Goal: Complete application form: Complete application form

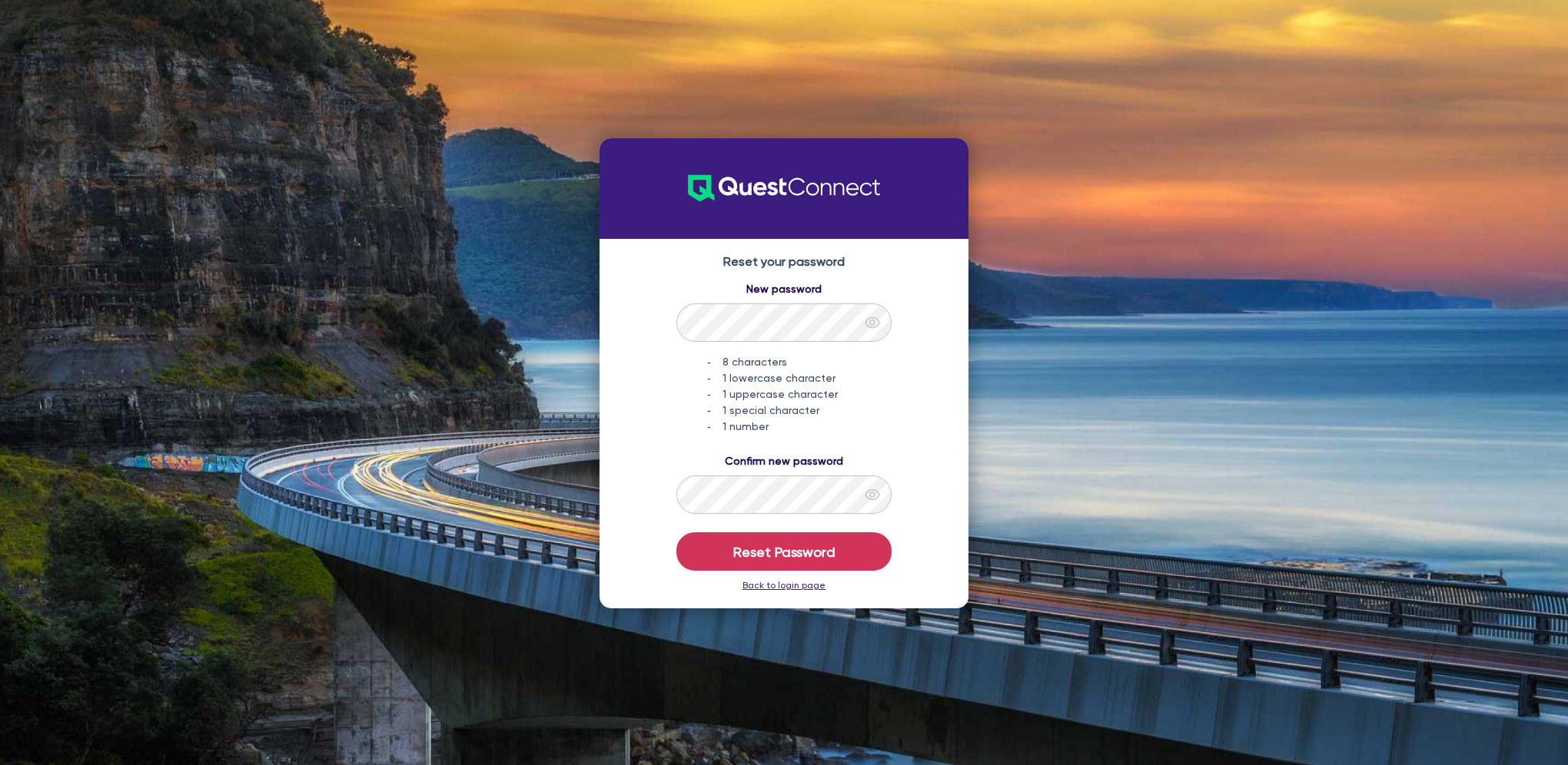
click at [794, 588] on link "Back to login page" at bounding box center [784, 585] width 83 height 11
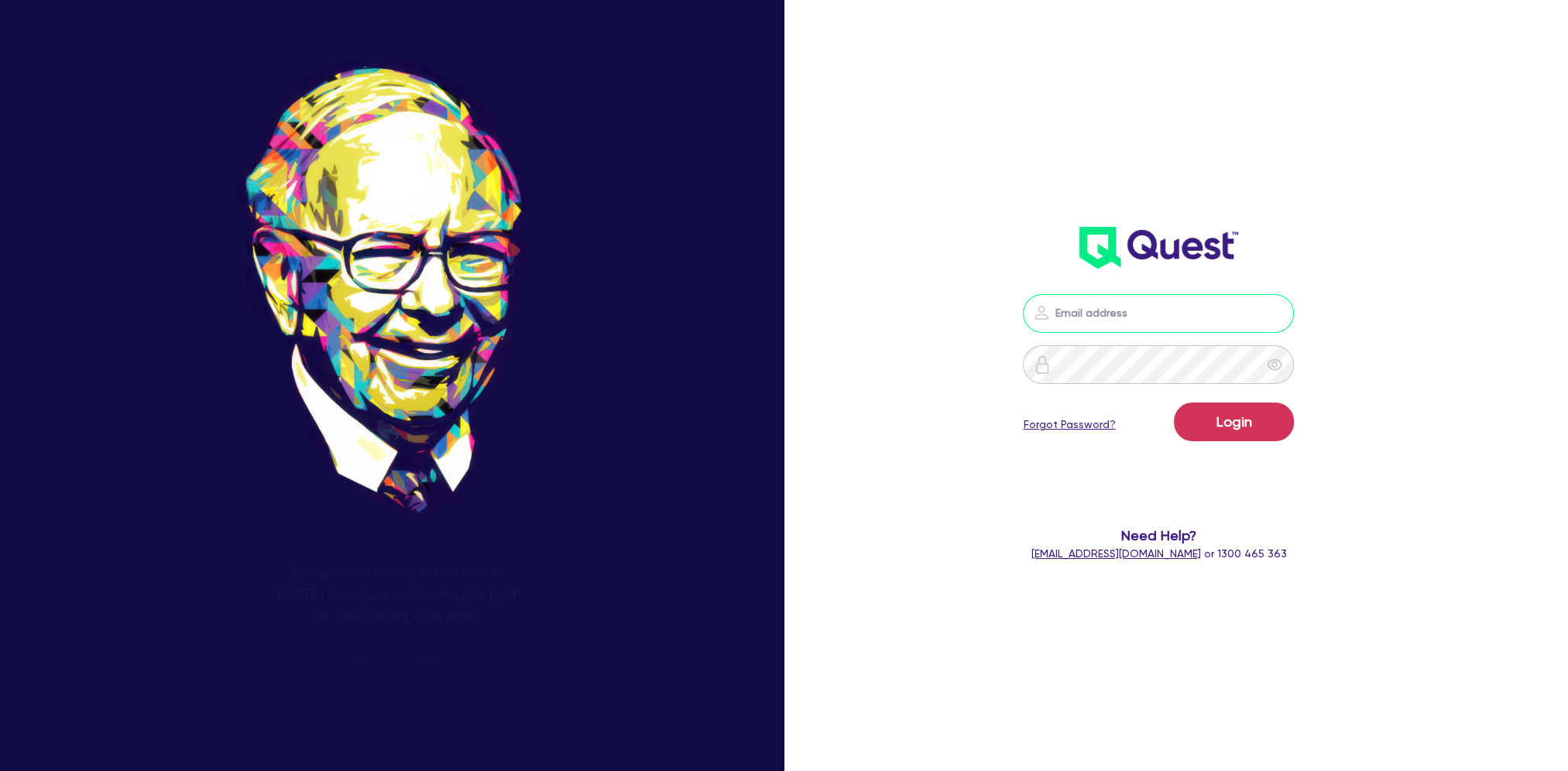
type input "[EMAIL_ADDRESS][DOMAIN_NAME]"
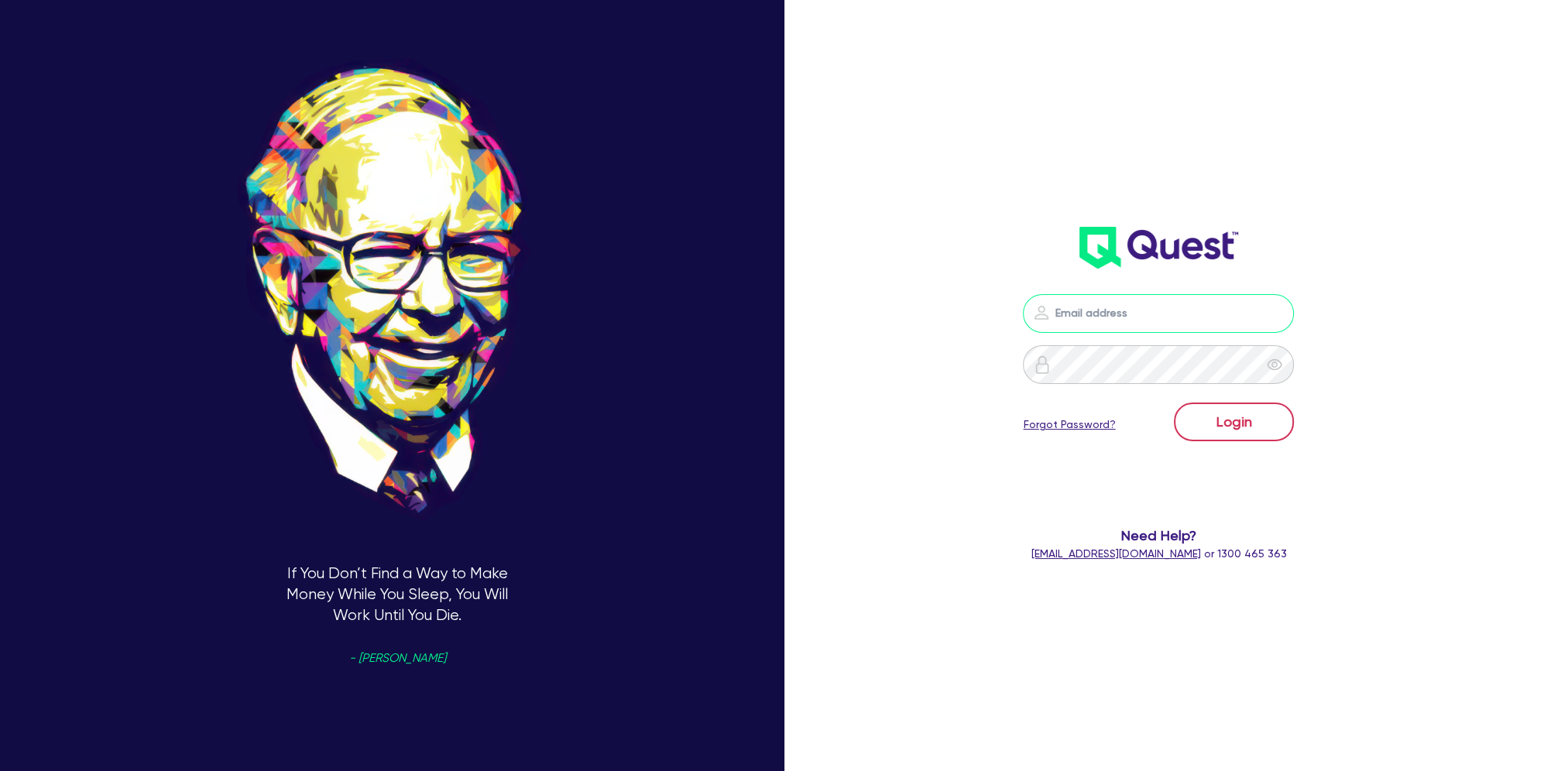
type input "[EMAIL_ADDRESS][DOMAIN_NAME]"
click at [1229, 423] on button "Login" at bounding box center [1233, 423] width 120 height 39
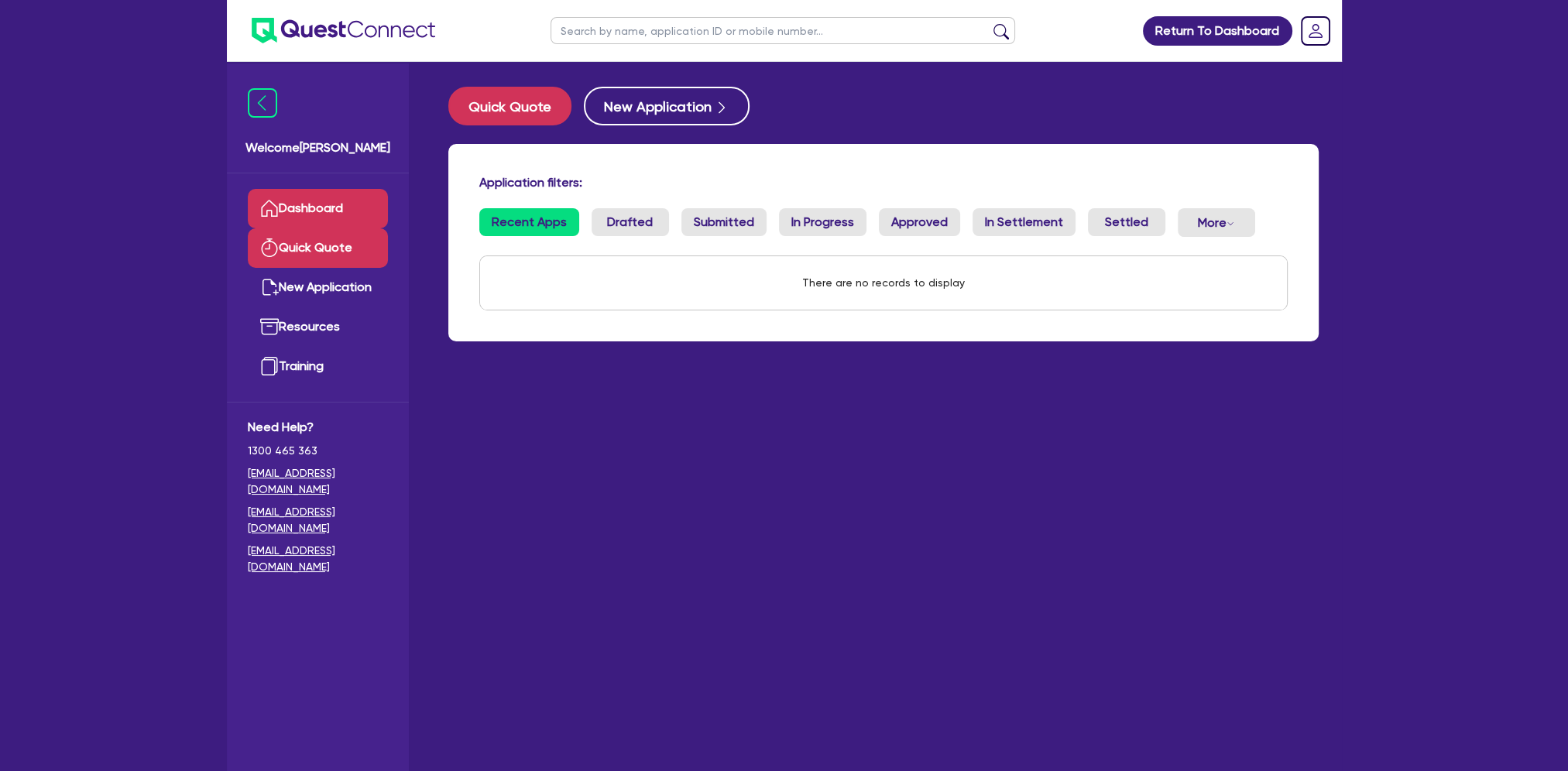
click at [317, 248] on link "Quick Quote" at bounding box center [317, 248] width 140 height 39
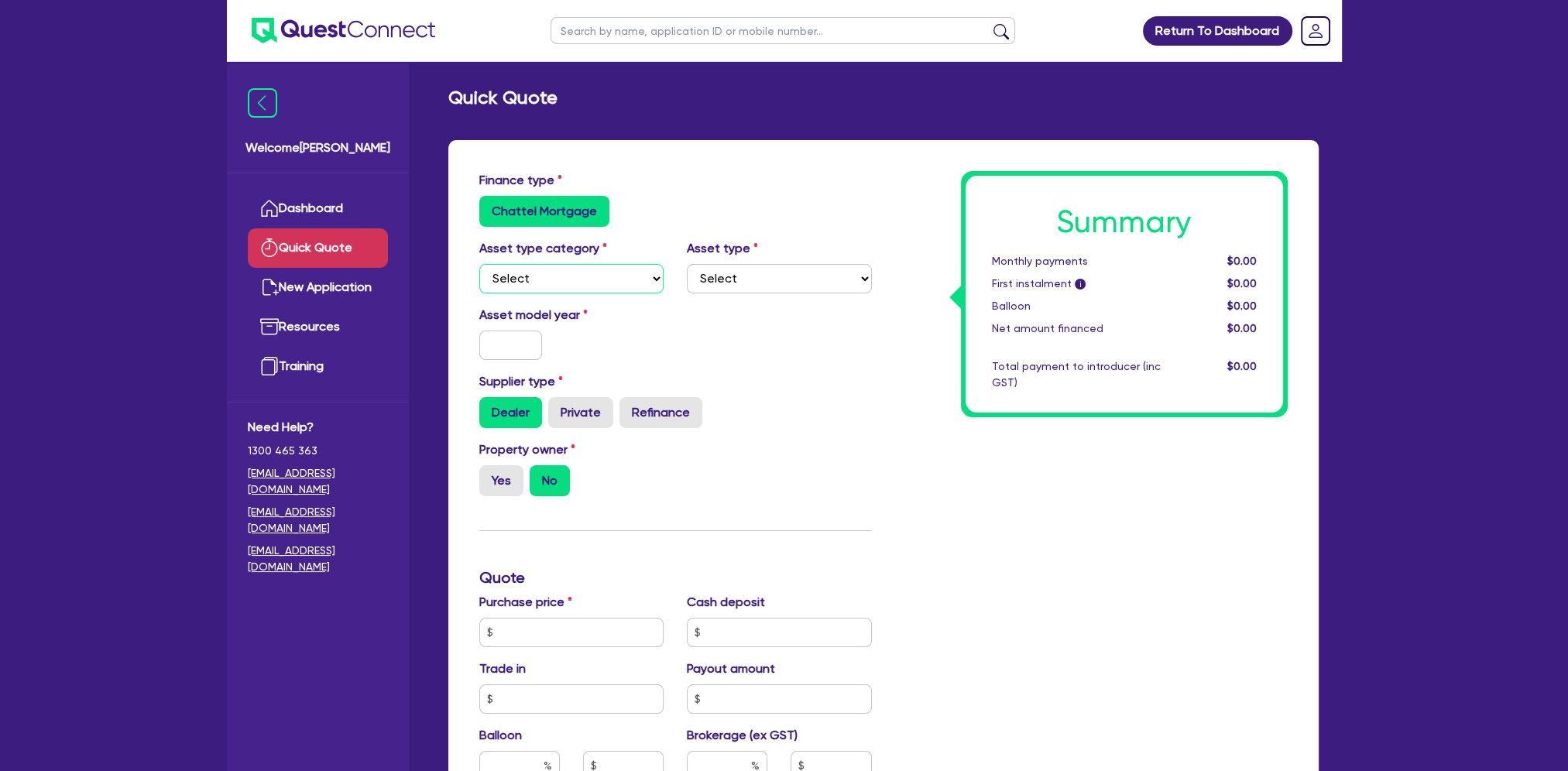
click at [529, 274] on select "Select Cars and light trucks Primary assets Secondary assets Tertiary assets" at bounding box center [571, 279] width 185 height 29
select select "PRIMARY_ASSETS"
click at [479, 264] on select "Select Cars and light trucks Primary assets Secondary assets Tertiary assets" at bounding box center [571, 279] width 185 height 29
click at [858, 273] on select "Select Heavy trucks over 4.5 tonne Trailers Bus and coaches Yellow goods and ex…" at bounding box center [779, 279] width 185 height 29
select select "TRAILERS"
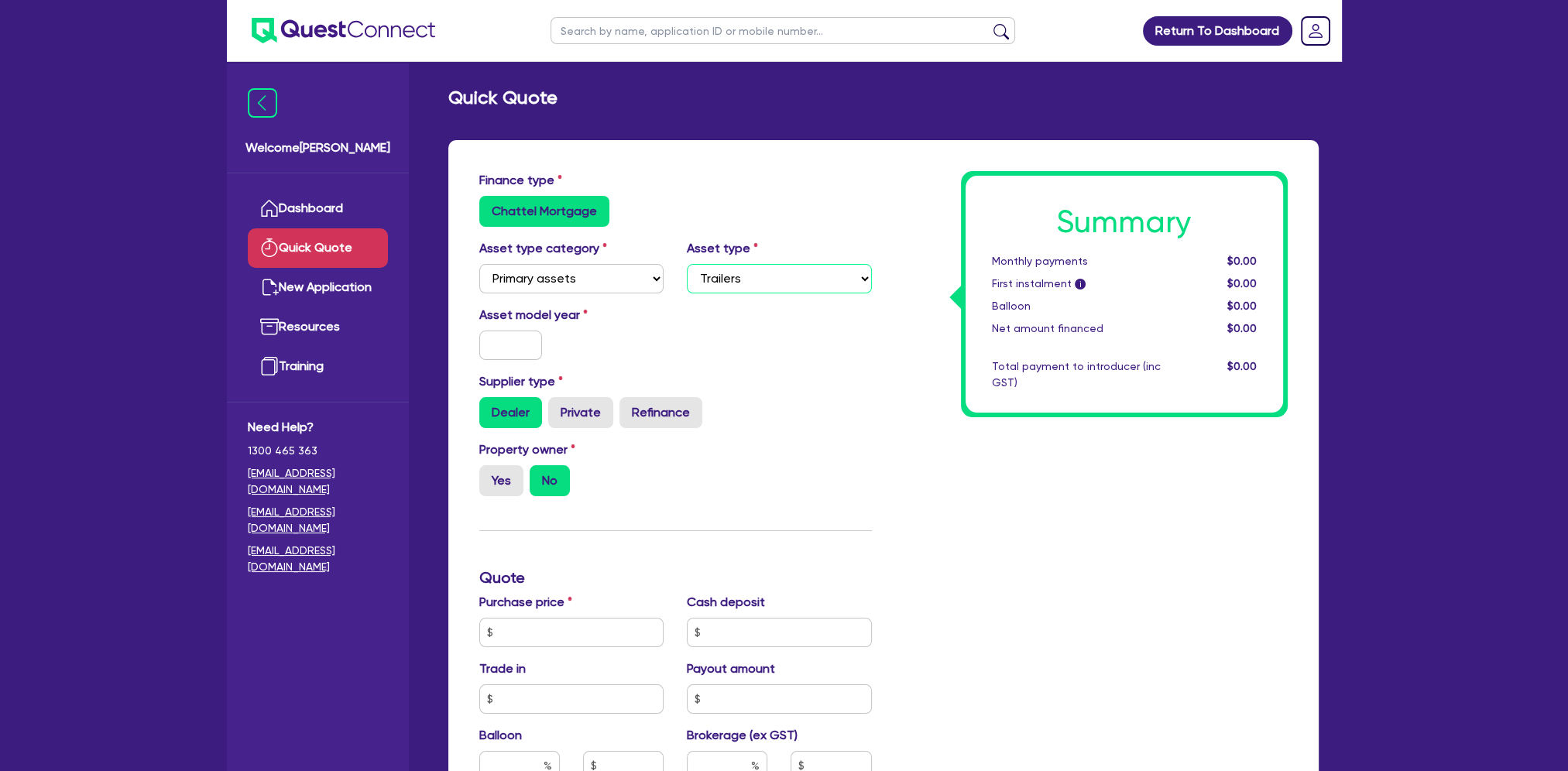
click at [687, 264] on select "Select Heavy trucks over 4.5 tonne Trailers Bus and coaches Yellow goods and ex…" at bounding box center [779, 279] width 185 height 29
click at [630, 283] on select "Select Cars and light trucks Primary assets Secondary assets Tertiary assets" at bounding box center [571, 279] width 185 height 29
select select "TERTIARY_ASSETS"
click at [479, 264] on select "Select Cars and light trucks Primary assets Secondary assets Tertiary assets" at bounding box center [571, 279] width 185 height 29
select select
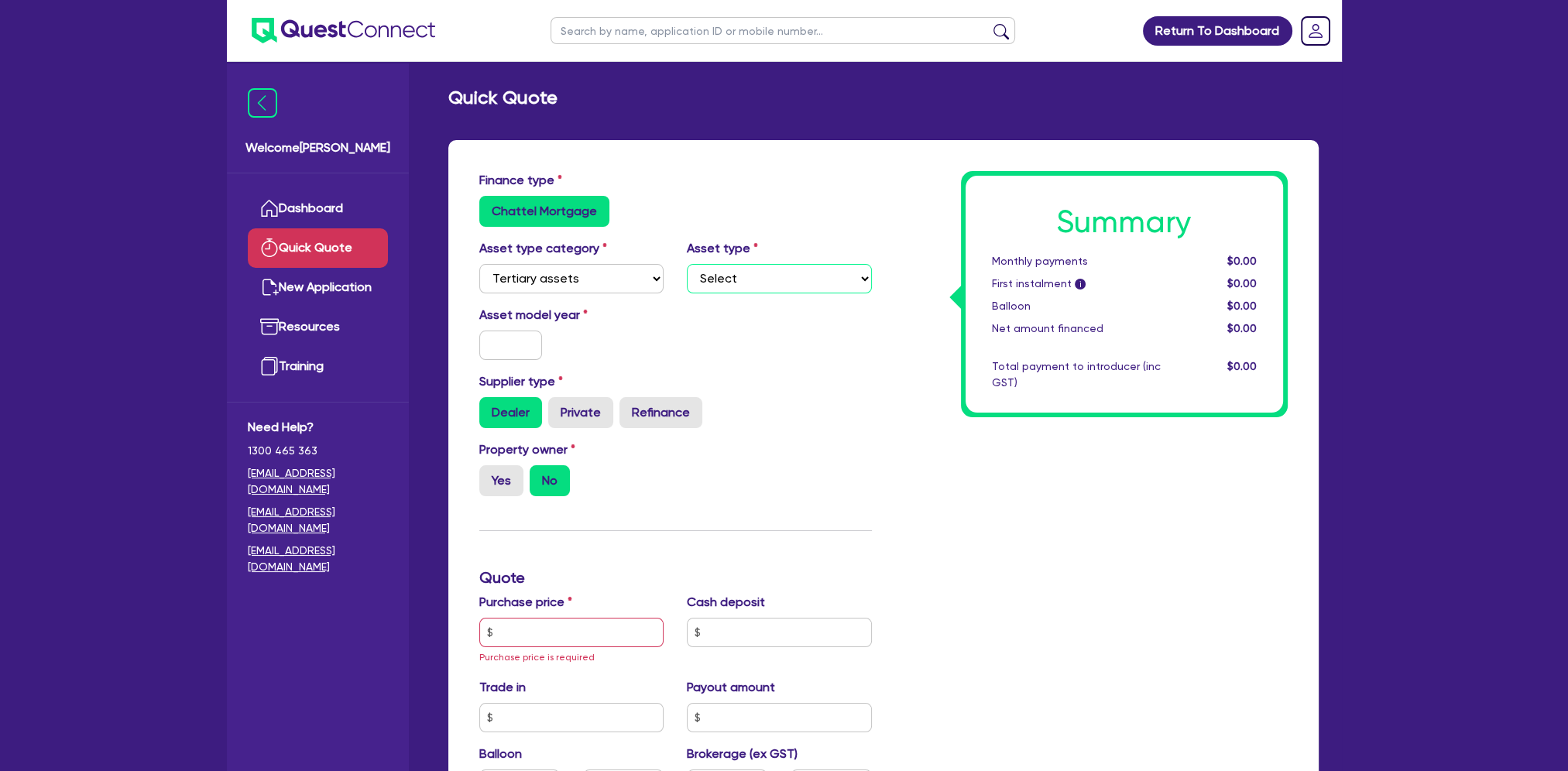
click at [722, 281] on select "Select Beauty equipment IT equipment IT software Watercraft Other" at bounding box center [779, 279] width 185 height 29
click at [598, 276] on select "Select Cars and light trucks Primary assets Secondary assets Tertiary assets" at bounding box center [571, 279] width 185 height 29
click at [479, 264] on select "Select Cars and light trucks Primary assets Secondary assets Tertiary assets" at bounding box center [571, 279] width 185 height 29
click at [725, 278] on select "Select Generators and compressors Engineering and toolmaking Woodworking and me…" at bounding box center [779, 279] width 185 height 29
click at [586, 280] on select "Select Cars and light trucks Primary assets Secondary assets Tertiary assets" at bounding box center [571, 279] width 185 height 29
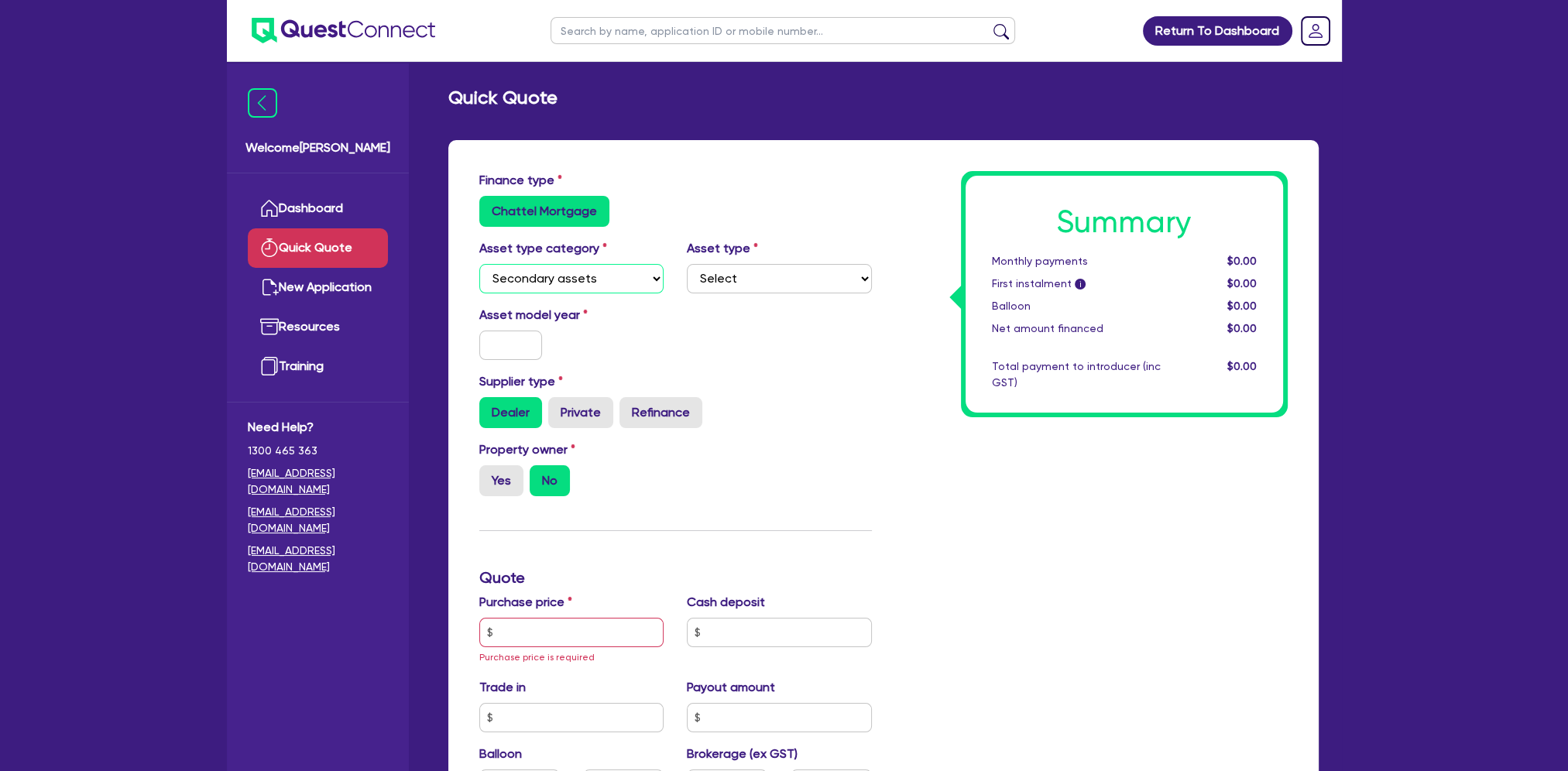
select select "PRIMARY_ASSETS"
click at [479, 264] on select "Select Cars and light trucks Primary assets Secondary assets Tertiary assets" at bounding box center [571, 279] width 185 height 29
click at [711, 265] on select "Select Heavy trucks over 4.5 tonne Trailers Bus and coaches Yellow goods and ex…" at bounding box center [779, 279] width 185 height 29
select select "TRAILERS"
click at [687, 264] on select "Select Heavy trucks over 4.5 tonne Trailers Bus and coaches Yellow goods and ex…" at bounding box center [779, 279] width 185 height 29
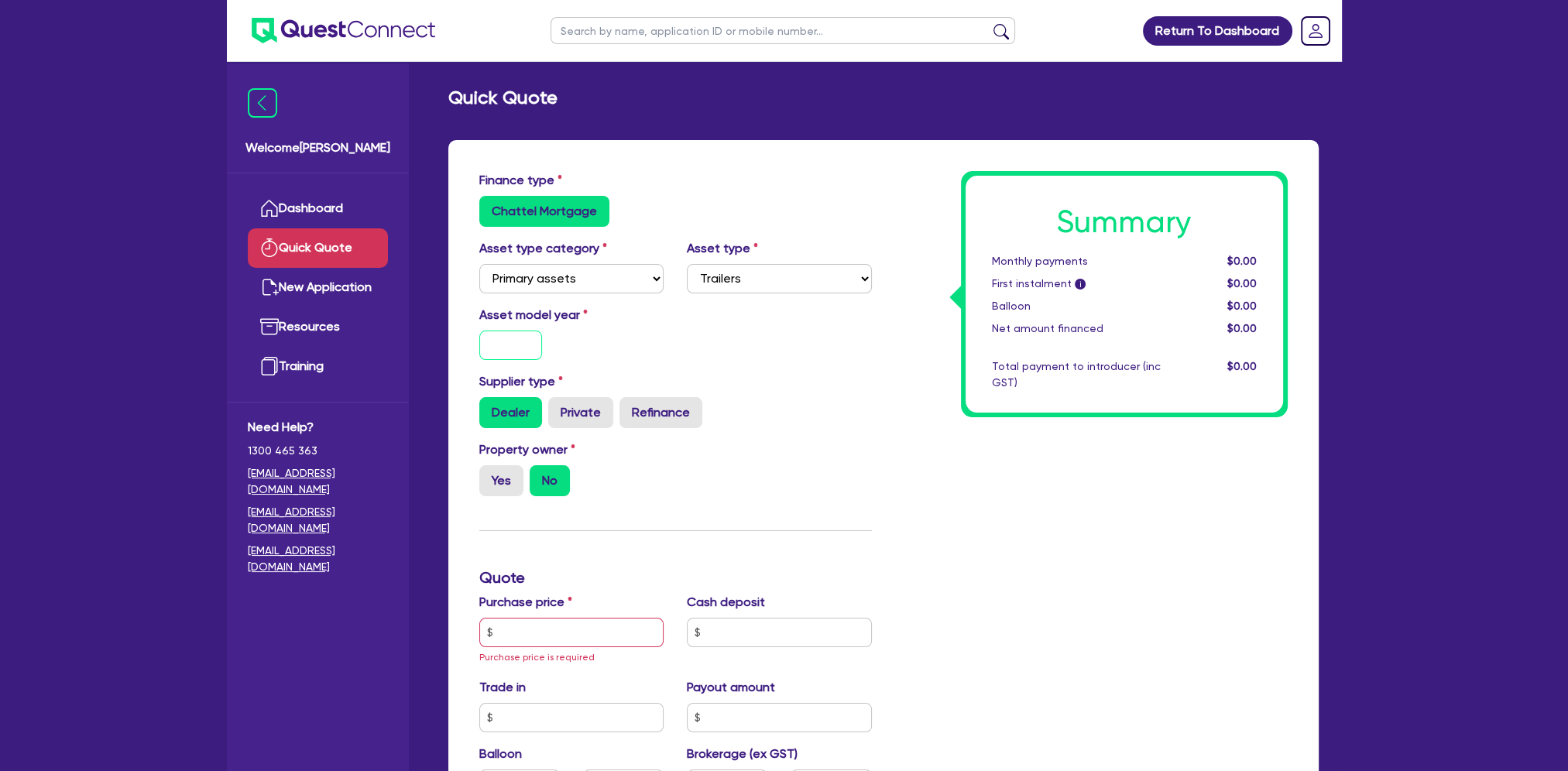
click at [521, 338] on input "text" at bounding box center [511, 345] width 64 height 29
type input "2025"
click at [792, 340] on div "Asset model year [DATE]" at bounding box center [675, 340] width 416 height 67
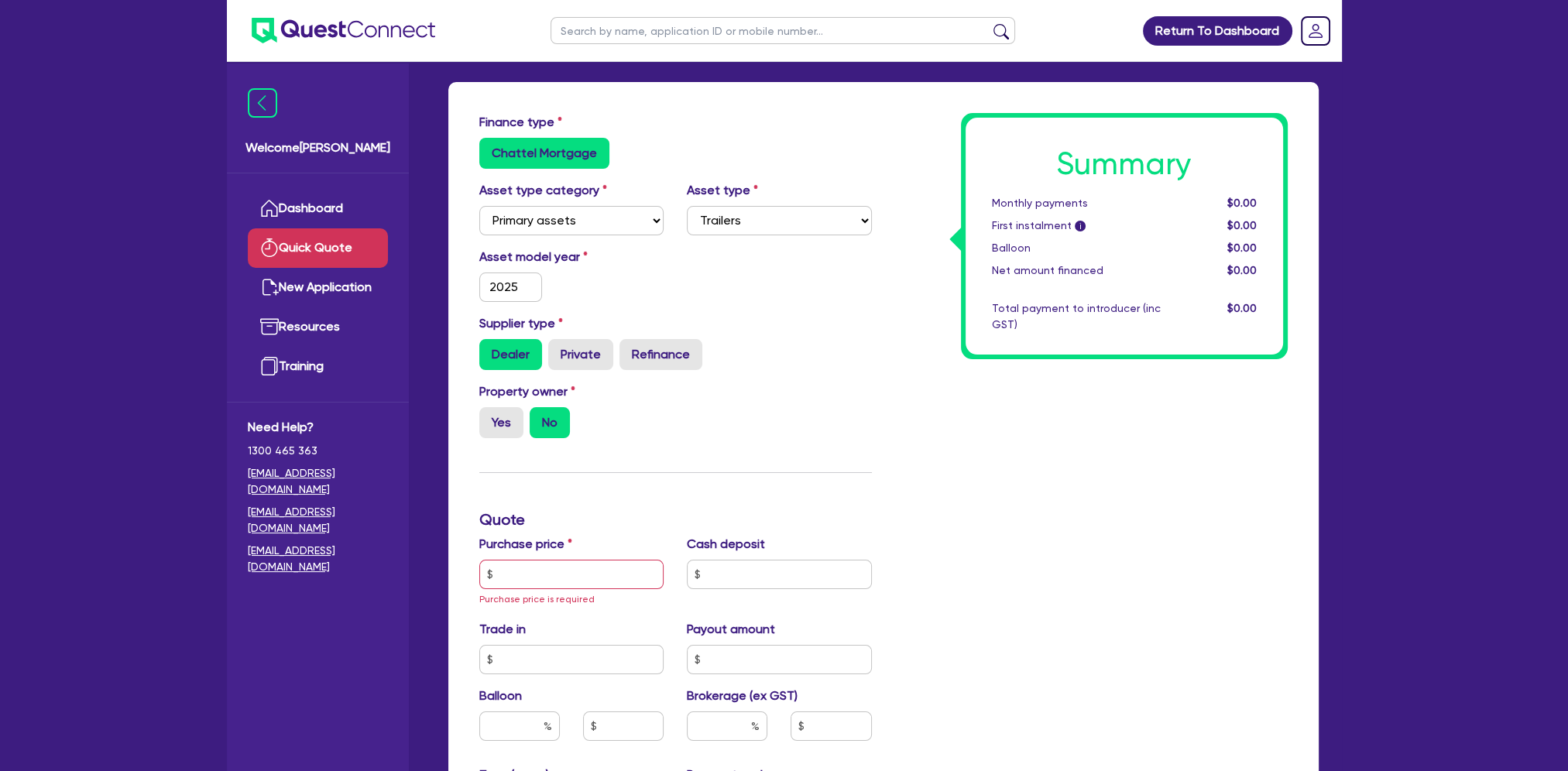
scroll to position [155, 0]
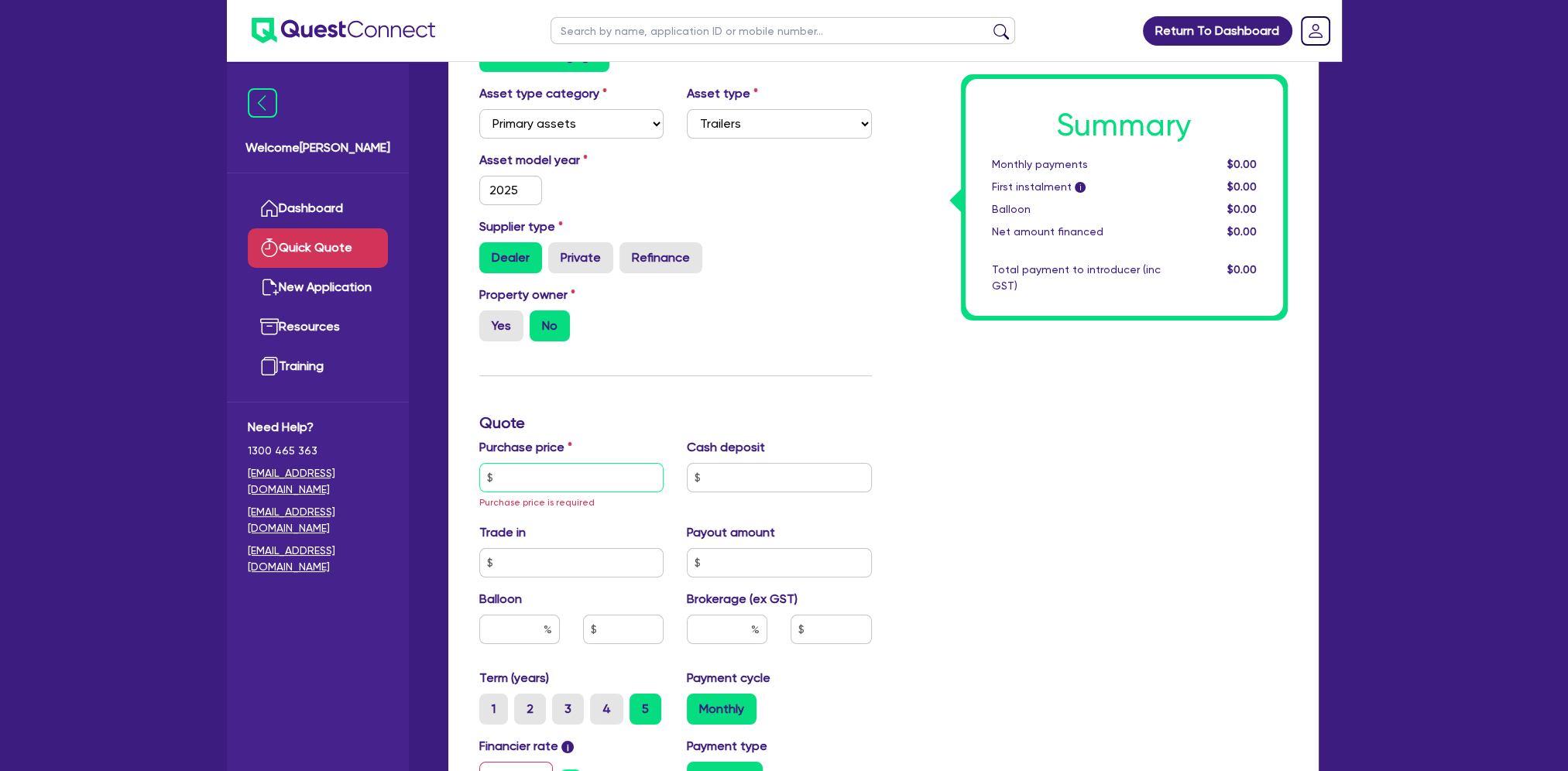
click at [579, 475] on input "text" at bounding box center [571, 477] width 185 height 29
click at [577, 480] on input "text" at bounding box center [571, 477] width 185 height 29
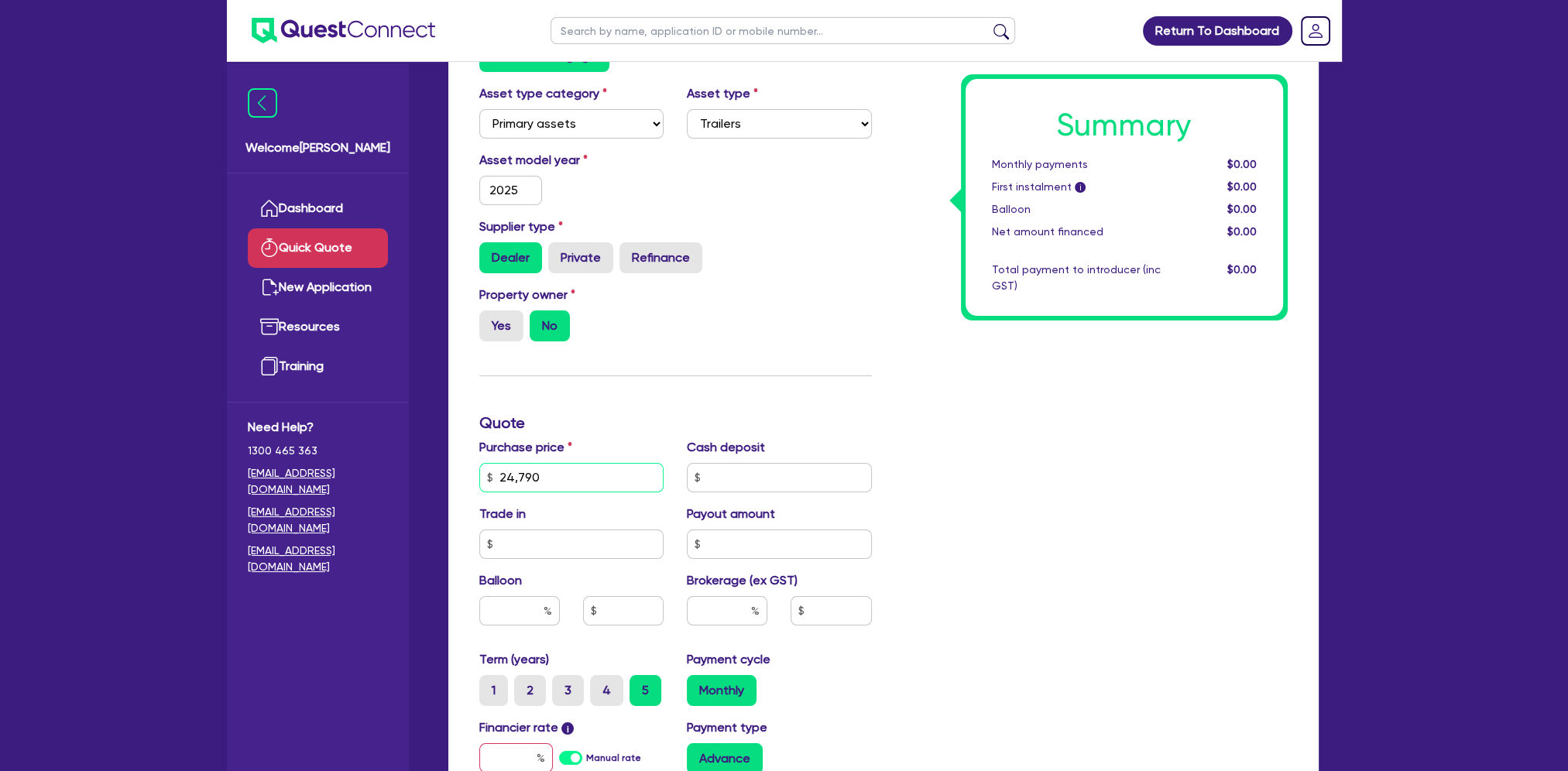
type input "24,790"
click at [1041, 436] on div "Summary Monthly payments $0.00 First instalment i $0.00 Balloon $0.00 Net amoun…" at bounding box center [1091, 477] width 416 height 923
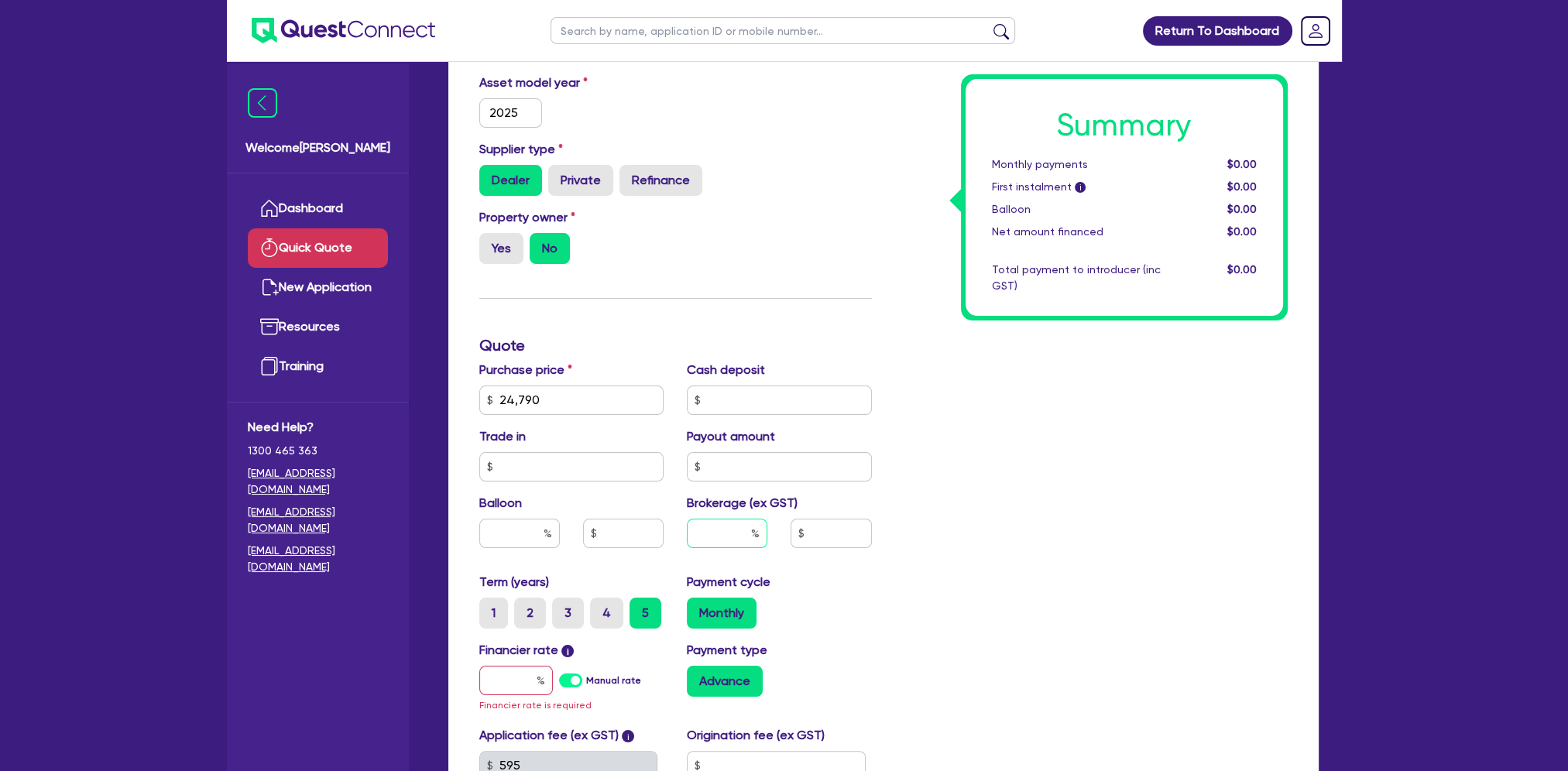
click at [739, 530] on input "text" at bounding box center [727, 533] width 80 height 29
drag, startPoint x: 751, startPoint y: 525, endPoint x: 771, endPoint y: 526, distance: 20.0
click at [771, 526] on div at bounding box center [727, 539] width 104 height 42
type input "10"
click at [982, 476] on div "Summary Monthly payments $0.00 First instalment i $0.00 Balloon $0.00 Net amoun…" at bounding box center [1091, 399] width 416 height 923
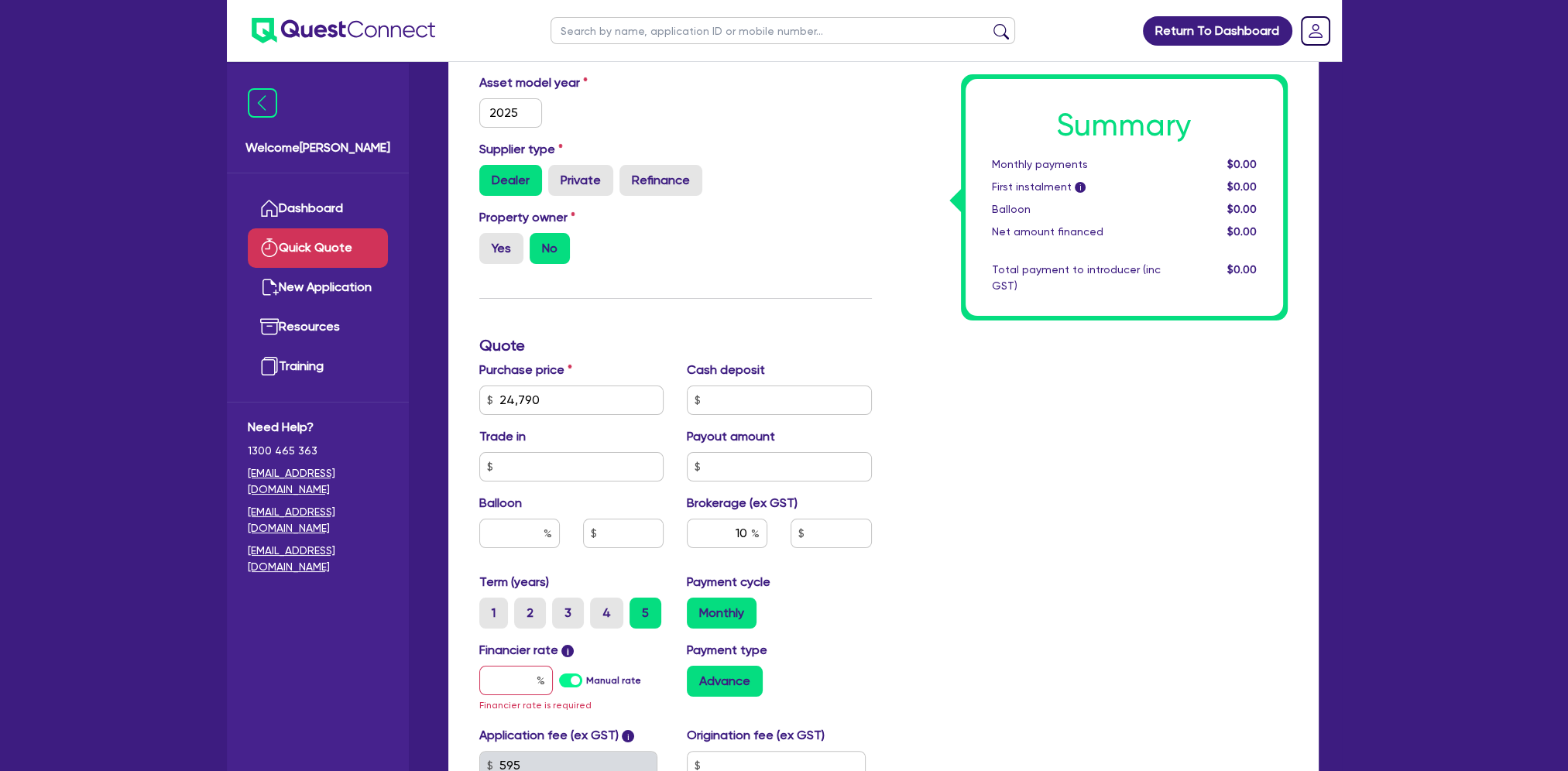
click at [1053, 492] on div "Summary Monthly payments $0.00 First instalment i $0.00 Balloon $0.00 Net amoun…" at bounding box center [1091, 399] width 416 height 923
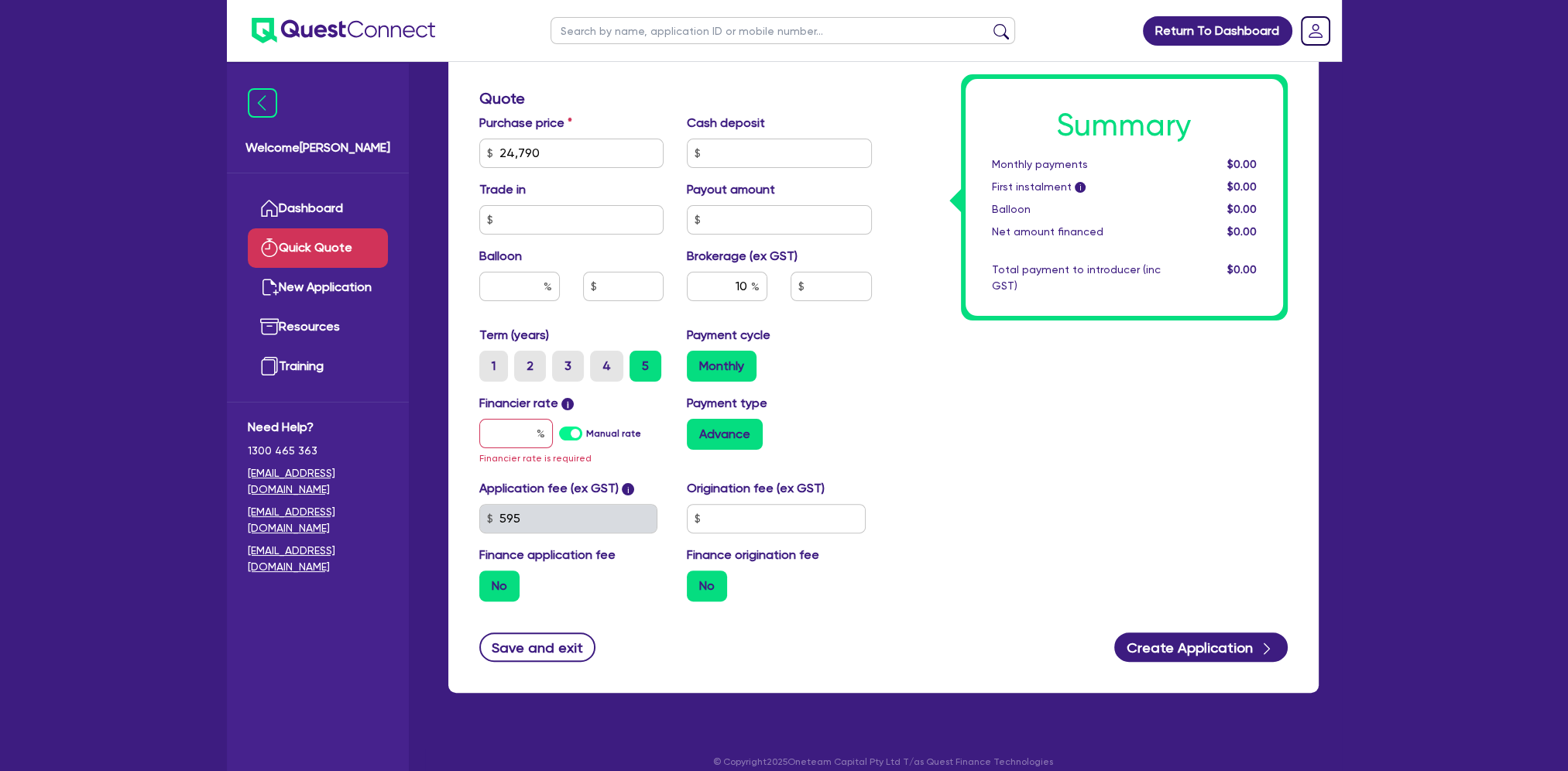
scroll to position [496, 0]
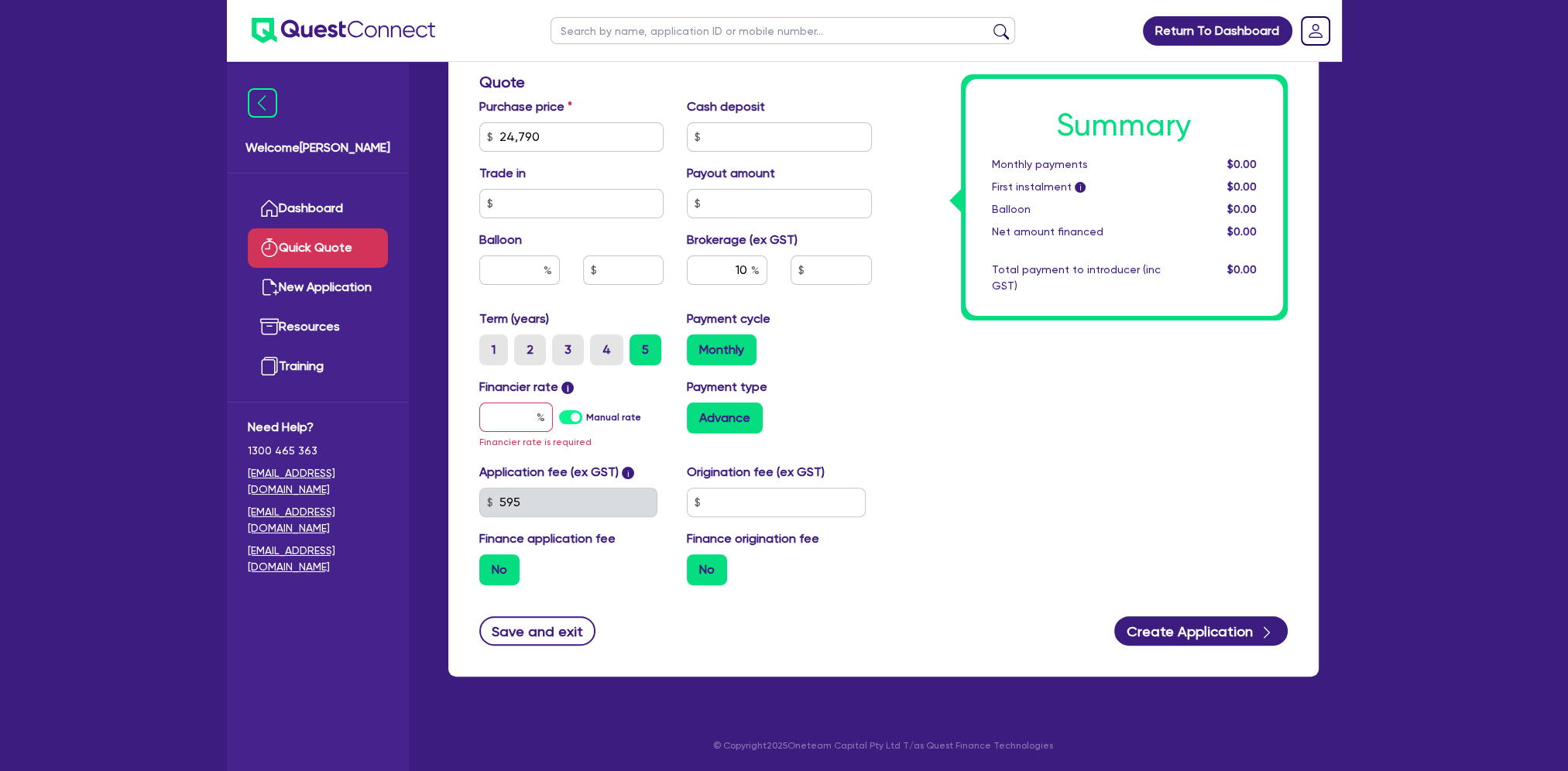
click at [586, 419] on label "Manual rate" at bounding box center [613, 417] width 55 height 14
click at [0, 0] on input "Manual rate" at bounding box center [0, 0] width 0 height 0
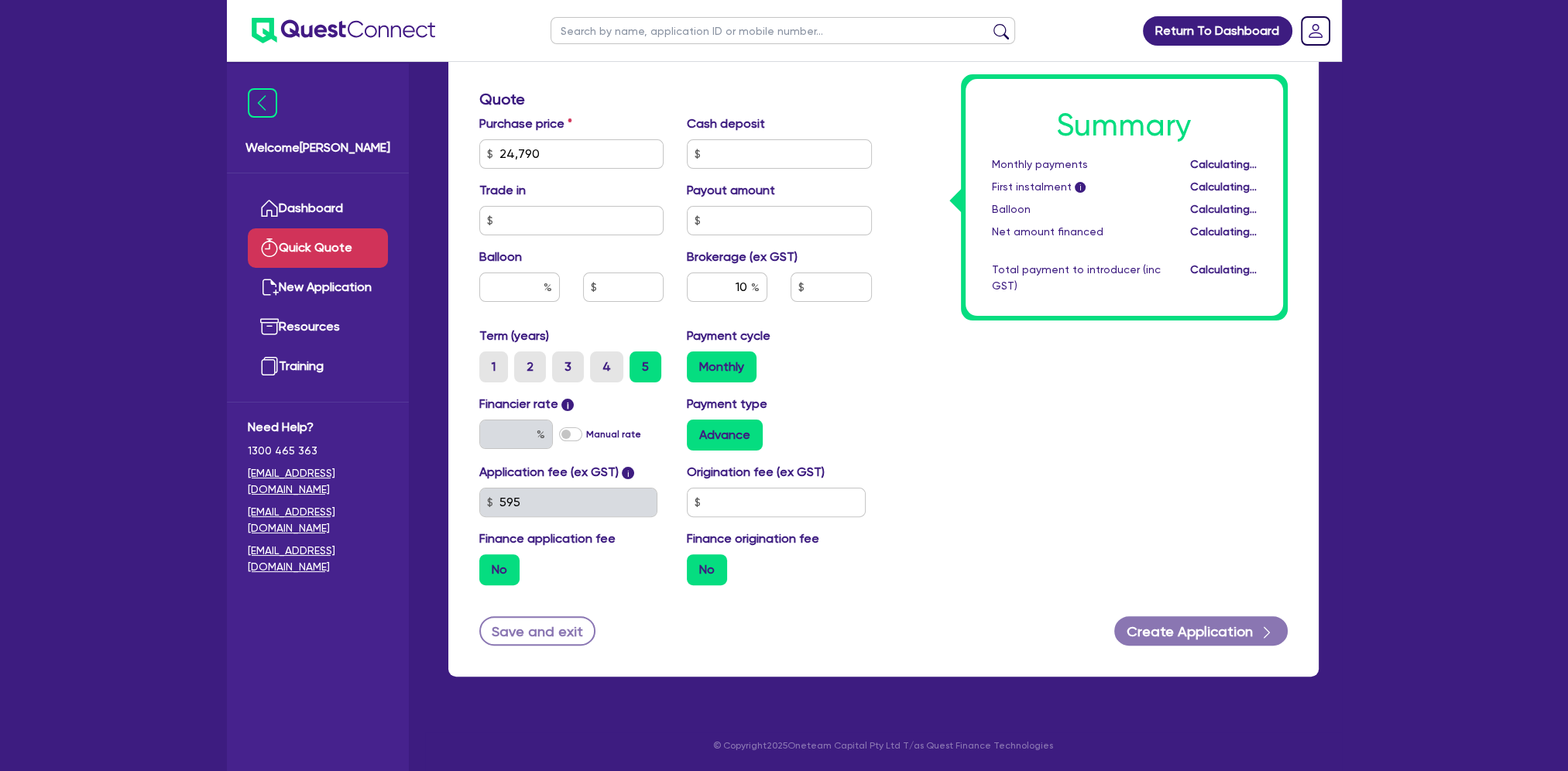
scroll to position [477, 0]
type input "2,479"
type input "17"
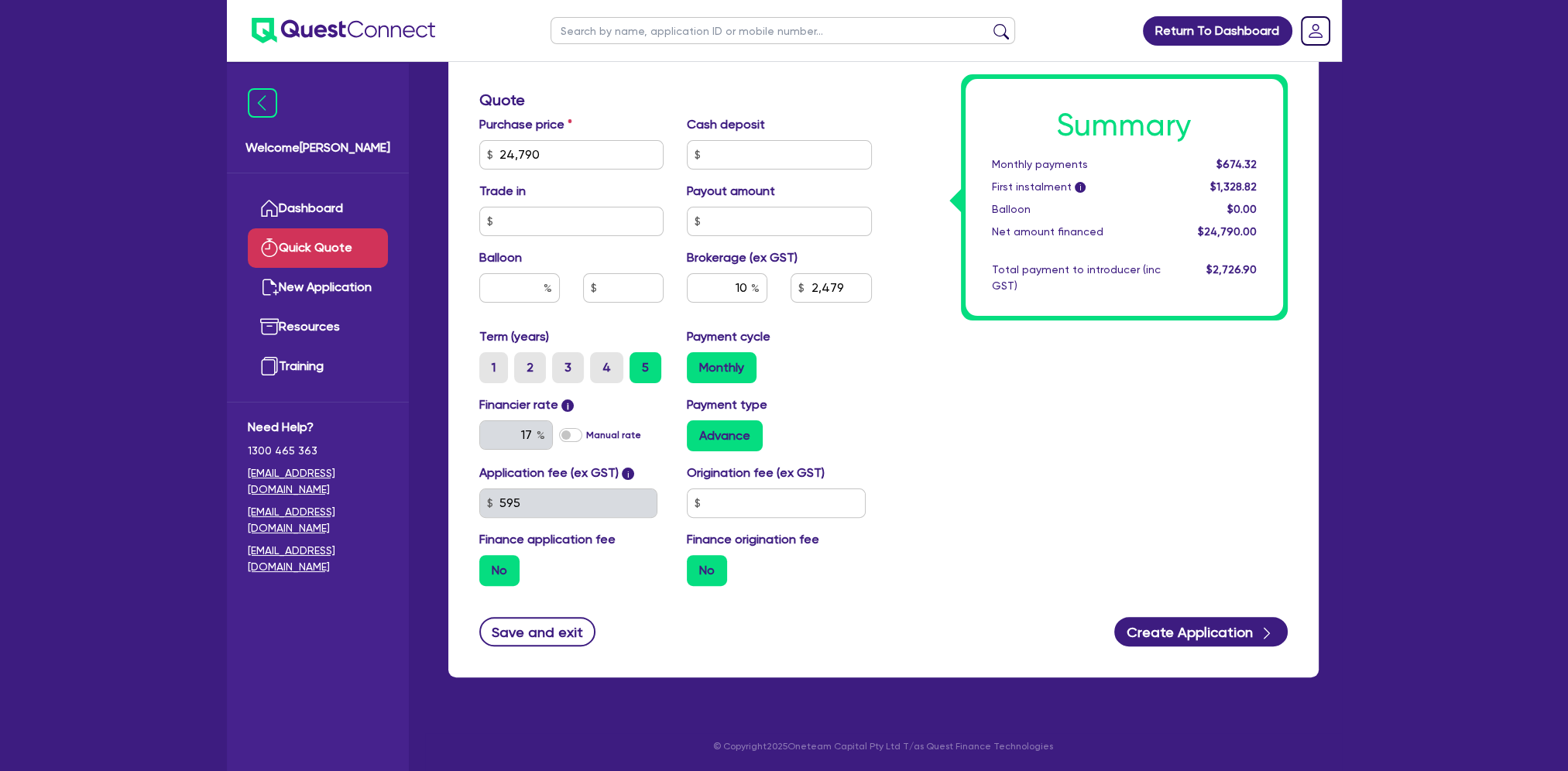
click at [918, 403] on div "Summary Monthly payments $674.32 First instalment i $1,328.82 Balloon $0.00 Net…" at bounding box center [1091, 146] width 416 height 905
click at [732, 502] on input "text" at bounding box center [776, 503] width 179 height 29
type input "990"
click at [910, 431] on div "Summary Monthly payments Calculating... First instalment i Calculating... Ballo…" at bounding box center [1091, 146] width 416 height 905
type input "2,479"
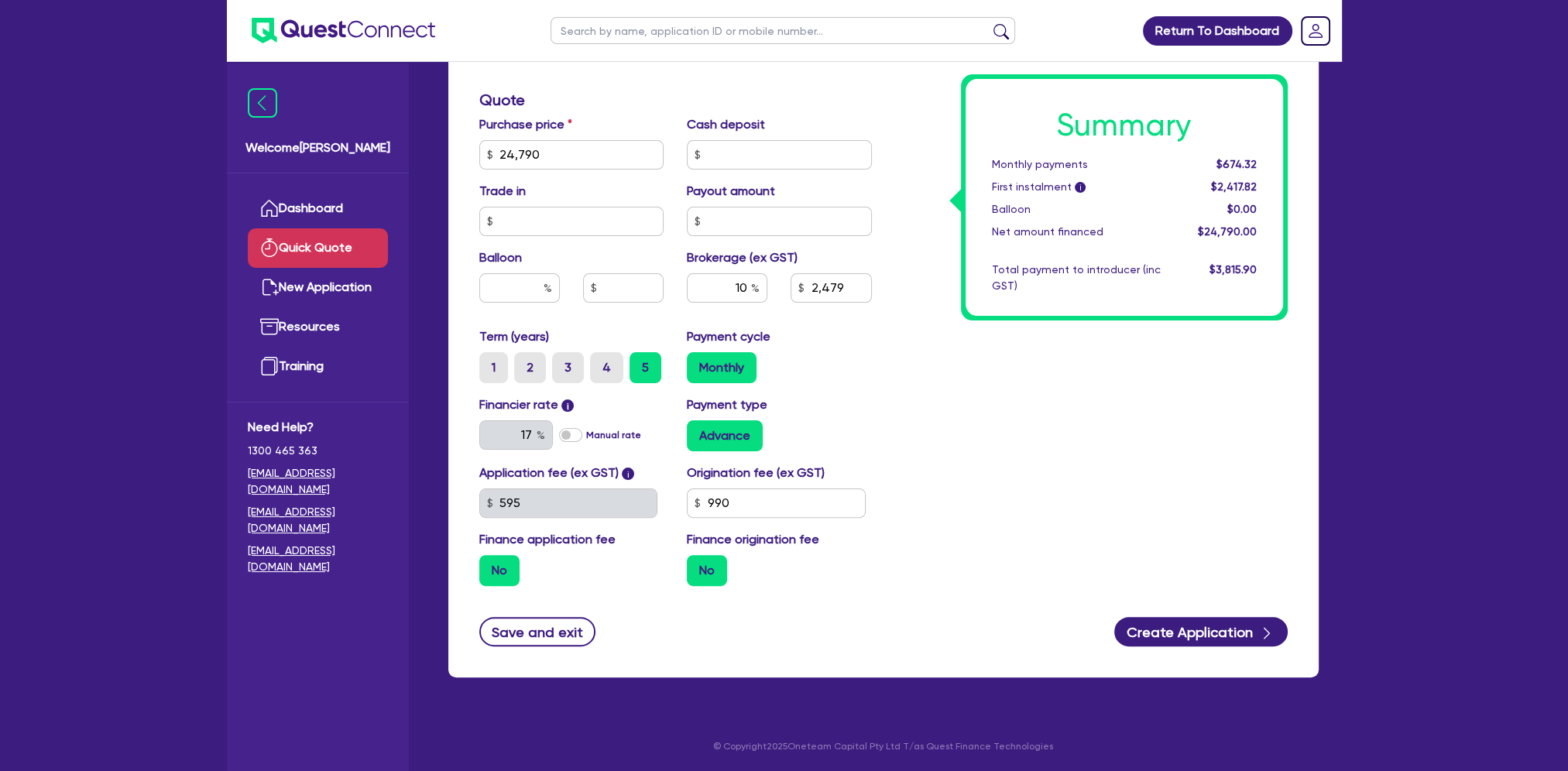
click at [698, 573] on label "No" at bounding box center [706, 570] width 40 height 31
click at [696, 566] on input "No" at bounding box center [692, 560] width 10 height 10
click at [708, 576] on label "No" at bounding box center [706, 570] width 40 height 31
click at [696, 566] on input "No" at bounding box center [692, 560] width 10 height 10
click at [509, 570] on label "No" at bounding box center [499, 570] width 40 height 31
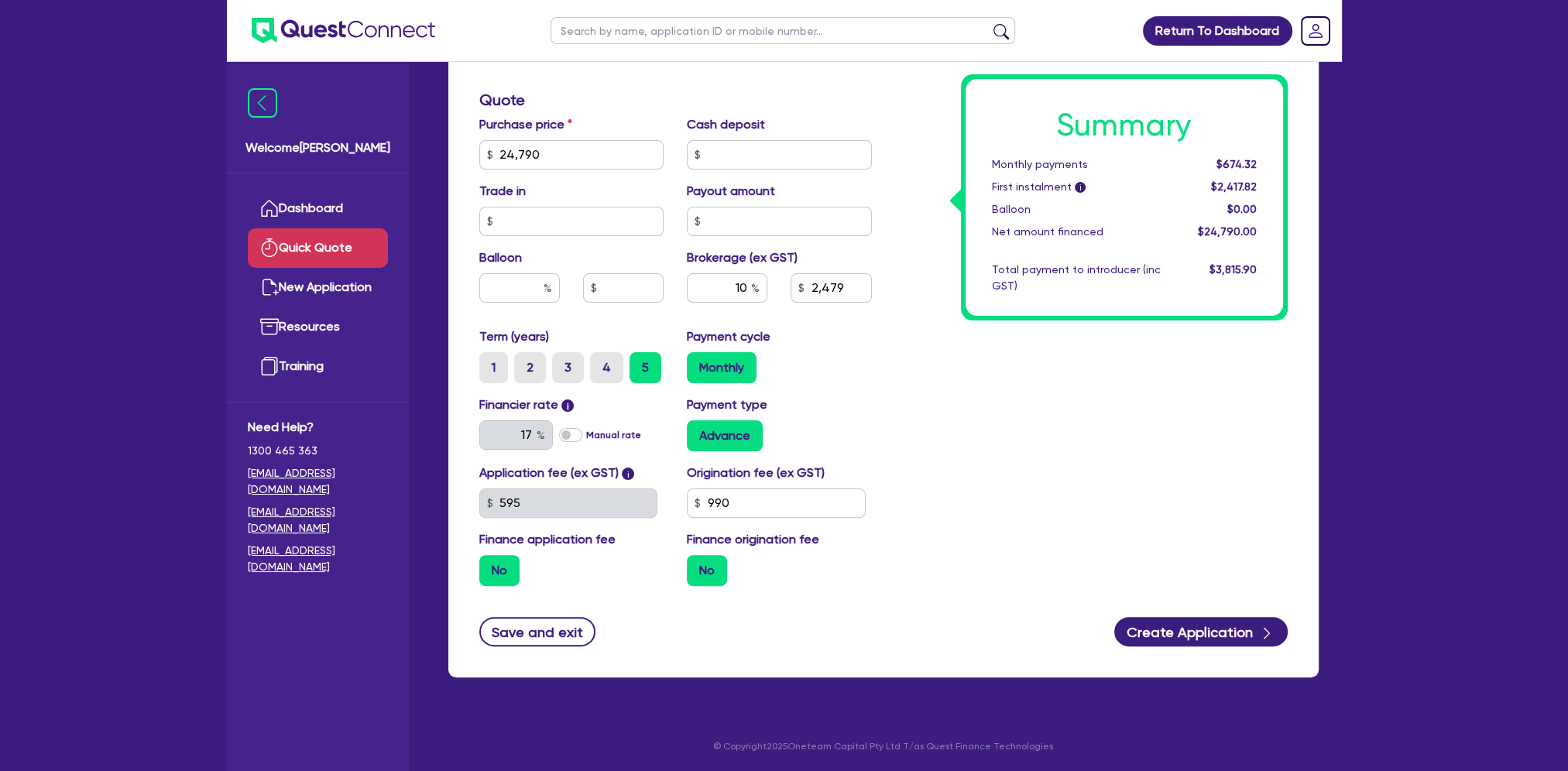
click at [489, 566] on input "No" at bounding box center [484, 560] width 10 height 10
click at [713, 567] on label "No" at bounding box center [706, 570] width 40 height 31
click at [696, 566] on input "No" at bounding box center [692, 560] width 10 height 10
click at [908, 492] on div "Summary Monthly payments $674.32 First instalment i $2,417.82 Balloon $0.00 Net…" at bounding box center [1091, 146] width 416 height 905
drag, startPoint x: 779, startPoint y: 505, endPoint x: 674, endPoint y: 502, distance: 105.0
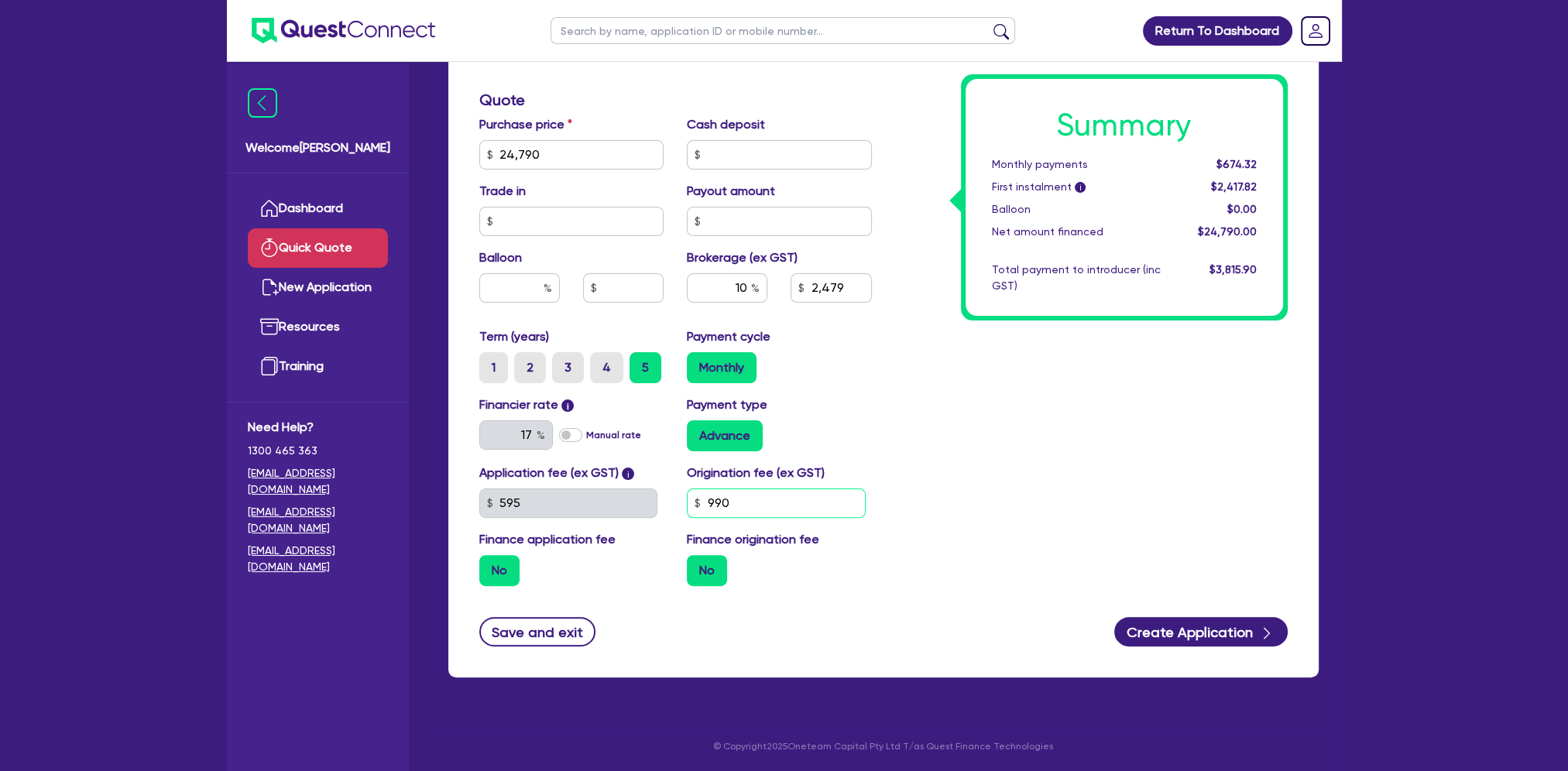
click at [674, 502] on div "Application fee (ex GST) i 595 Origination fee (ex GST) 990 Finance application…" at bounding box center [675, 531] width 416 height 135
type input "0"
click at [901, 451] on div "Summary Monthly payments Calculating... First instalment i Calculating... Ballo…" at bounding box center [1091, 146] width 416 height 905
type input "2,479"
click at [1200, 634] on button "Create Application" at bounding box center [1200, 632] width 173 height 29
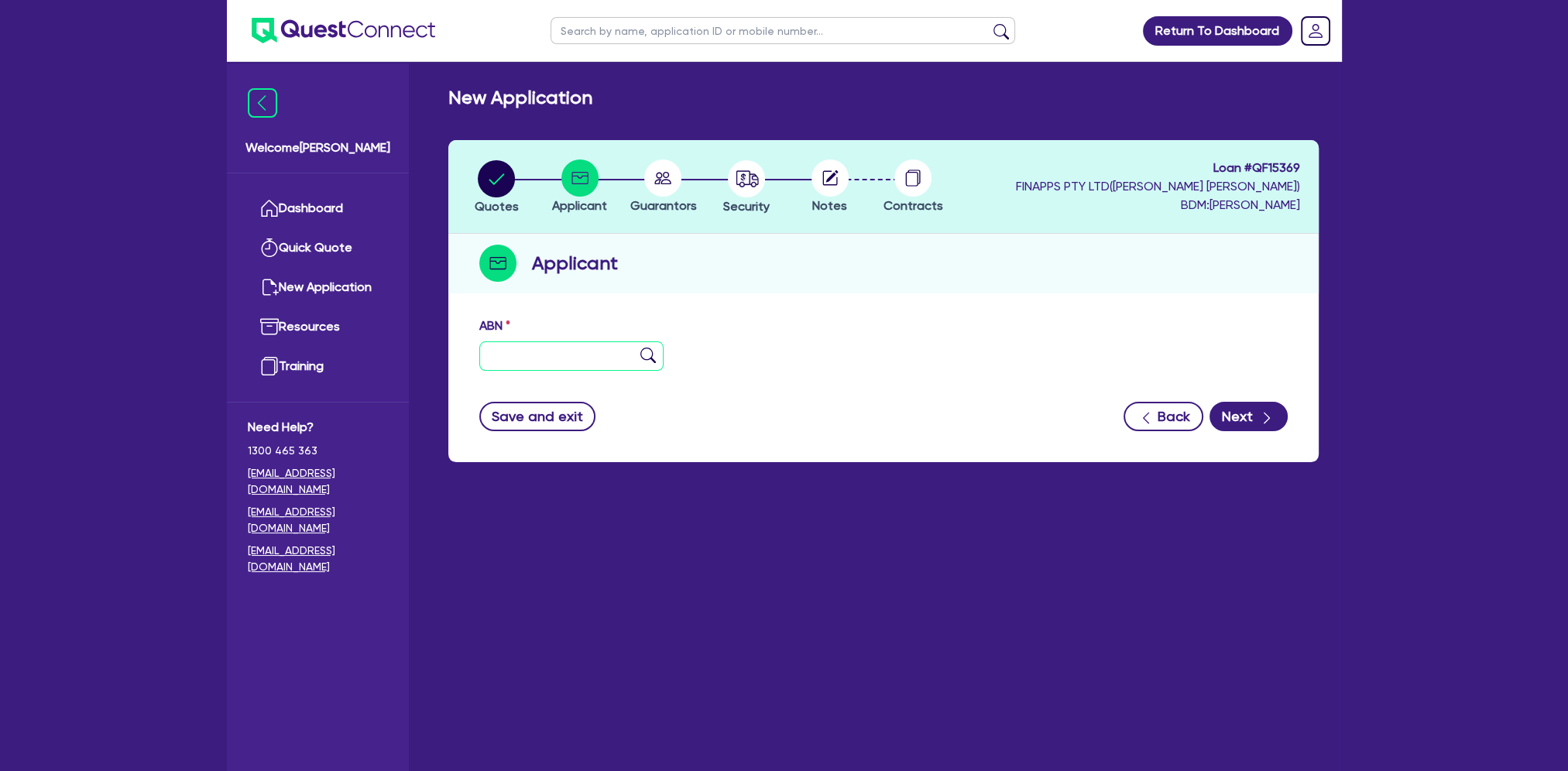
click at [494, 360] on input "text" at bounding box center [571, 356] width 185 height 29
paste input "58 715 753 664"
type input "58 715 753 664"
click at [766, 311] on div "ABN 58 715 753 664 Entity name Trading name Type of entity Select Sole Trader C…" at bounding box center [883, 386] width 871 height 154
type input "[PERSON_NAME], THUNYALUK"
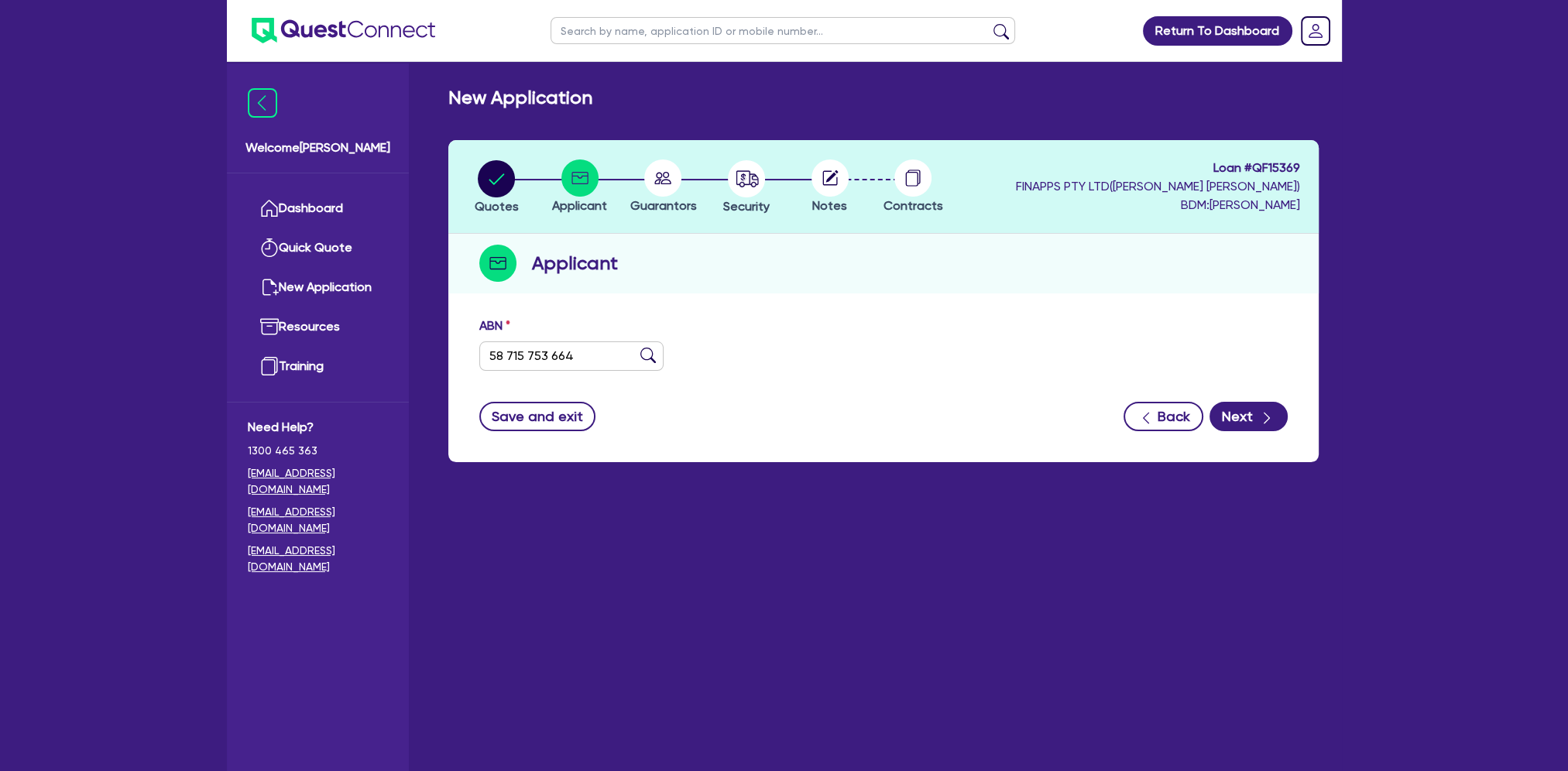
select select "SOLE_TRADER"
type input "[DATE]"
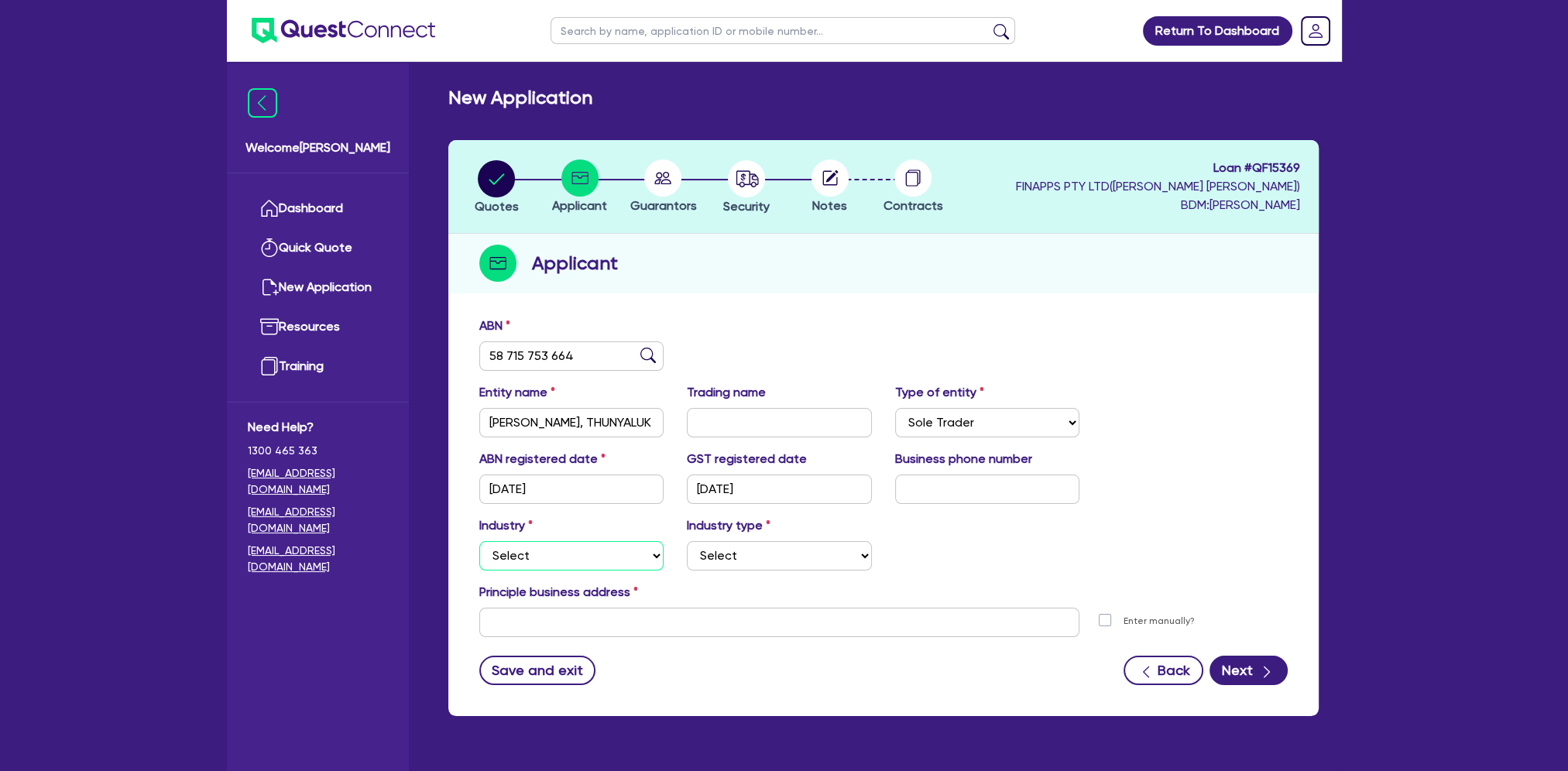
click at [644, 556] on select "Select Accomodation & Food Services Administrative & Support Services Agricultu…" at bounding box center [571, 556] width 185 height 29
select select "RETAIL_WHOLESALE_TRADE"
click at [479, 541] on select "Select Accomodation & Food Services Administrative & Support Services Agricultu…" at bounding box center [571, 556] width 185 height 29
click at [851, 561] on select "Select Electrical, Electronic & Whitegoods Floor Coverings, Furniture & Housewa…" at bounding box center [779, 556] width 185 height 29
select select "FOOD_GROCERY"
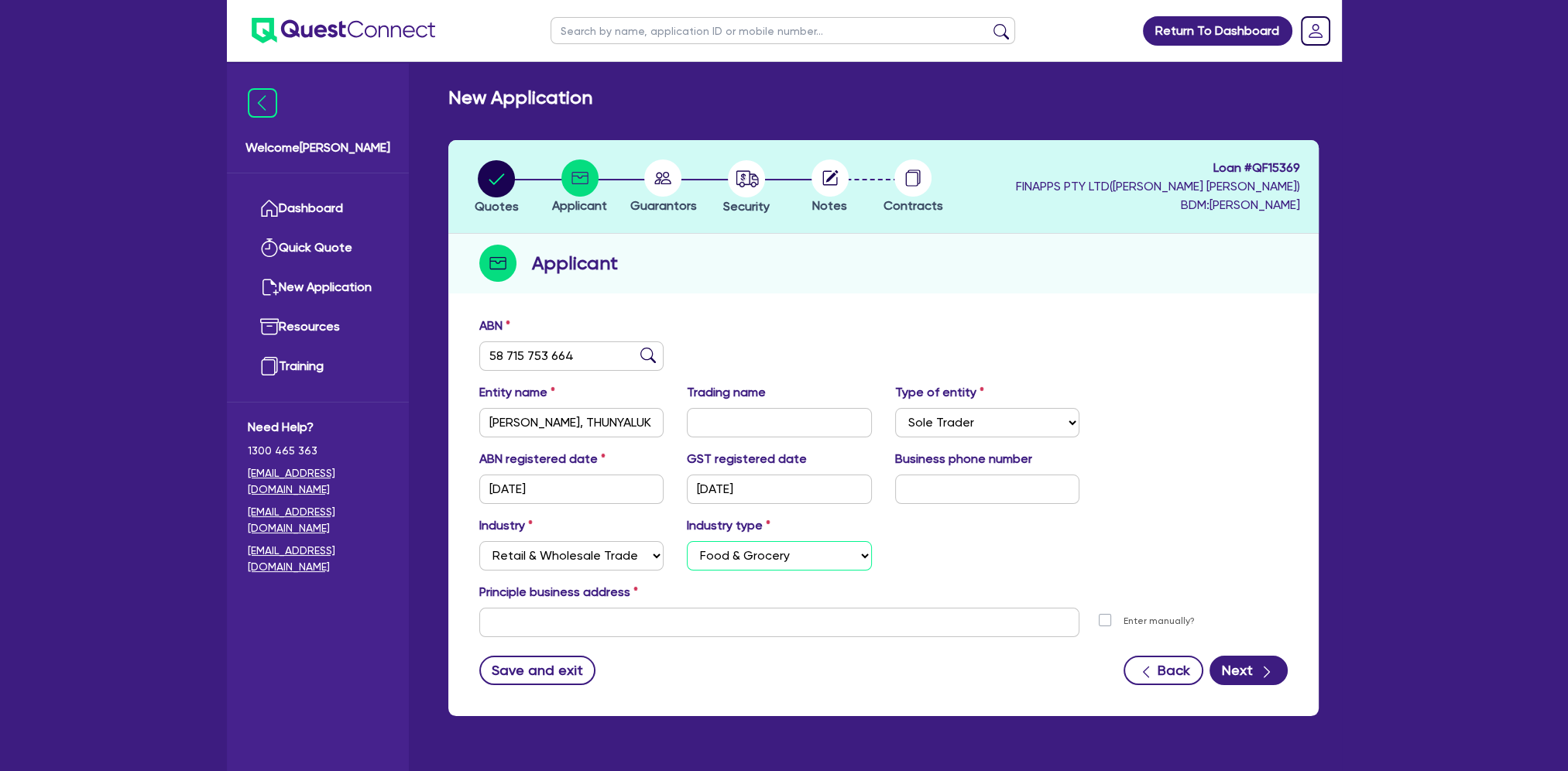
click at [687, 541] on select "Select Electrical, Electronic & Whitegoods Floor Coverings, Furniture & Housewa…" at bounding box center [779, 556] width 185 height 29
drag, startPoint x: 963, startPoint y: 664, endPoint x: 957, endPoint y: 636, distance: 28.6
click at [964, 664] on div "Save and exit Back Next" at bounding box center [883, 670] width 831 height 29
click at [954, 614] on input "text" at bounding box center [780, 622] width 601 height 29
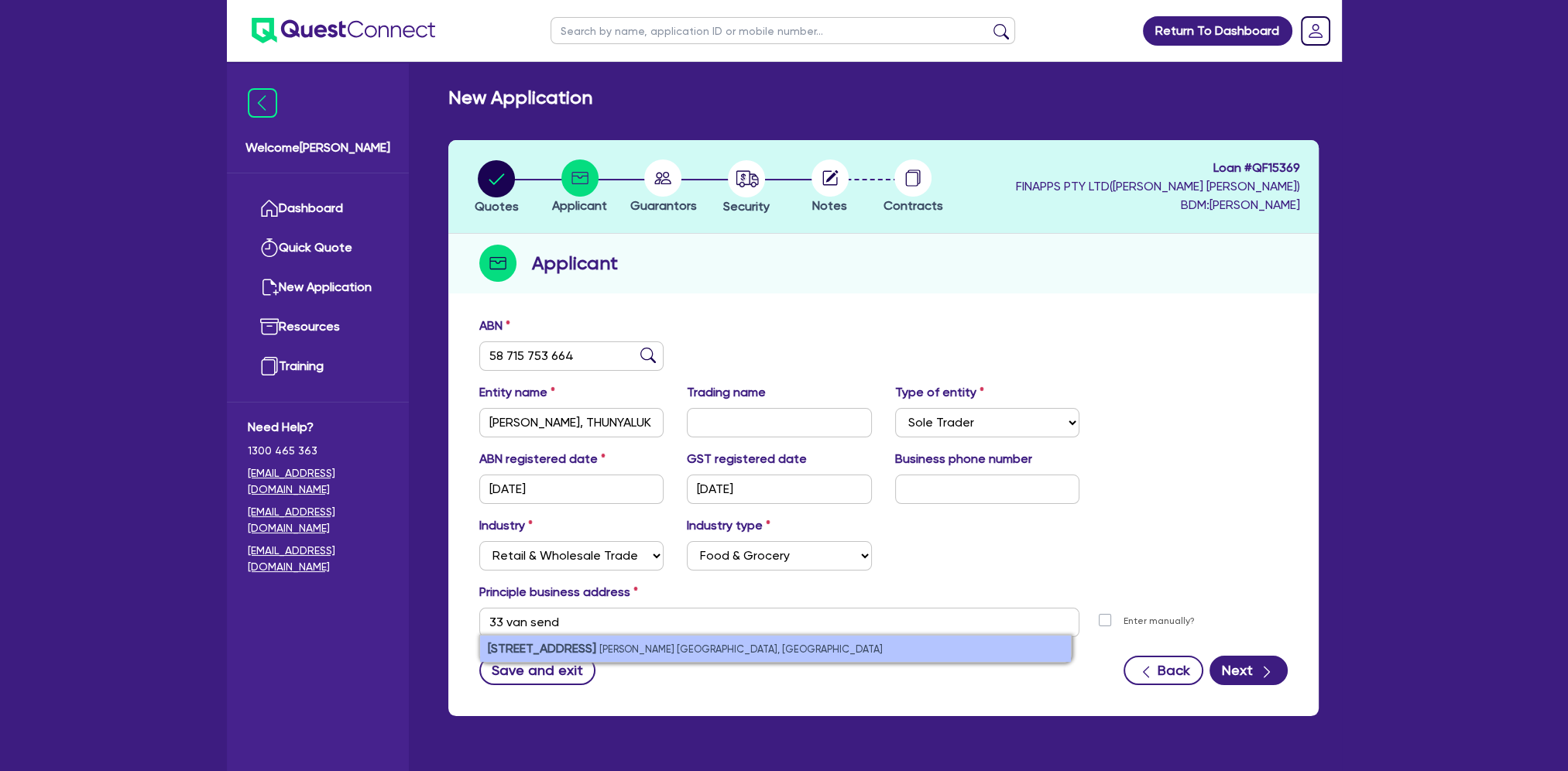
click at [666, 646] on small "[PERSON_NAME] [GEOGRAPHIC_DATA], [GEOGRAPHIC_DATA]" at bounding box center [741, 650] width 284 height 12
type input "[STREET_ADDRESS][PERSON_NAME]"
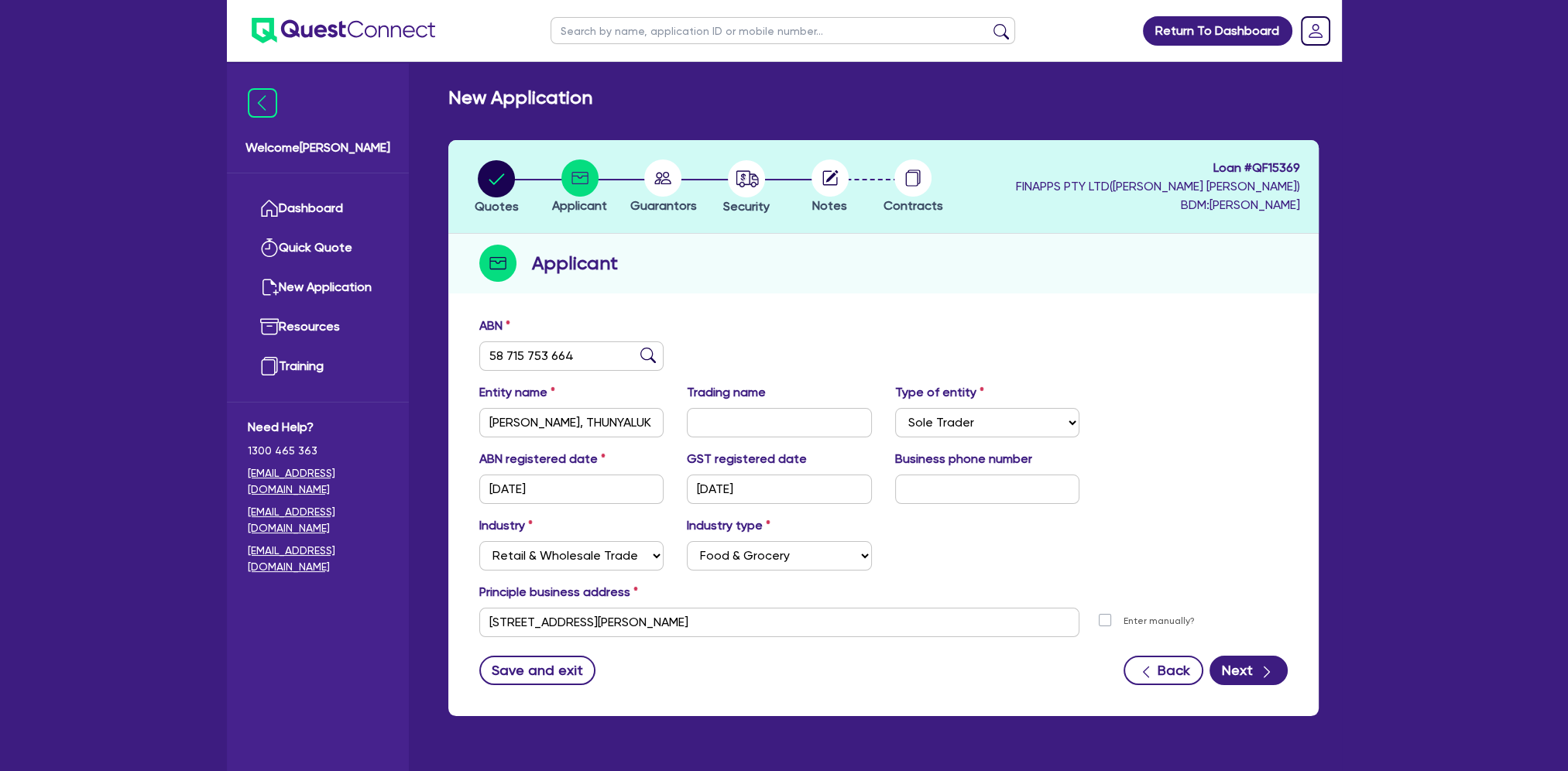
click at [1200, 542] on div "Industry Select Accomodation & Food Services Administrative & Support Services …" at bounding box center [883, 550] width 831 height 67
click at [1000, 488] on input "text" at bounding box center [987, 489] width 185 height 29
paste input "04 6000 4693"
type input "04 6000 4693"
click at [1187, 388] on div "Entity name [PERSON_NAME], THUNYALUK Trading name Type of entity Select Sole Tr…" at bounding box center [883, 417] width 831 height 67
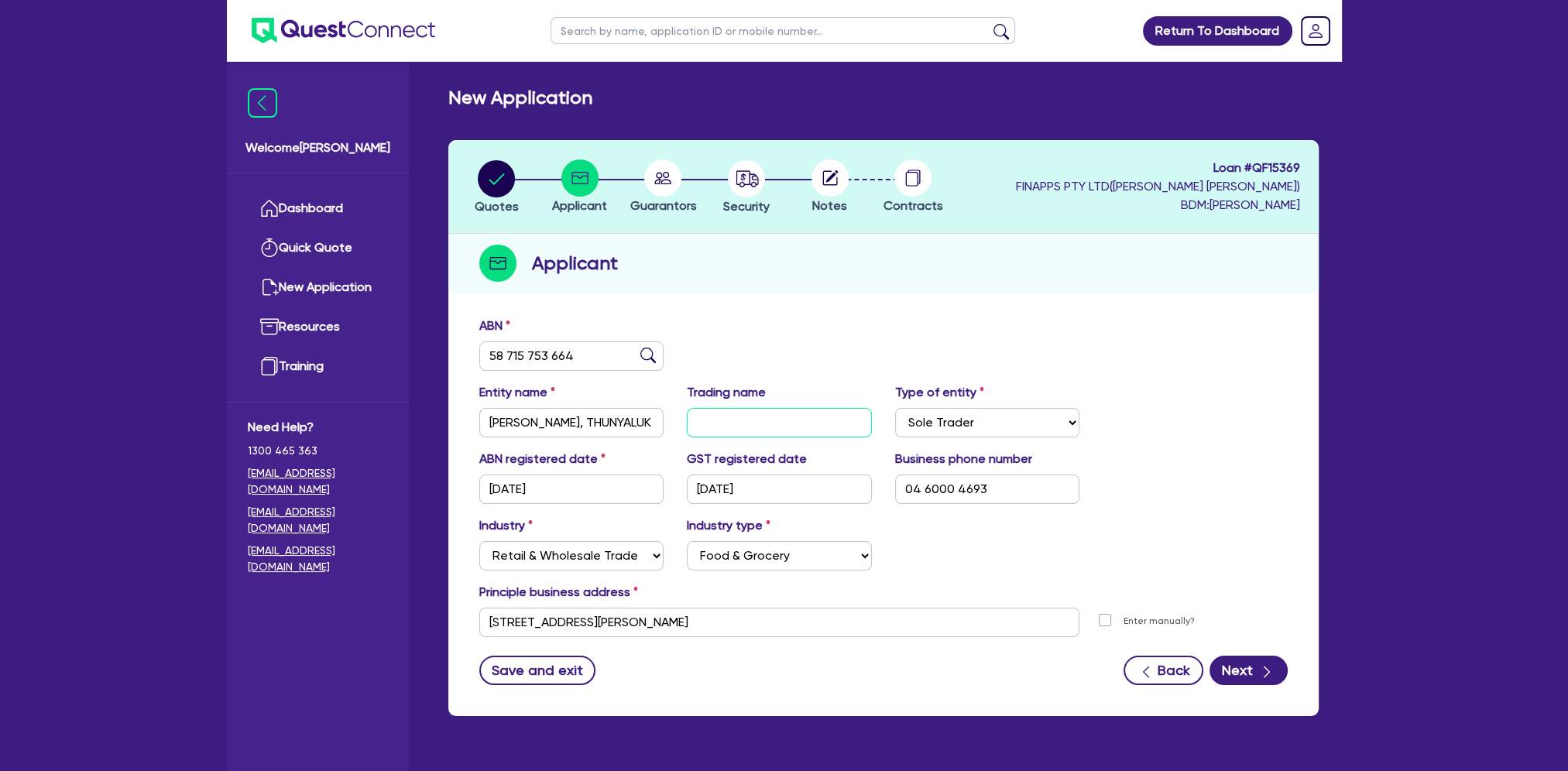
click at [829, 418] on input "text" at bounding box center [779, 423] width 185 height 29
type input "THAI THAI"
drag, startPoint x: 1097, startPoint y: 372, endPoint x: 1134, endPoint y: 428, distance: 67.1
click at [1098, 372] on div "ABN 58 715 753 664" at bounding box center [883, 350] width 831 height 67
click at [1241, 668] on button "Next" at bounding box center [1248, 670] width 78 height 29
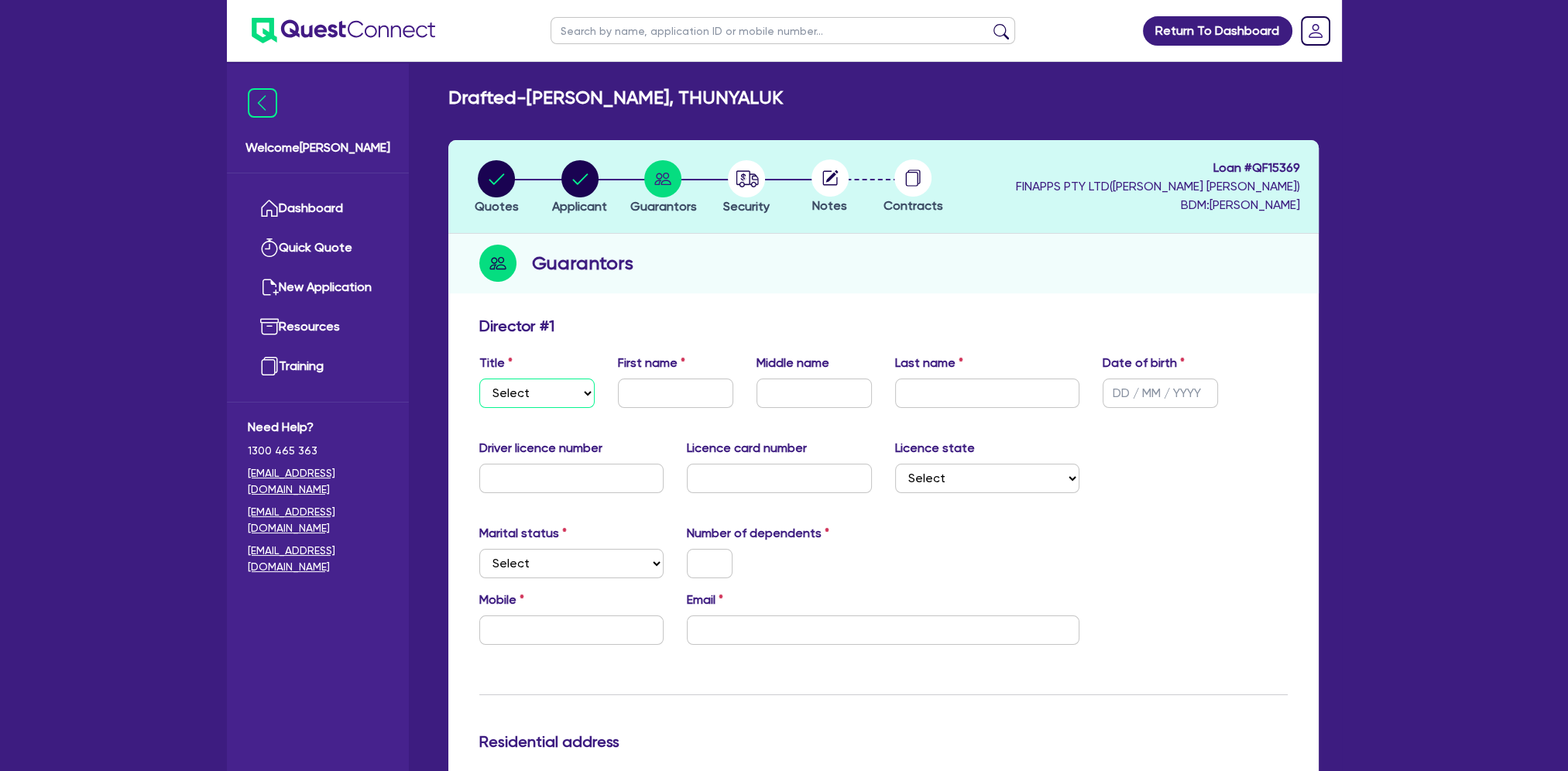
click at [573, 393] on select "Select Mr Mrs Ms Miss Dr" at bounding box center [537, 393] width 115 height 29
select select "MRS"
click at [479, 379] on select "Select Mr Mrs Ms Miss Dr" at bounding box center [537, 393] width 115 height 29
click at [666, 393] on input "text" at bounding box center [676, 393] width 115 height 29
paste input "Thunyaluk"
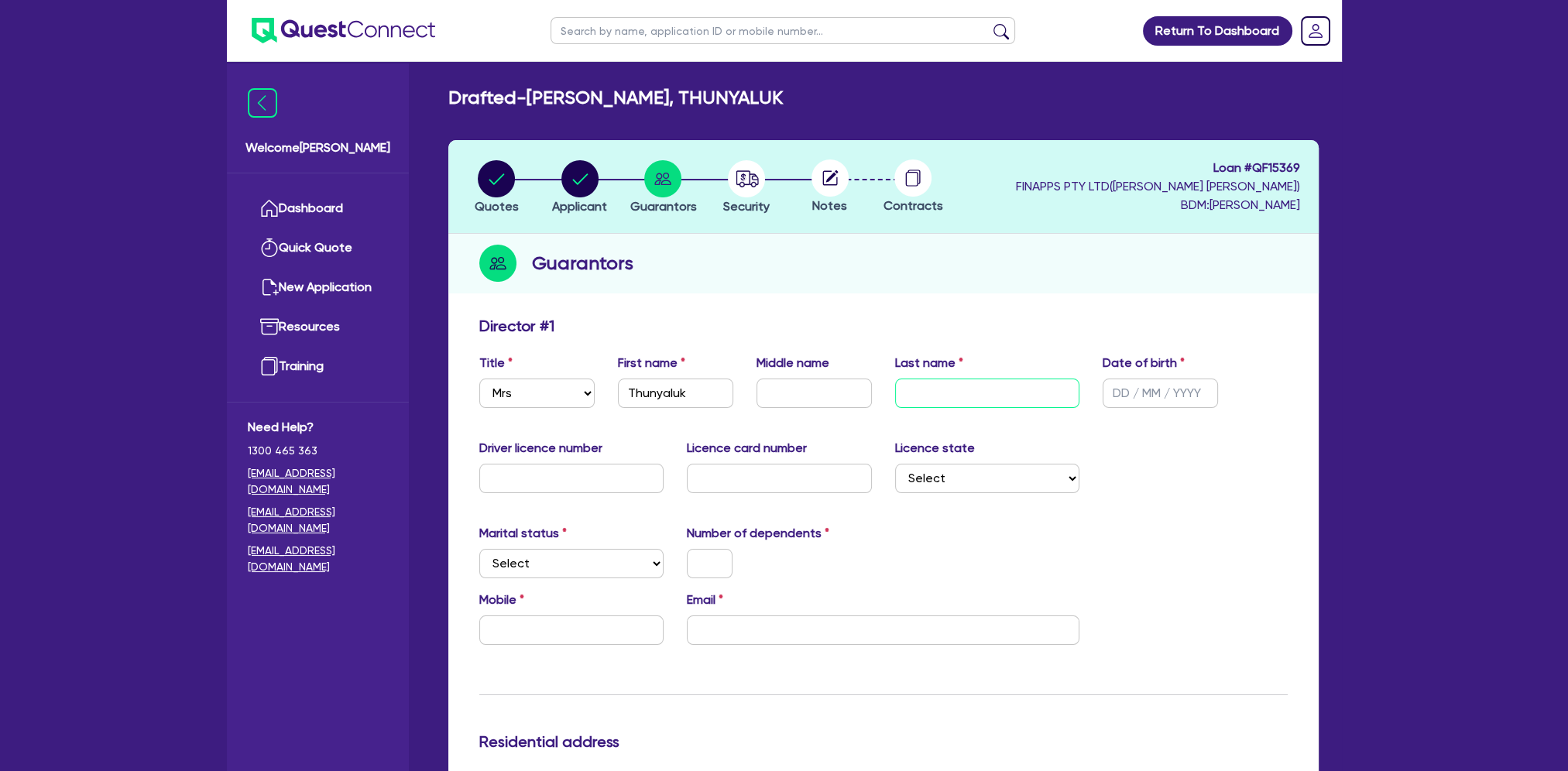
drag, startPoint x: 906, startPoint y: 390, endPoint x: 1063, endPoint y: 388, distance: 157.0
click at [906, 390] on input "text" at bounding box center [987, 393] width 185 height 29
click at [659, 386] on input "Thunyaluk" at bounding box center [676, 393] width 115 height 29
paste input "HUNYALUK"
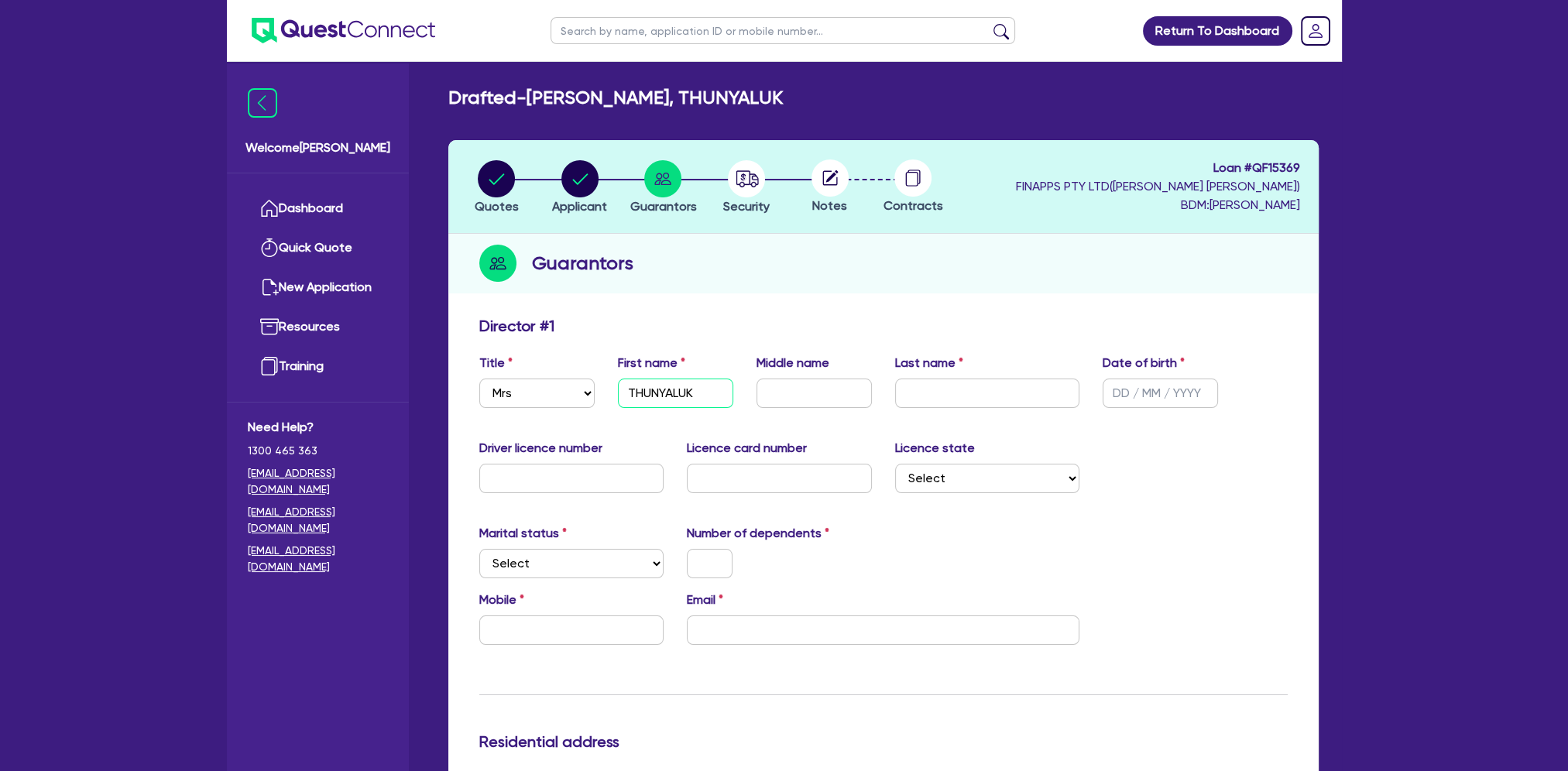
type input "THUNYALUK"
click at [949, 390] on input "text" at bounding box center [987, 393] width 185 height 29
paste input "EASSON"
type input "EASSON"
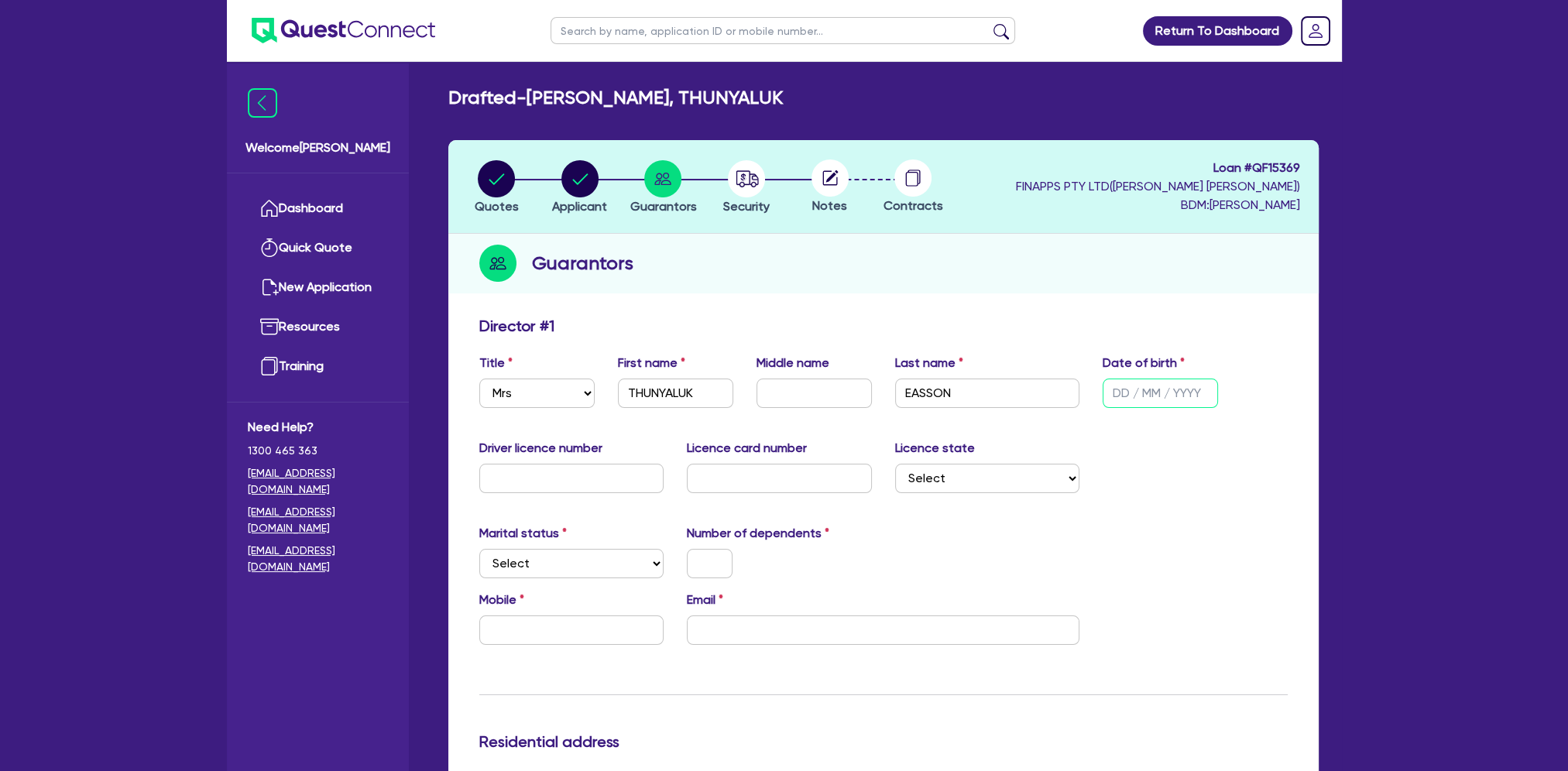
click at [1103, 399] on input "text" at bounding box center [1160, 393] width 115 height 29
paste input "[DATE]"
type input "[DATE]"
click at [544, 468] on input "text" at bounding box center [571, 478] width 185 height 29
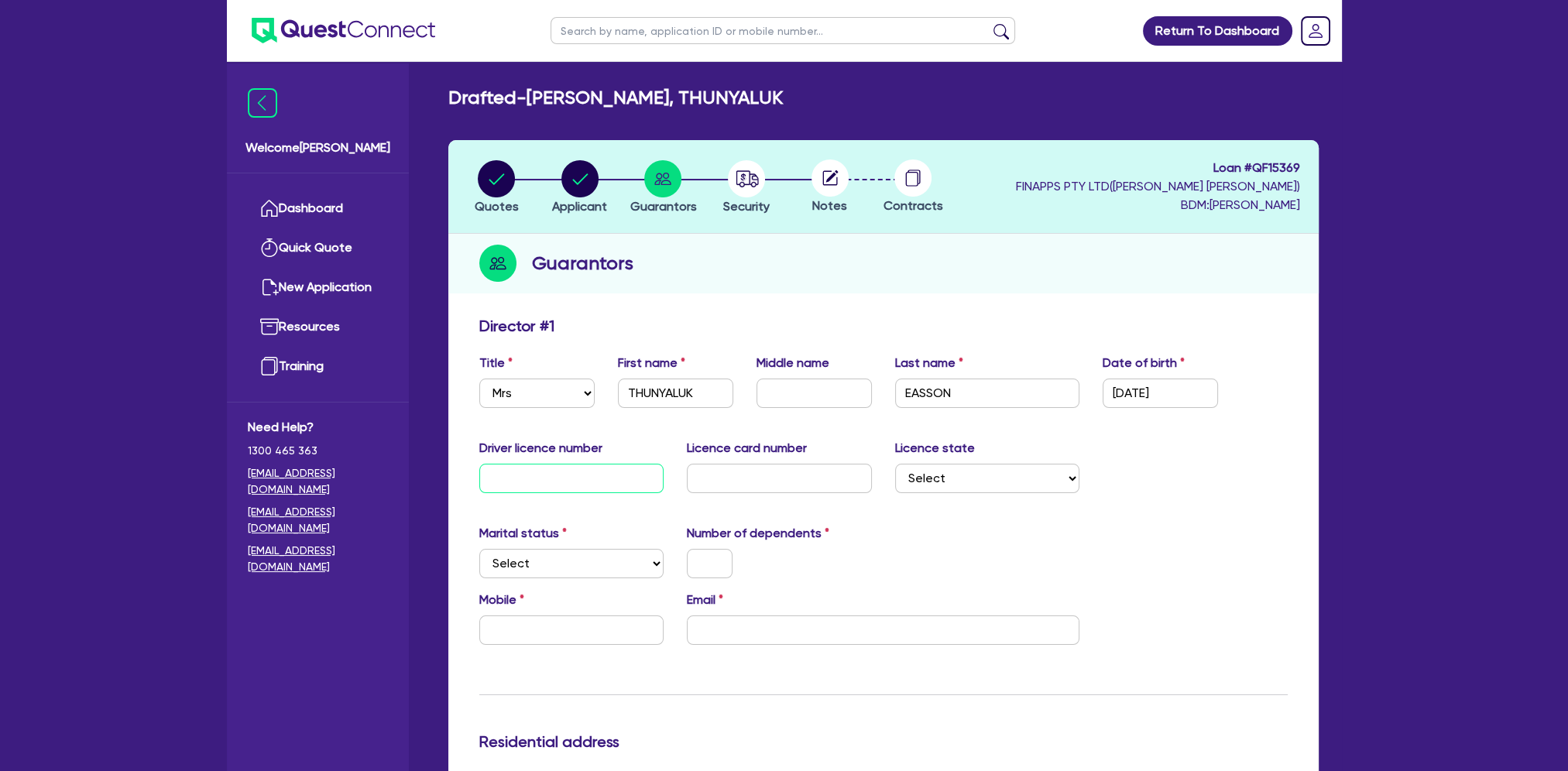
paste input "1459058"
type input "1459058"
click at [638, 564] on select "Select Single Married De Facto / Partner" at bounding box center [571, 564] width 185 height 29
select select "MARRIED"
click at [479, 549] on select "Select Single Married De Facto / Partner" at bounding box center [571, 564] width 185 height 29
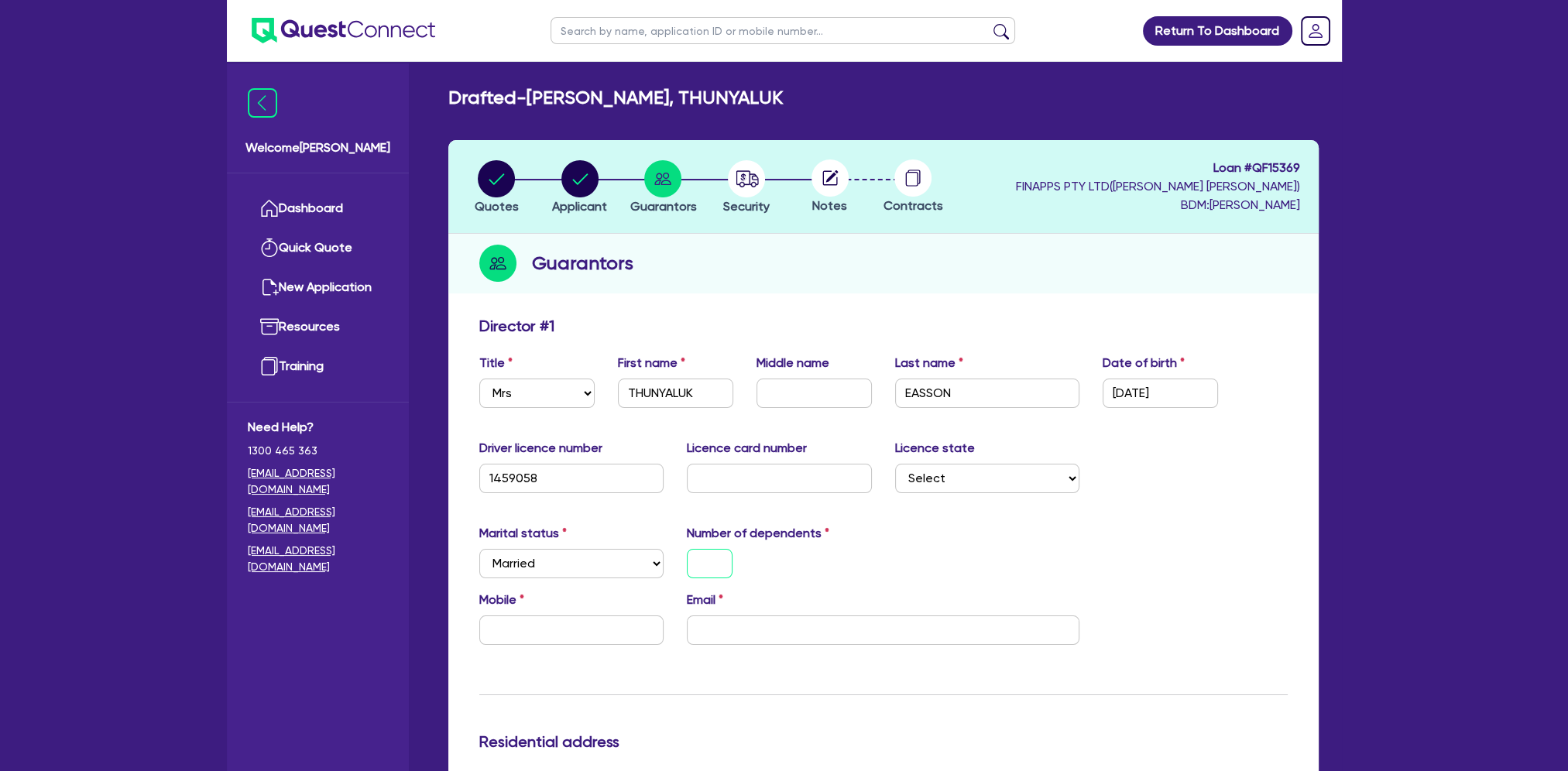
click at [713, 564] on input "text" at bounding box center [709, 564] width 46 height 29
type input "3"
click at [821, 552] on div "3" at bounding box center [779, 564] width 208 height 29
click at [921, 484] on select "Select [GEOGRAPHIC_DATA] [GEOGRAPHIC_DATA] [GEOGRAPHIC_DATA] [GEOGRAPHIC_DATA] …" at bounding box center [987, 478] width 185 height 29
select select "NT"
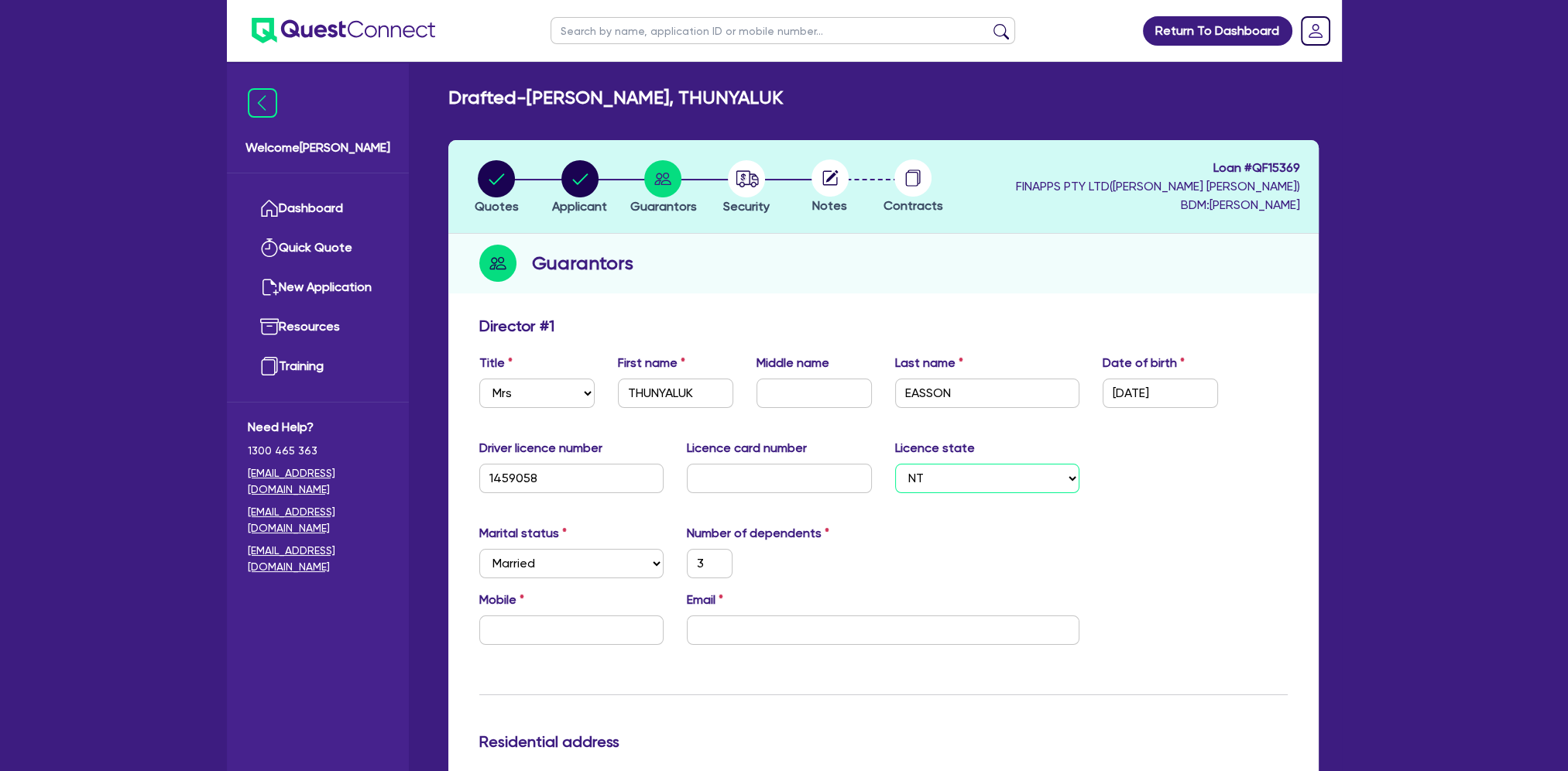
click at [895, 464] on select "Select [GEOGRAPHIC_DATA] [GEOGRAPHIC_DATA] [GEOGRAPHIC_DATA] [GEOGRAPHIC_DATA] …" at bounding box center [987, 478] width 185 height 29
click at [826, 635] on input "email" at bounding box center [882, 630] width 392 height 29
paste input "[EMAIL_ADDRESS][DOMAIN_NAME]"
type input "3"
type input "[EMAIL_ADDRESS][DOMAIN_NAME]"
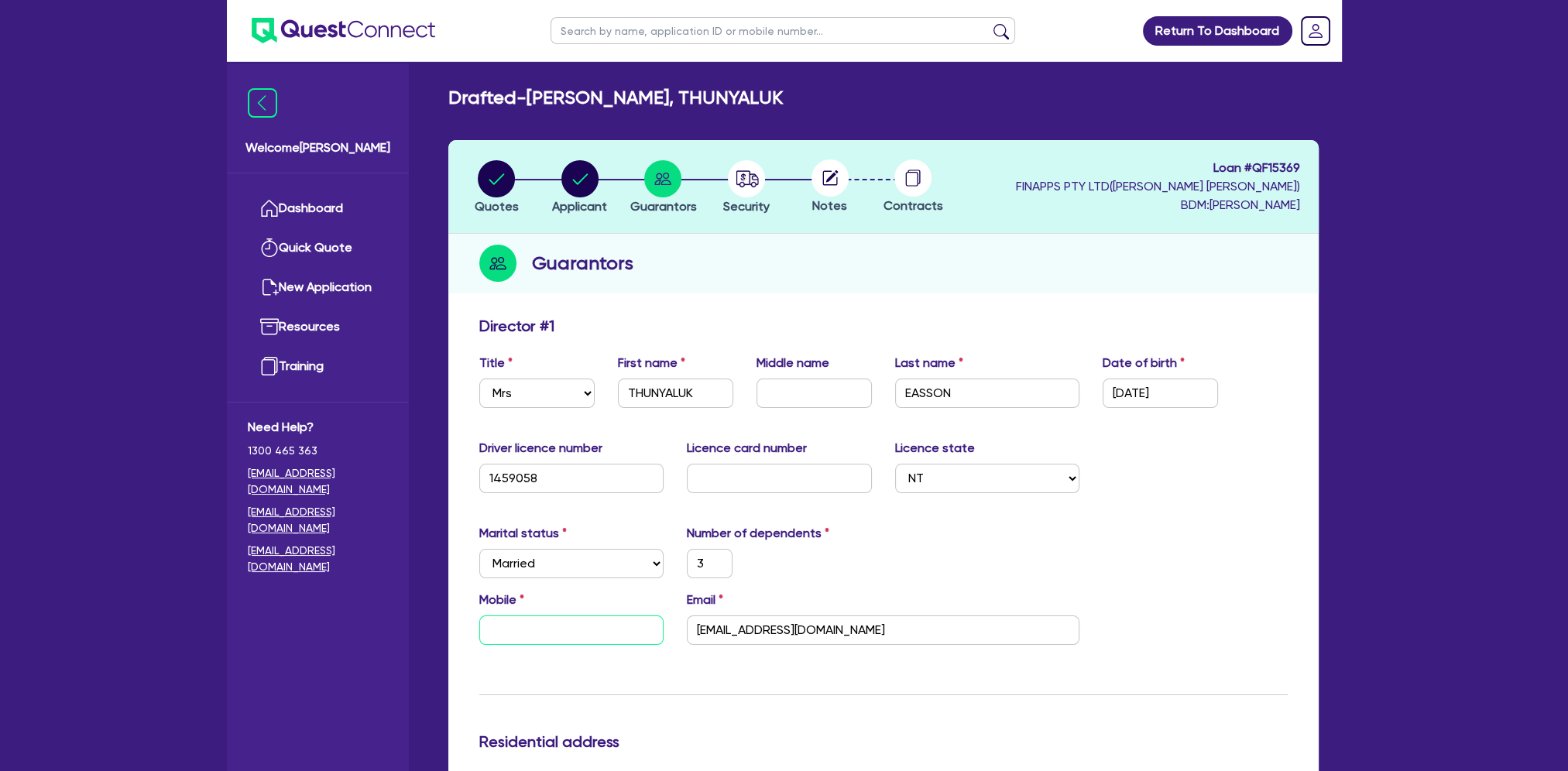
click at [496, 629] on input "text" at bounding box center [571, 630] width 185 height 29
paste input "0460 004 693"
type input "3"
type input "0460 004 693"
click at [1264, 529] on div "Marital status Select [DEMOGRAPHIC_DATA] Married De Facto / Partner Number of d…" at bounding box center [883, 558] width 831 height 67
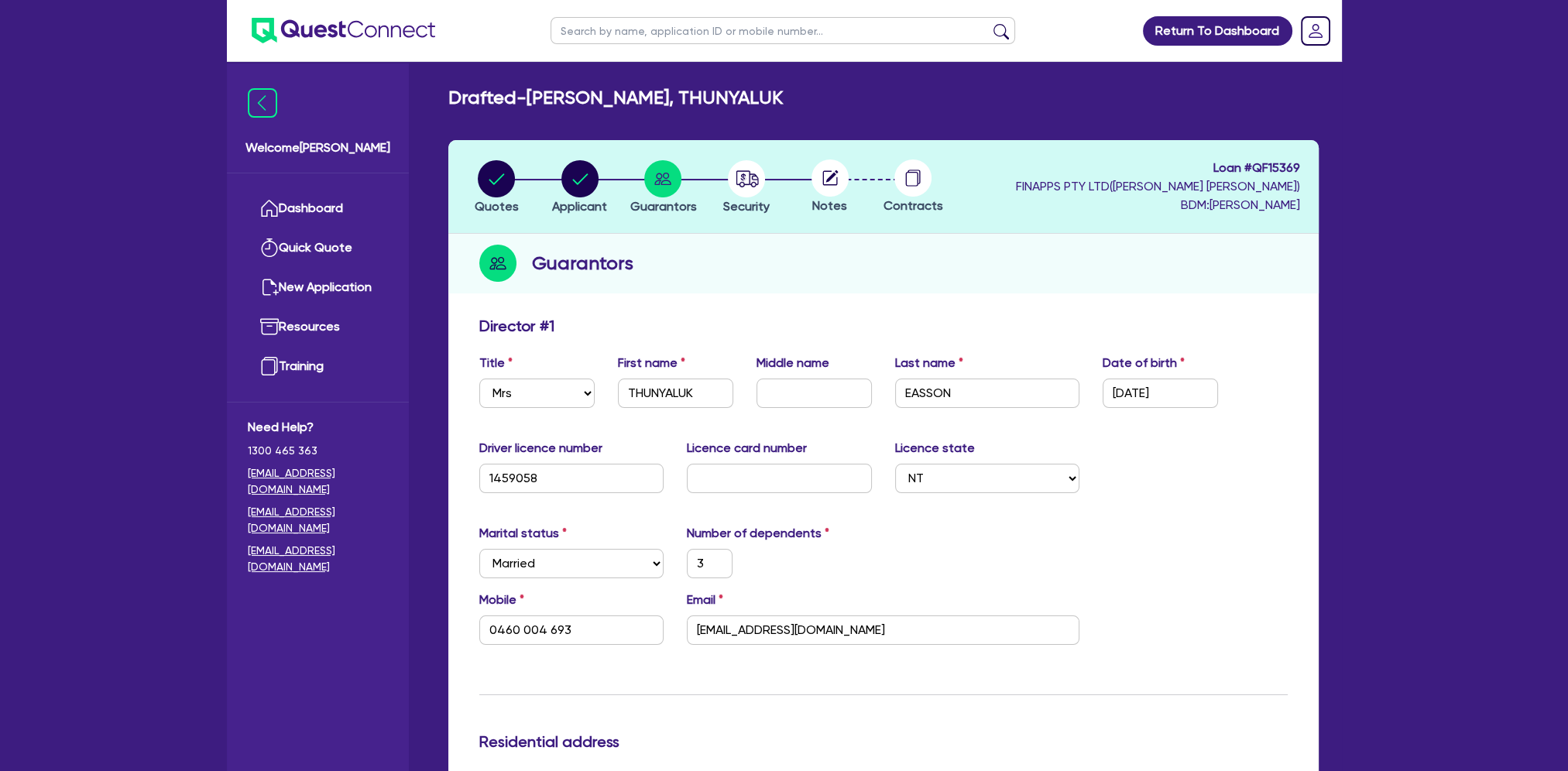
scroll to position [232, 0]
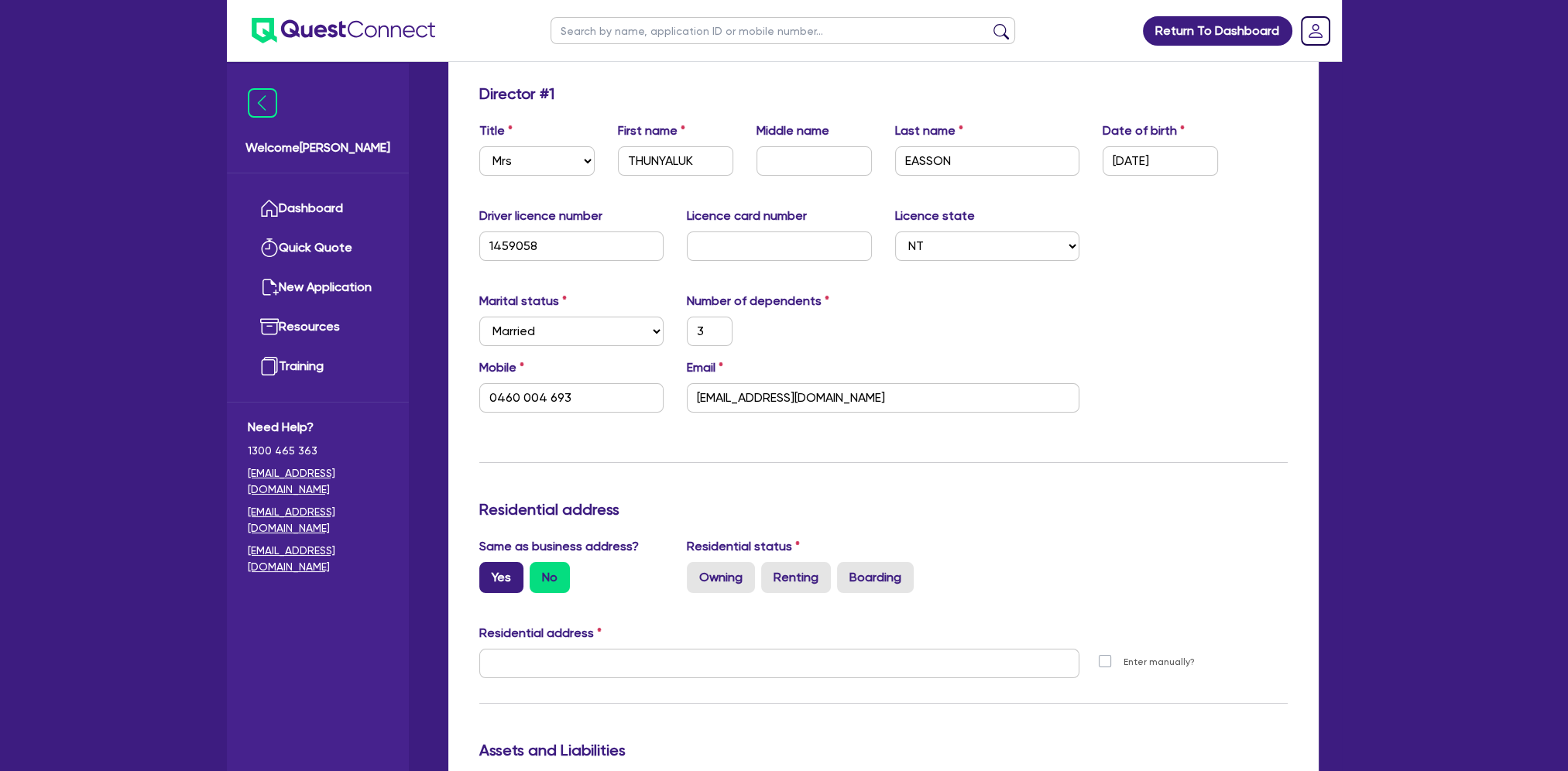
click at [499, 568] on label "Yes" at bounding box center [501, 578] width 44 height 31
click at [489, 568] on input "Yes" at bounding box center [484, 567] width 10 height 10
radio input "true"
type input "3"
type input "0460 004 693"
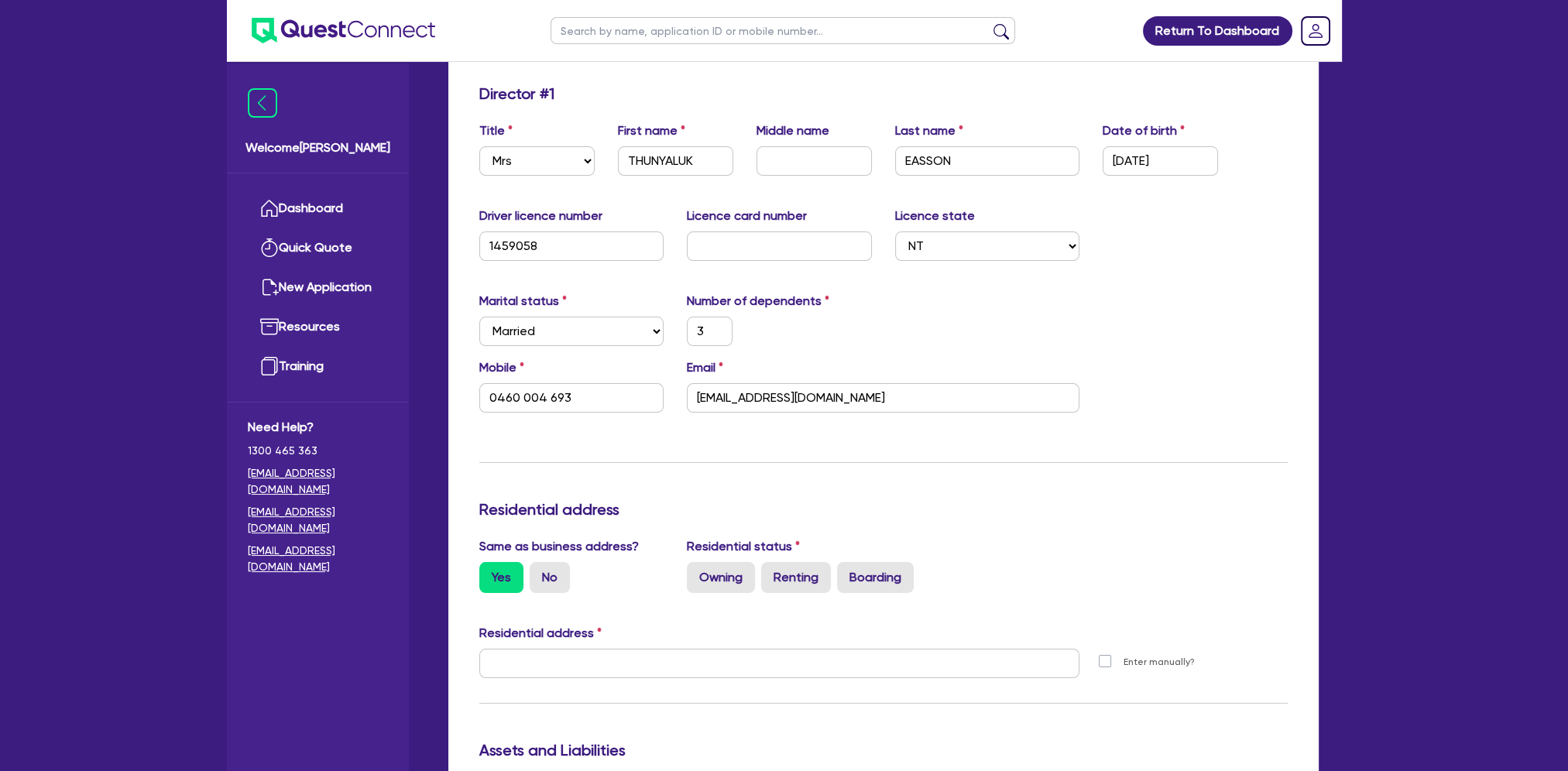
type input "[STREET_ADDRESS][PERSON_NAME]"
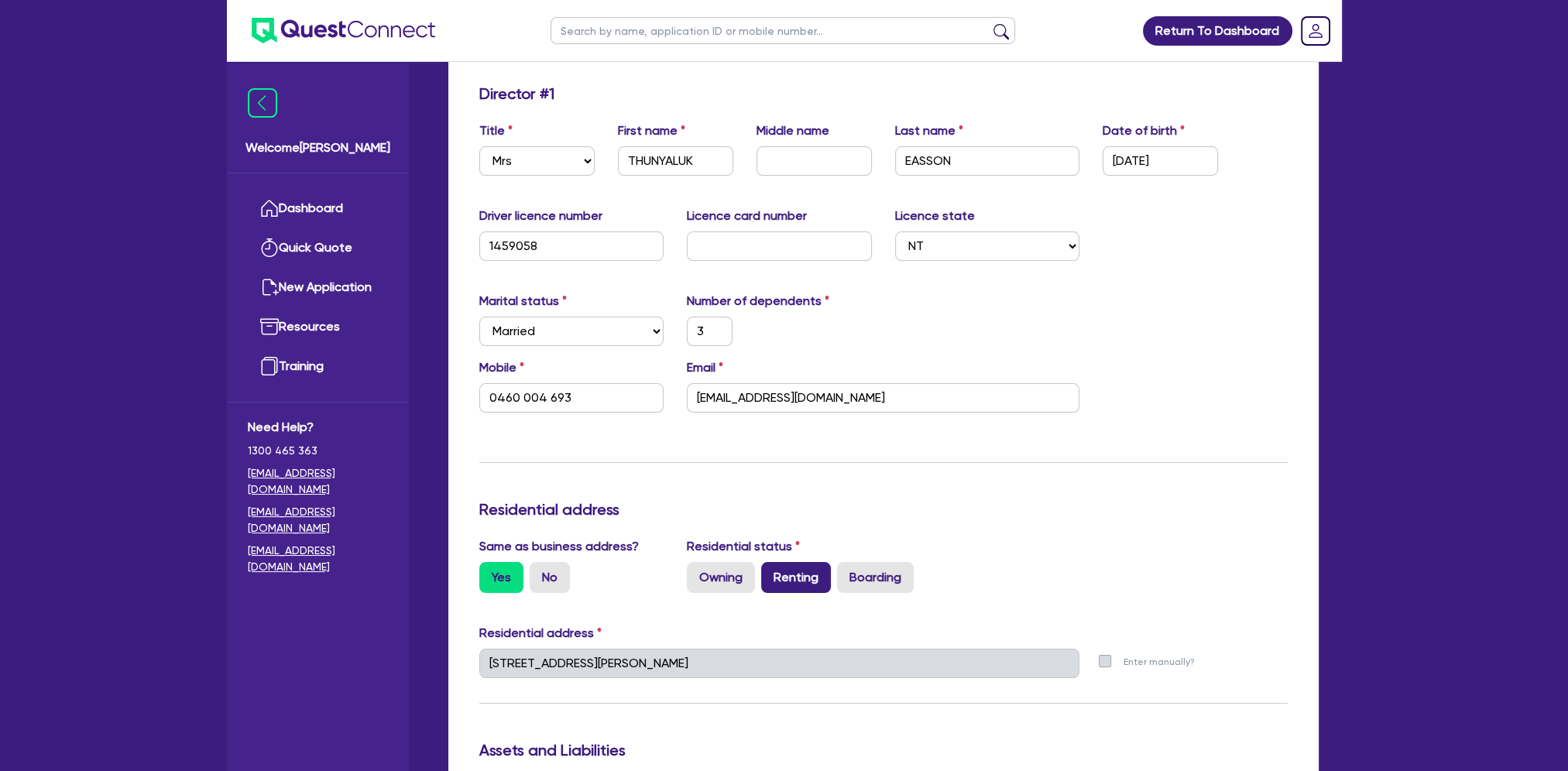
click at [815, 578] on label "Renting" at bounding box center [795, 578] width 69 height 31
click at [771, 572] on input "Renting" at bounding box center [766, 567] width 10 height 10
radio input "true"
type input "3"
type input "0460 004 693"
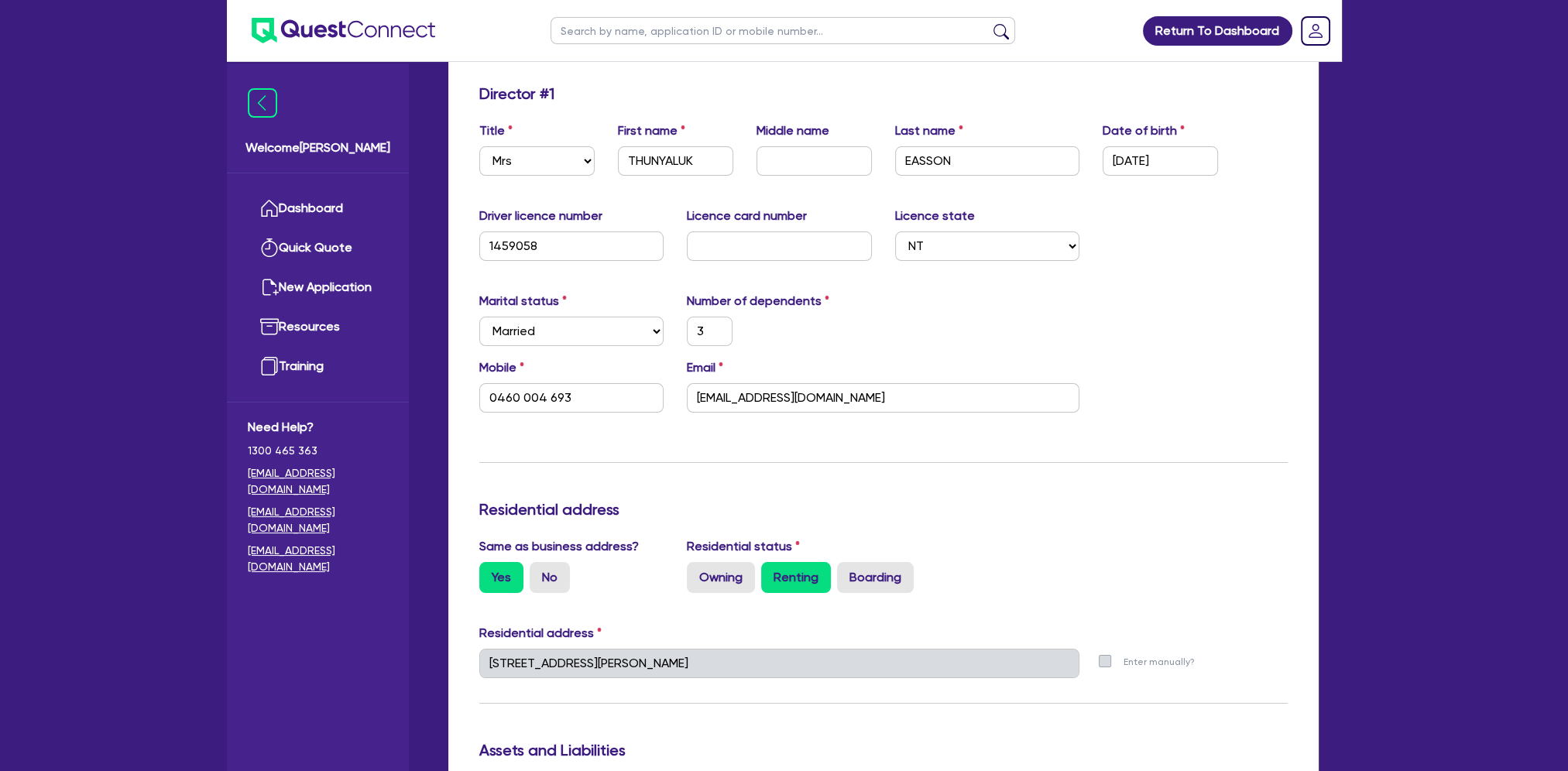
click at [1258, 706] on div "Update residential status for Director #1 Boarding is only acceptable when the …" at bounding box center [883, 657] width 808 height 1146
click at [777, 247] on input "text" at bounding box center [779, 247] width 185 height 29
type input "3"
type input "0460 004 693"
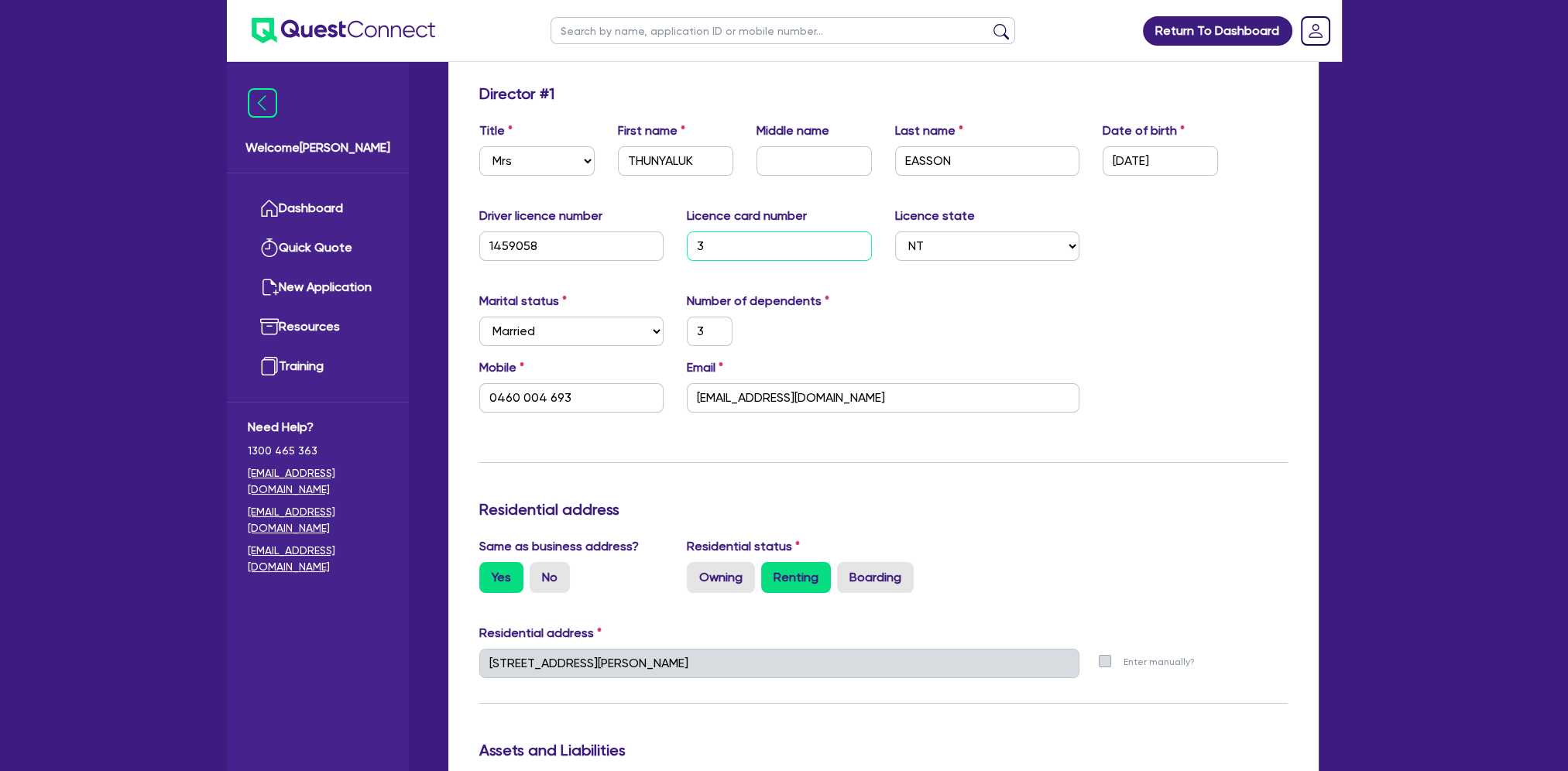
type input "31"
type input "3"
type input "0460 004 693"
type input "315"
type input "3"
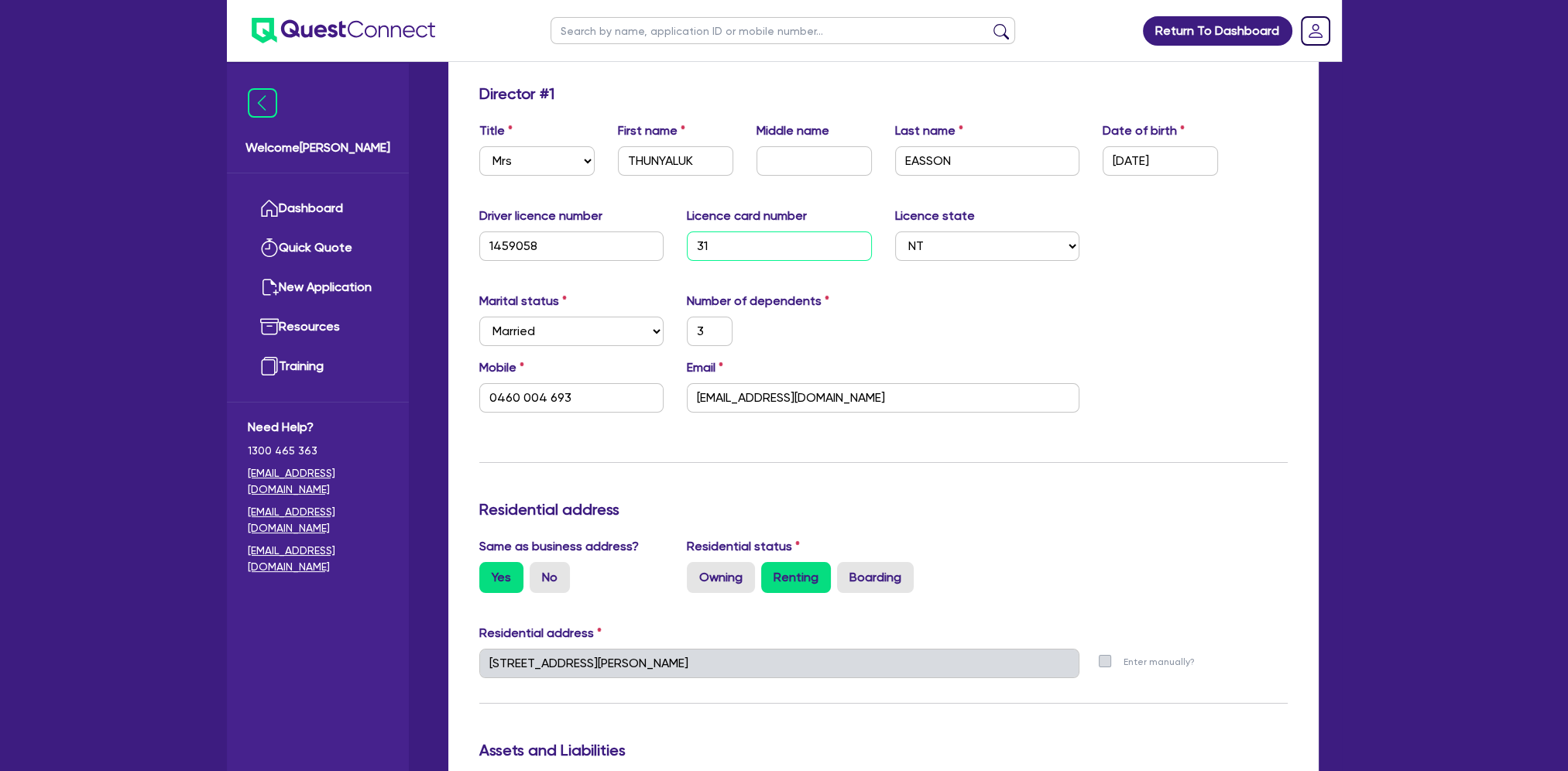
type input "0460 004 693"
type input "3153"
type input "3"
type input "0460 004 693"
type input "31533"
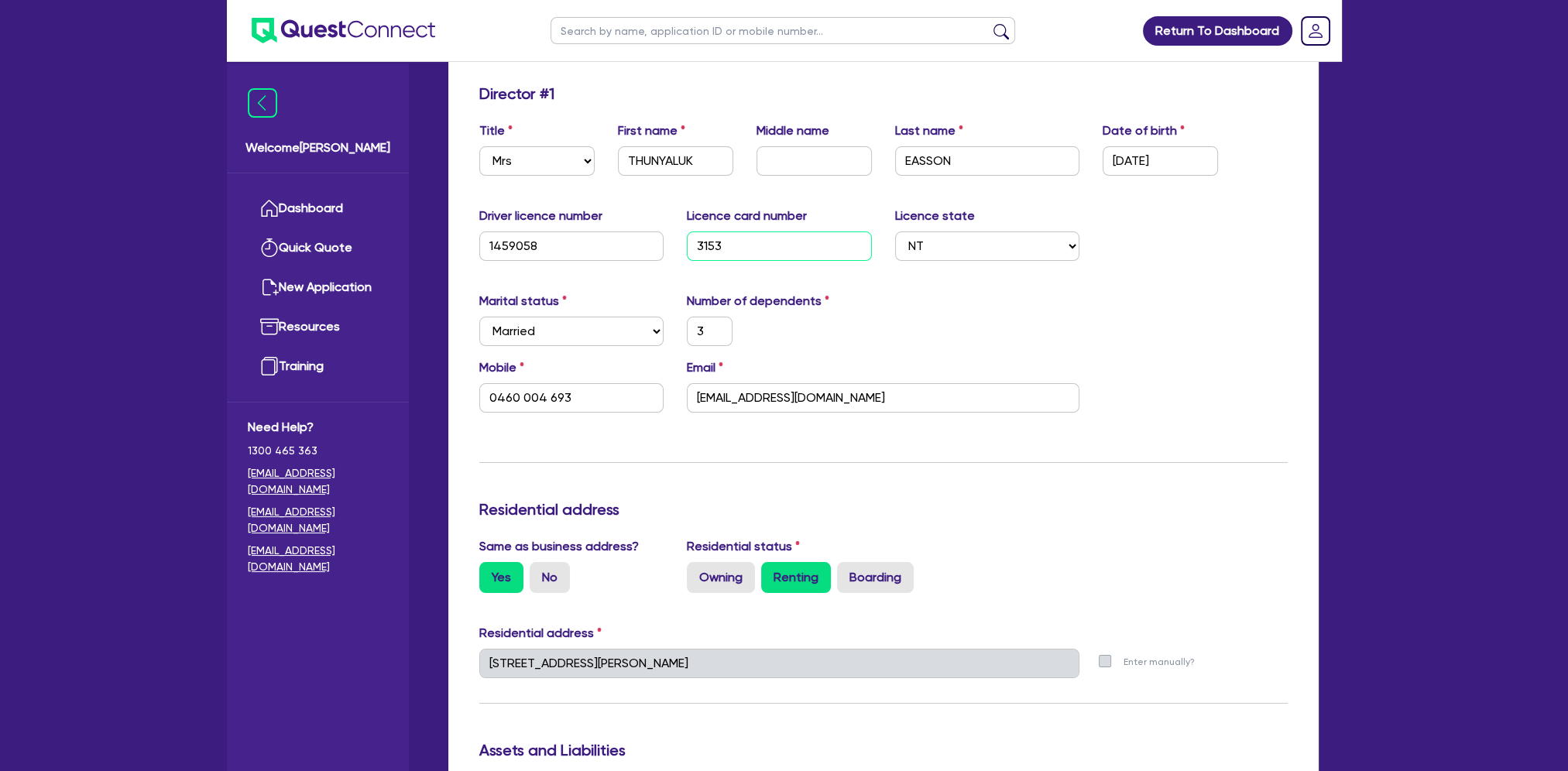
type input "3"
type input "0460 004 693"
type input "315330"
type input "3"
type input "0460 004 693"
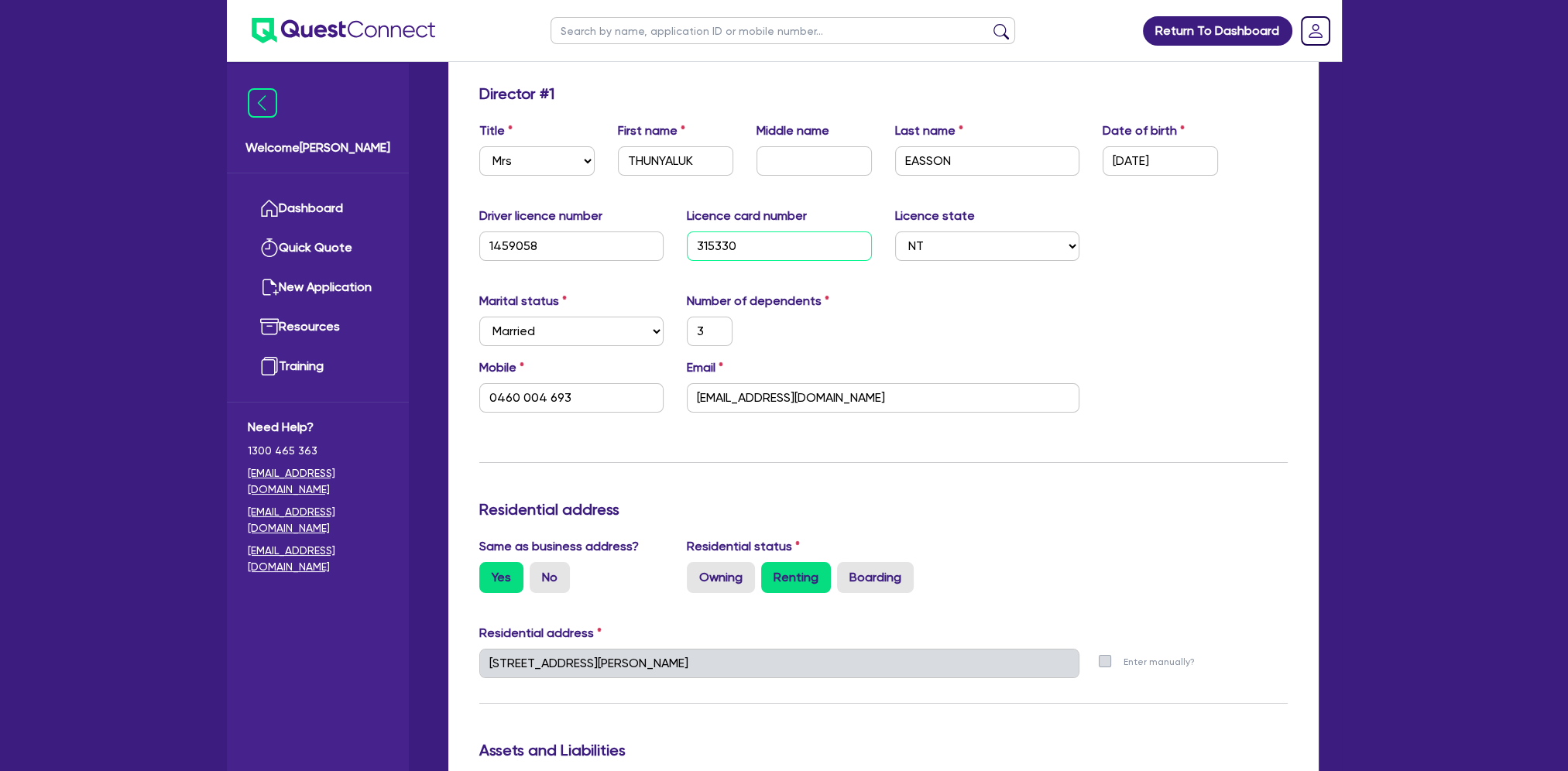
type input "3153300"
type input "3"
type input "0460 004 693"
type input "3153300"
click at [1164, 214] on div "Driver licence number [DRIVERS_LICENSE_NUMBER] Licence card number [DRIVERS_LIC…" at bounding box center [883, 240] width 831 height 67
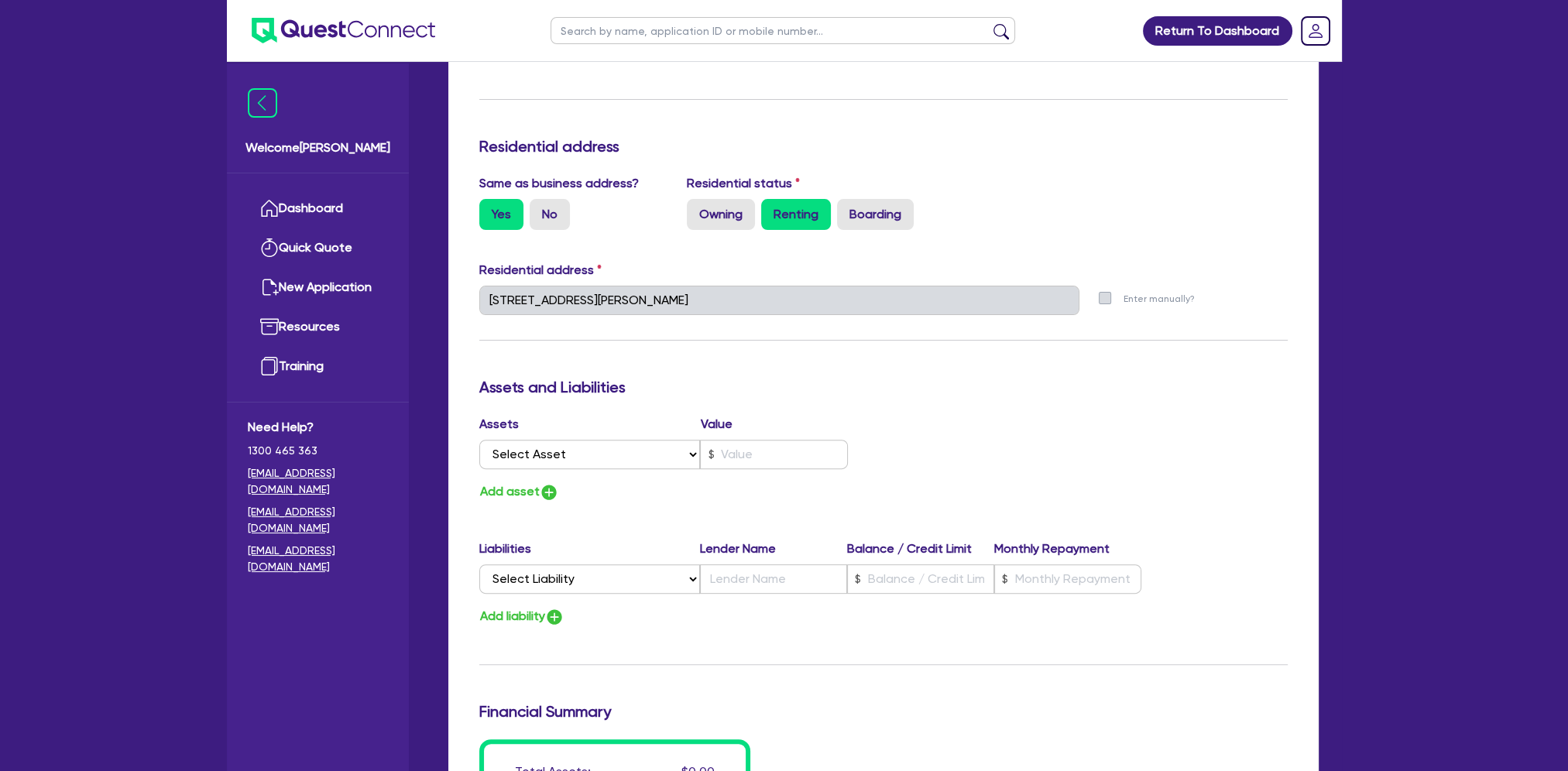
scroll to position [619, 0]
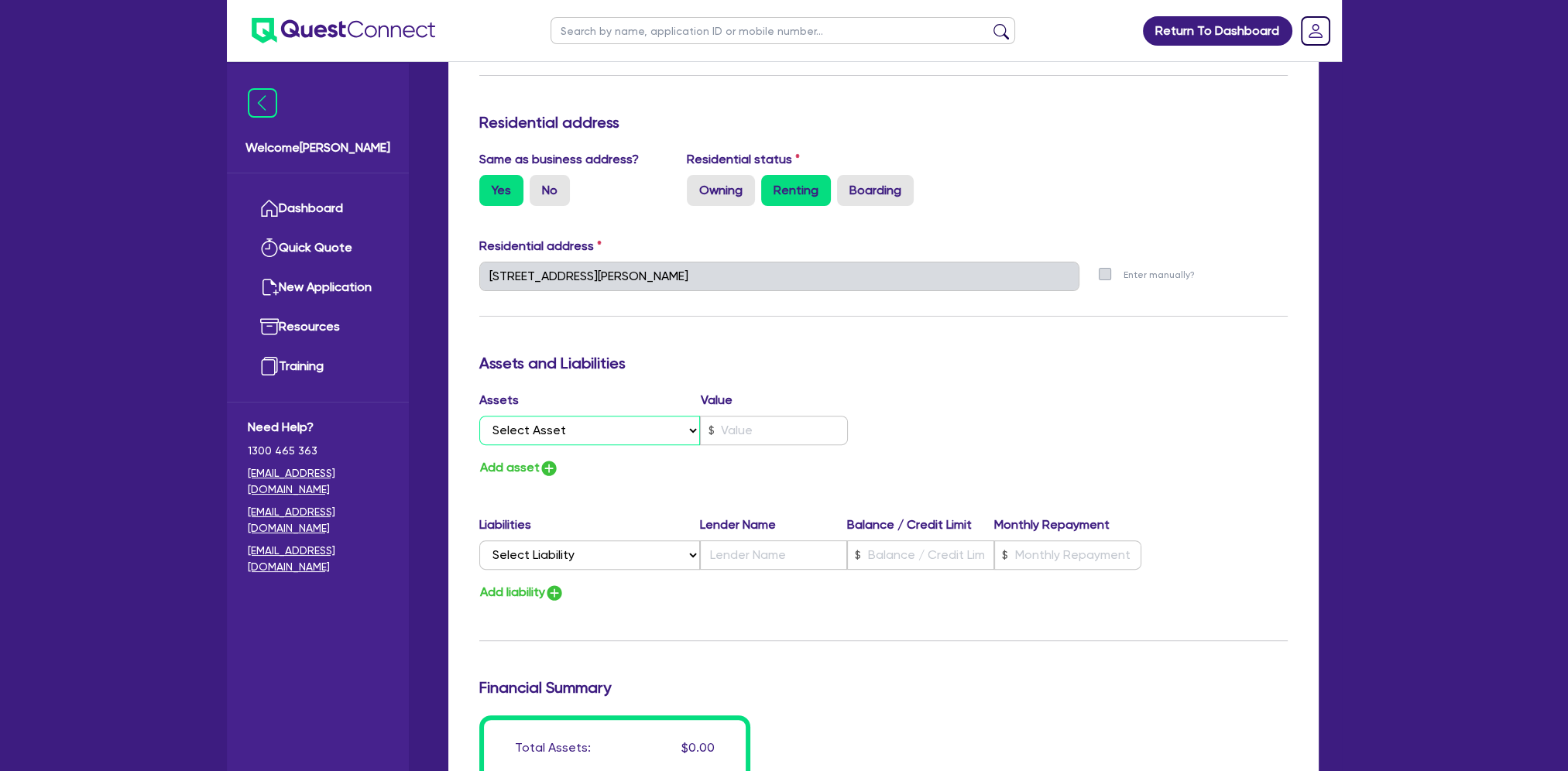
click at [619, 432] on select "Select Asset Cash Property Investment property Vehicle Truck Trailer Equipment …" at bounding box center [590, 431] width 221 height 29
select select "CASH"
click at [479, 416] on select "Select Asset Cash Property Investment property Vehicle Truck Trailer Equipment …" at bounding box center [590, 431] width 221 height 29
type input "3"
type input "0460 004 693"
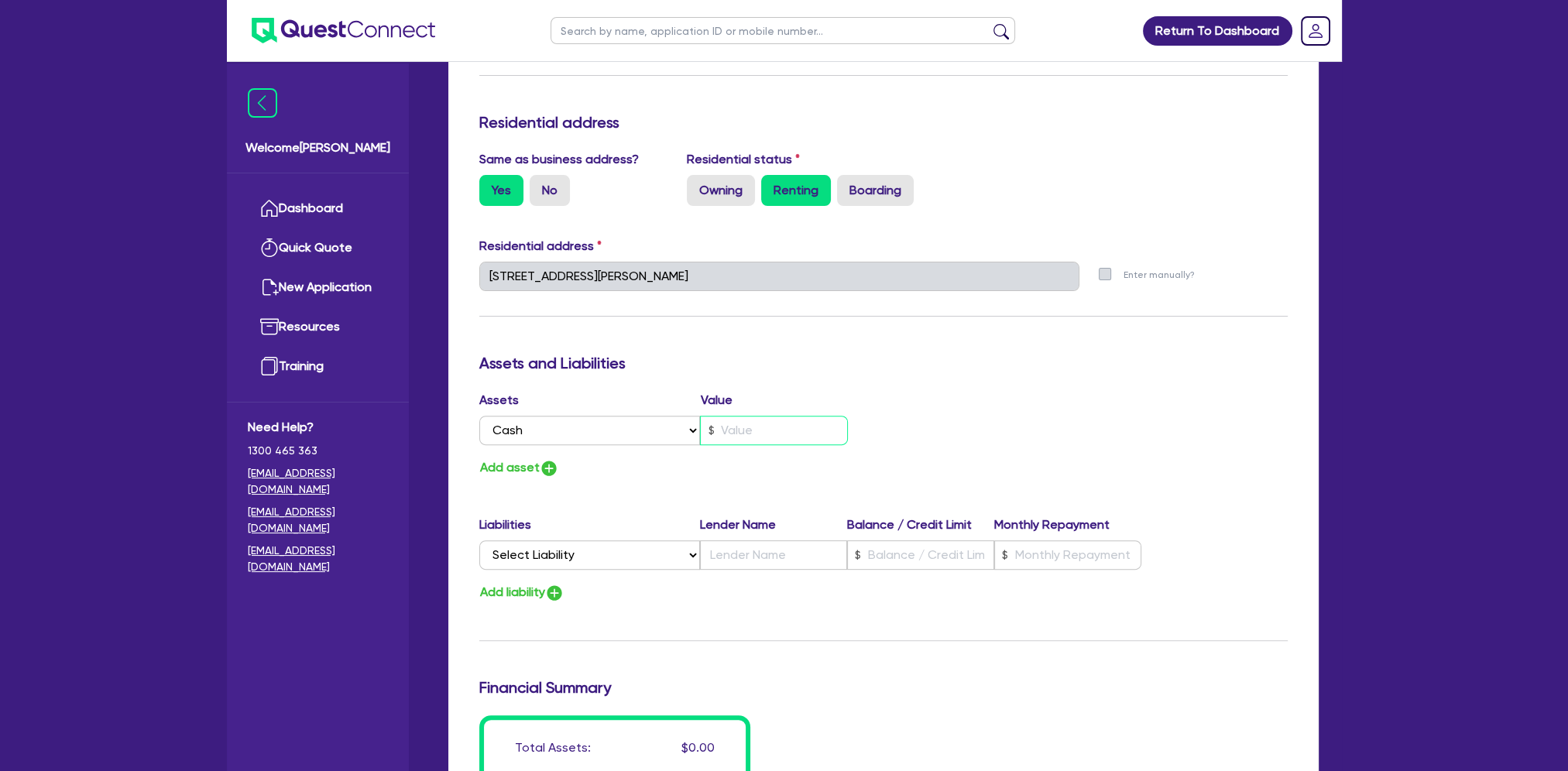
click at [767, 431] on input "text" at bounding box center [773, 431] width 148 height 29
type input "3"
type input "0460 004 693"
type input "3"
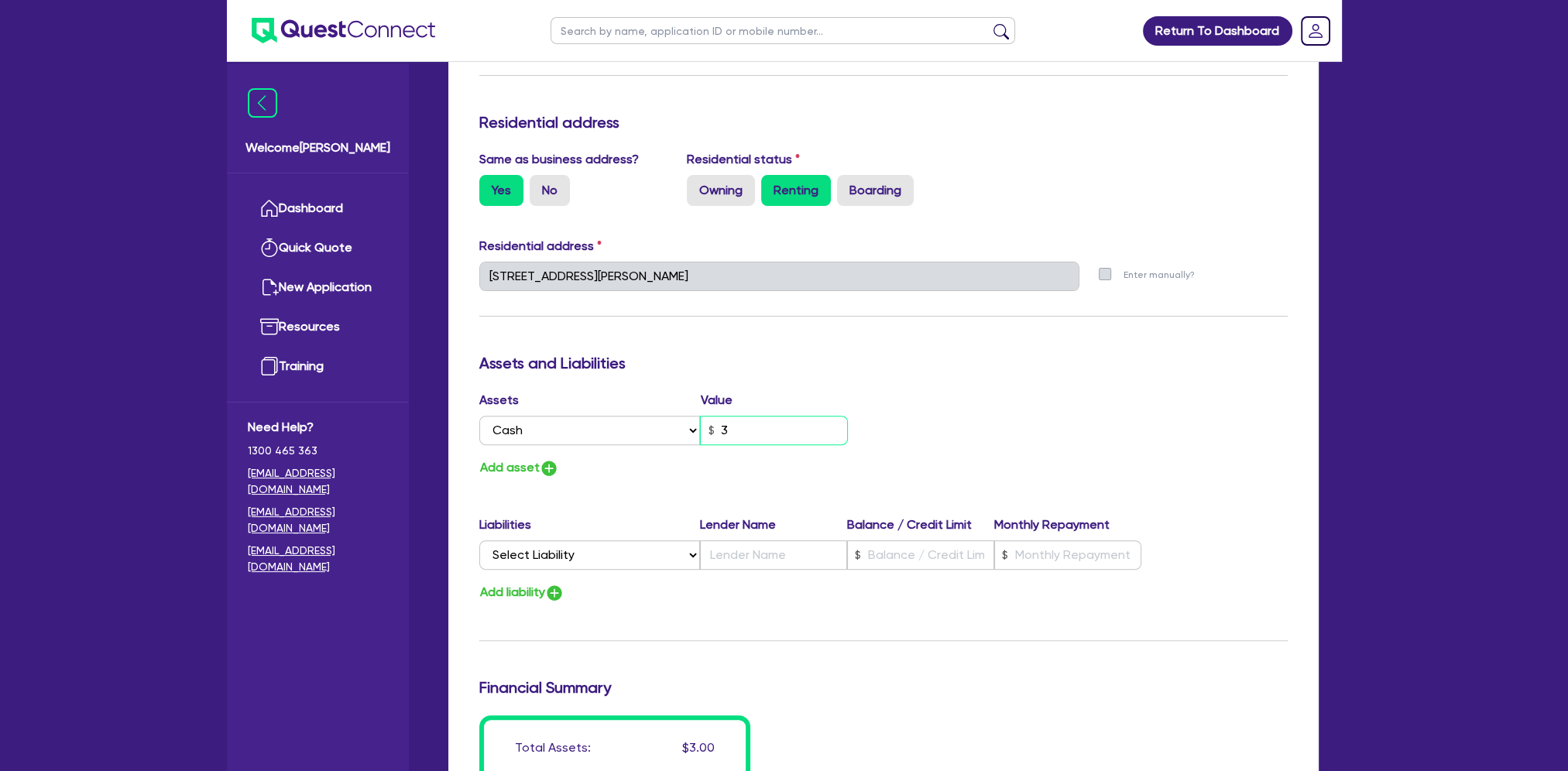
type input "0460 004 693"
type input "30"
type input "3"
type input "0460 004 693"
type input "300"
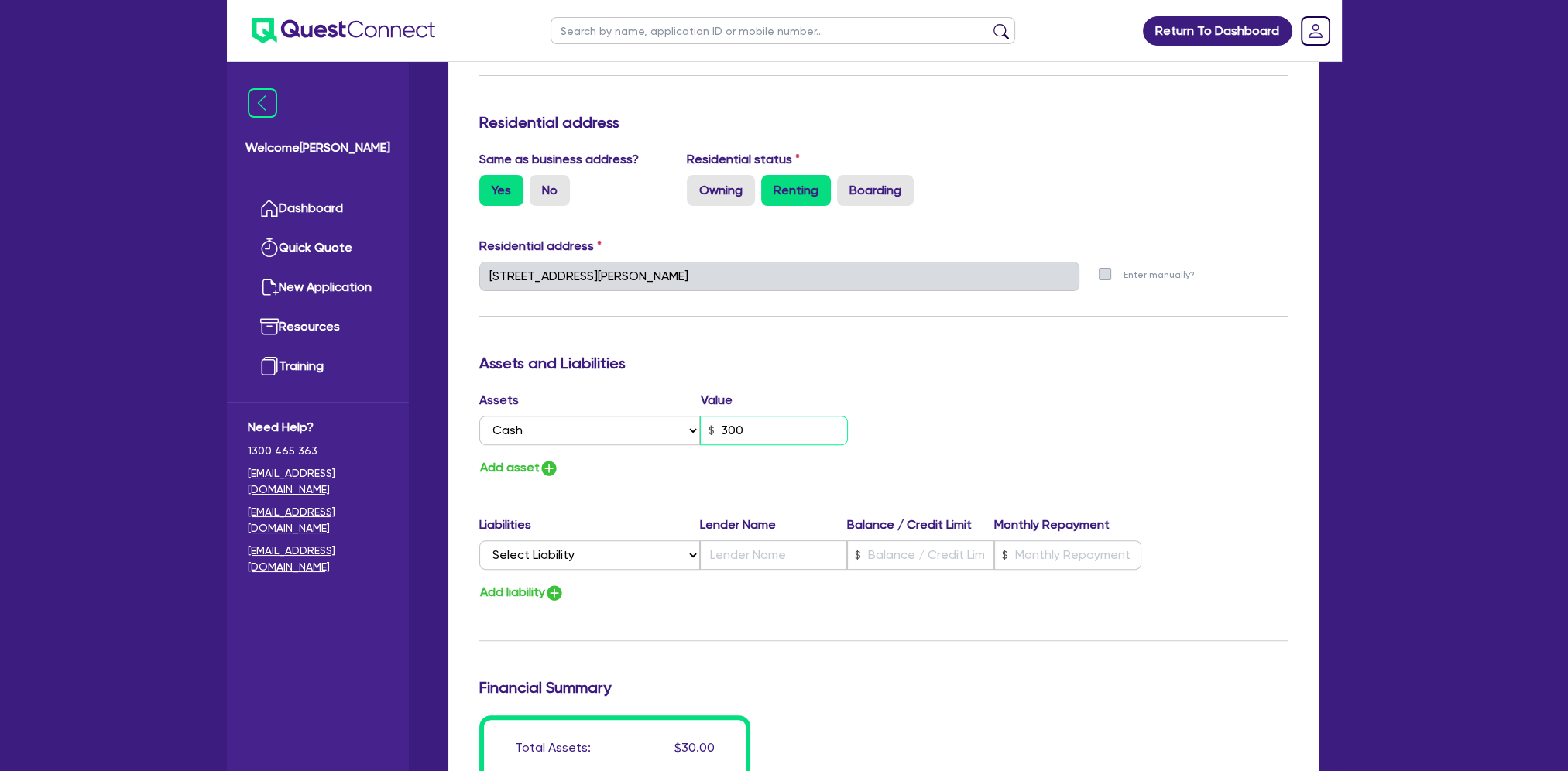
type input "3"
type input "0460 004 693"
type input "3,000"
click at [985, 391] on div "Assets Value Select Asset Cash Property Investment property Vehicle Truck Trail…" at bounding box center [883, 434] width 831 height 87
click at [536, 470] on button "Add asset" at bounding box center [519, 468] width 80 height 21
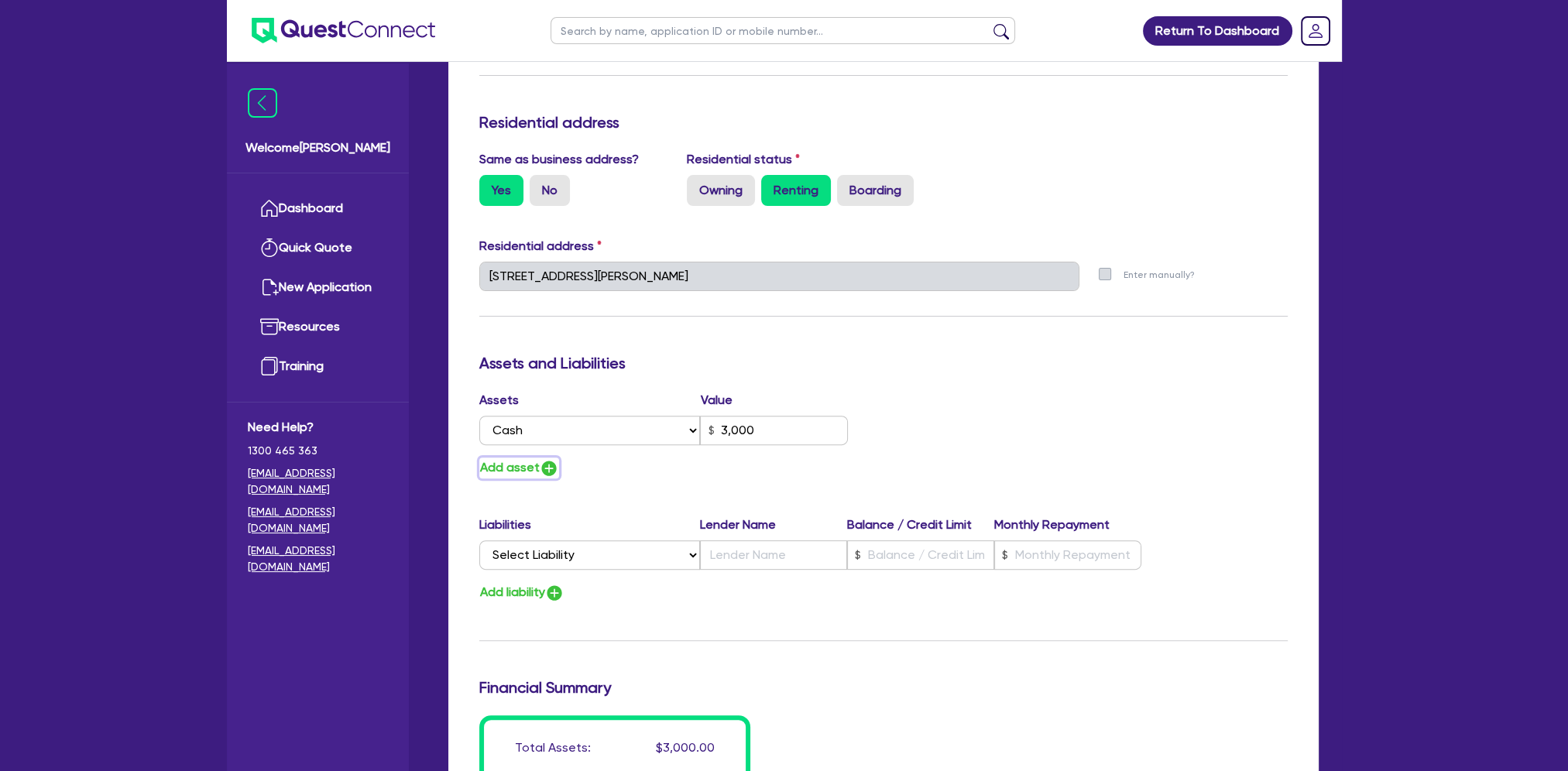
type input "3"
type input "0460 004 693"
type input "3,000"
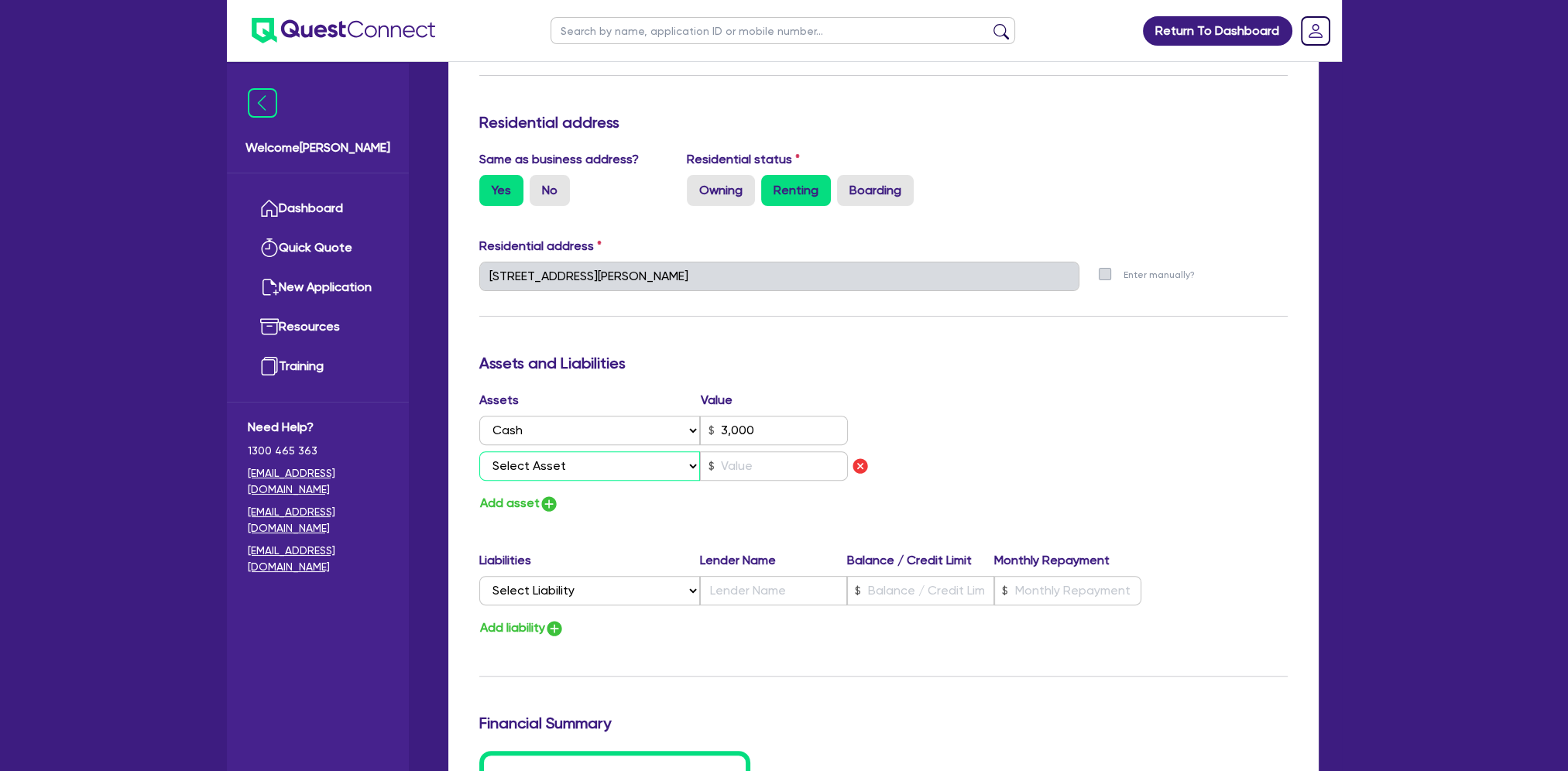
click at [546, 466] on select "Select Asset Cash Property Investment property Vehicle Truck Trailer Equipment …" at bounding box center [590, 466] width 221 height 29
select select "VEHICLE"
click at [479, 451] on select "Select Asset Cash Property Investment property Vehicle Truck Trailer Equipment …" at bounding box center [590, 466] width 221 height 29
type input "3"
type input "0460 004 693"
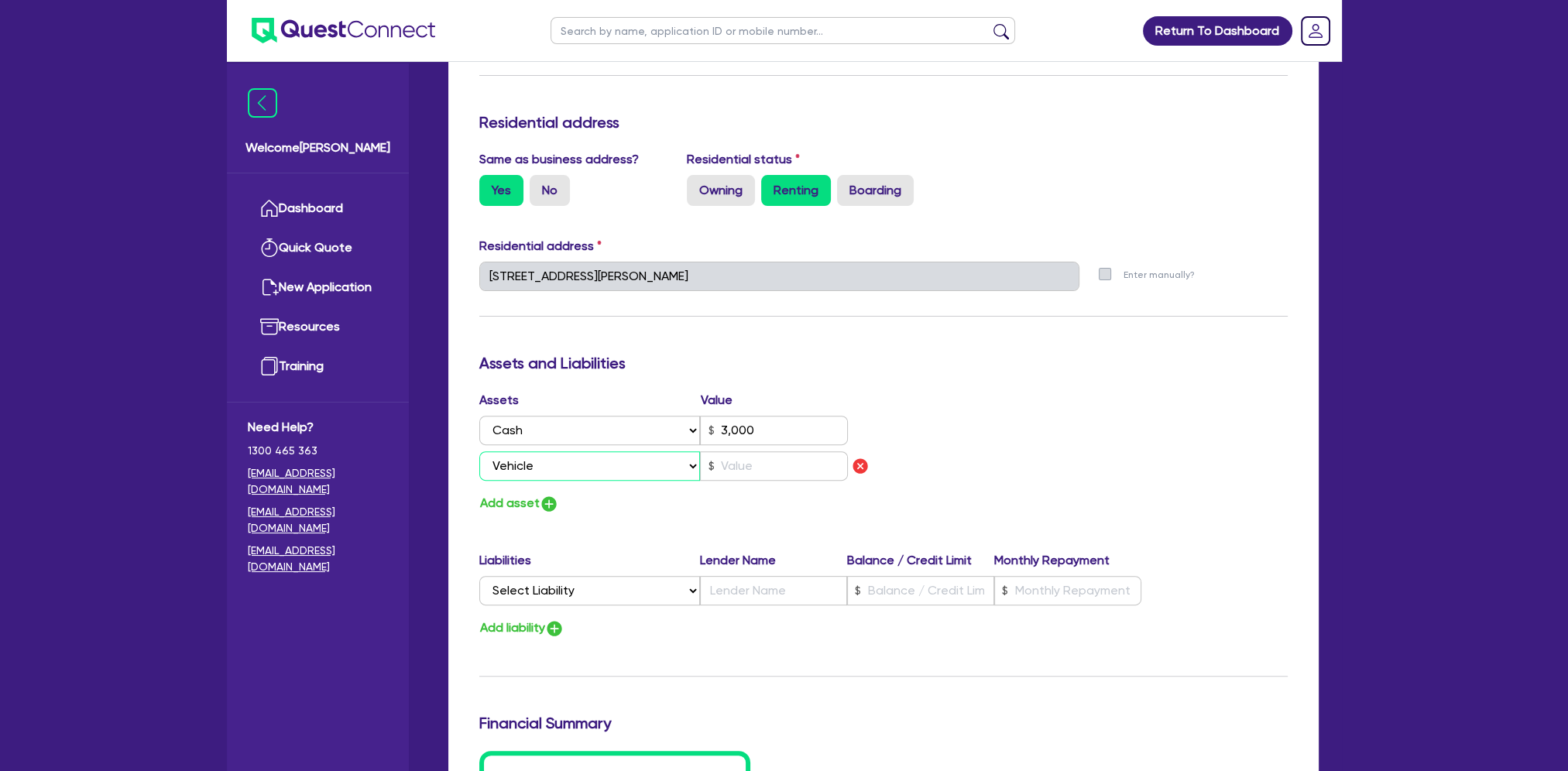
type input "3,000"
click at [745, 470] on input "text" at bounding box center [773, 466] width 148 height 29
type input "3"
type input "0460 004 693"
type input "3,000"
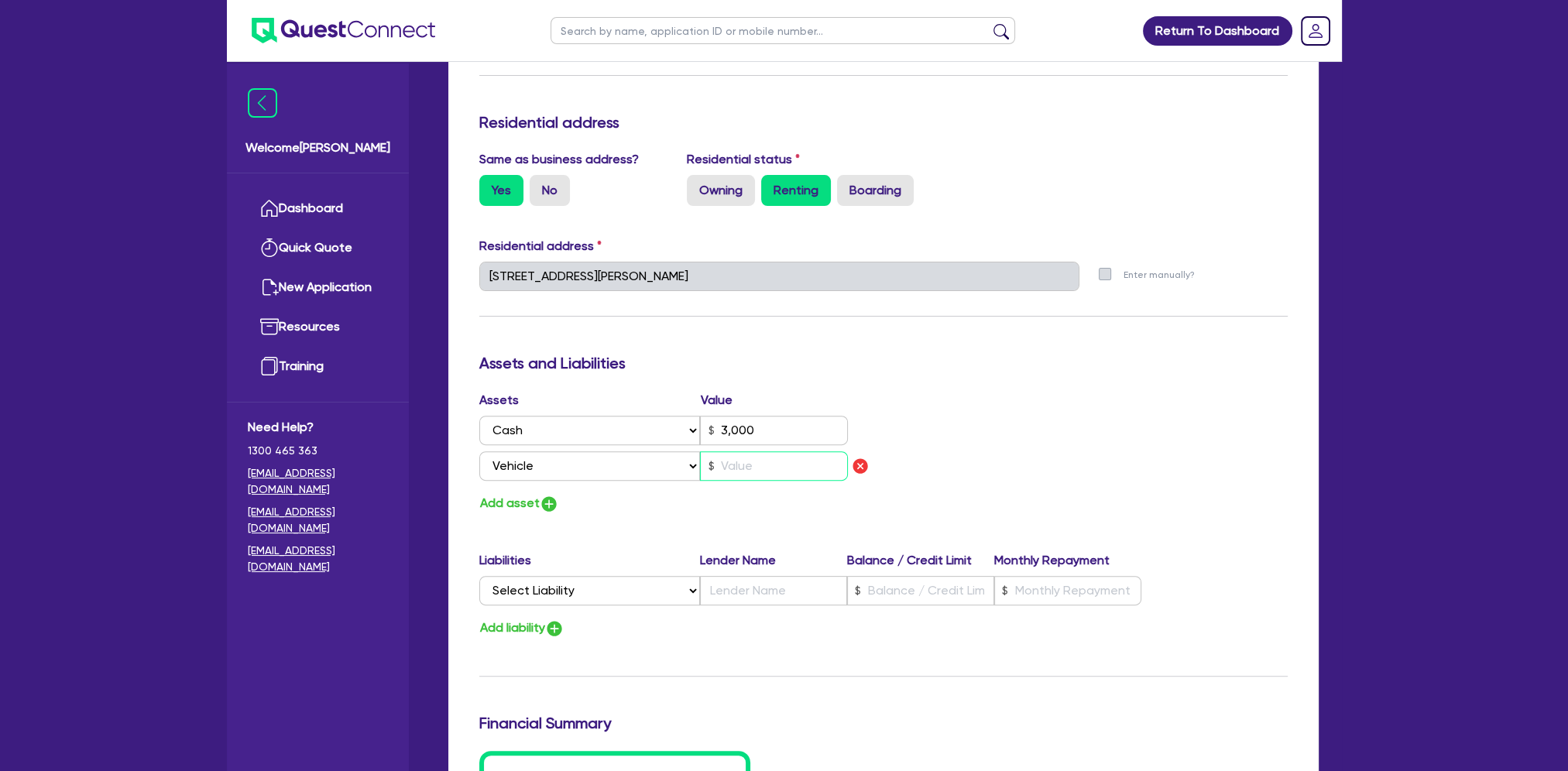
type input "1"
type input "3"
type input "0460 004 693"
type input "3,000"
type input "12"
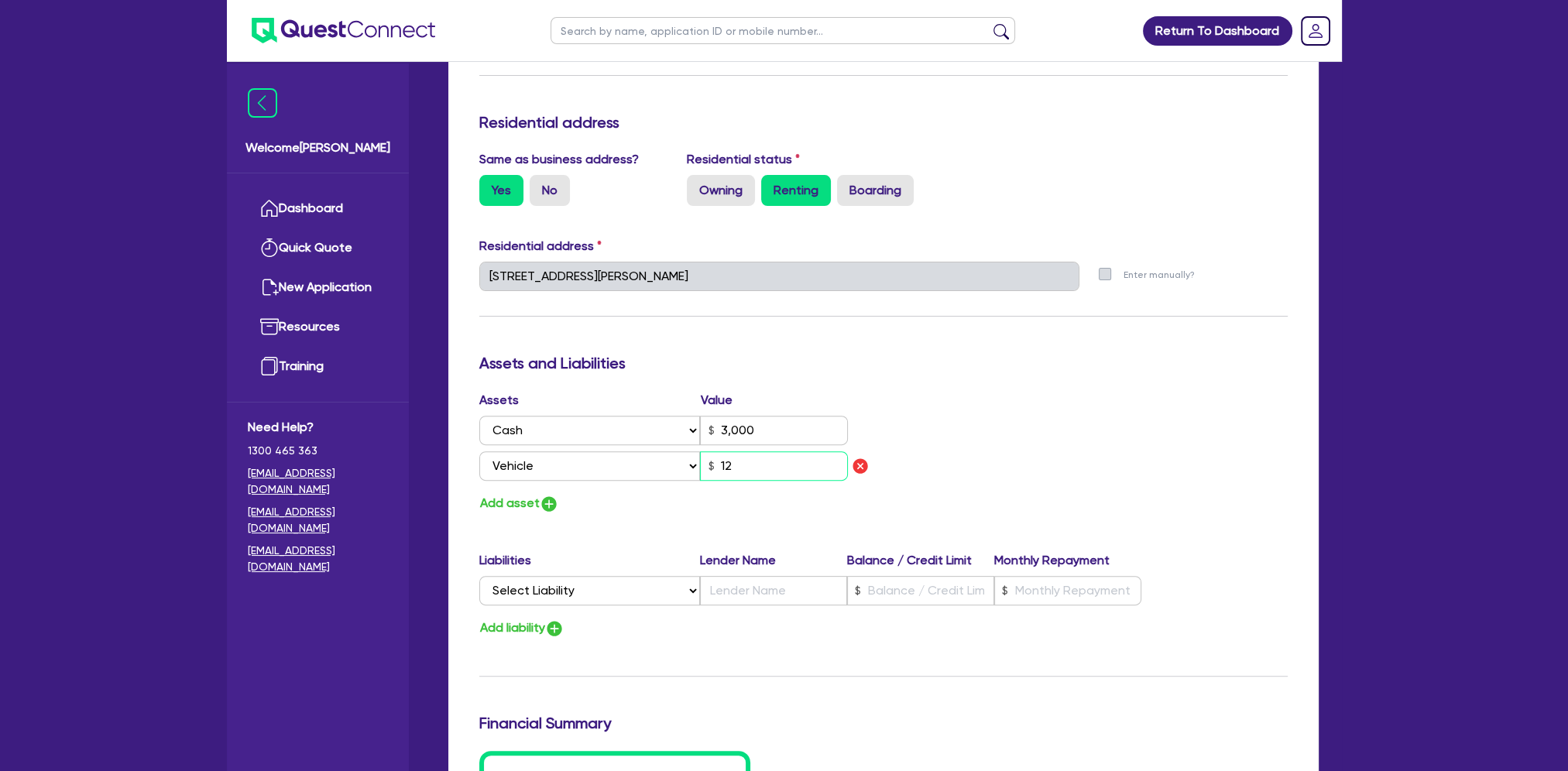
type input "3"
type input "0460 004 693"
type input "3,000"
type input "120"
type input "3"
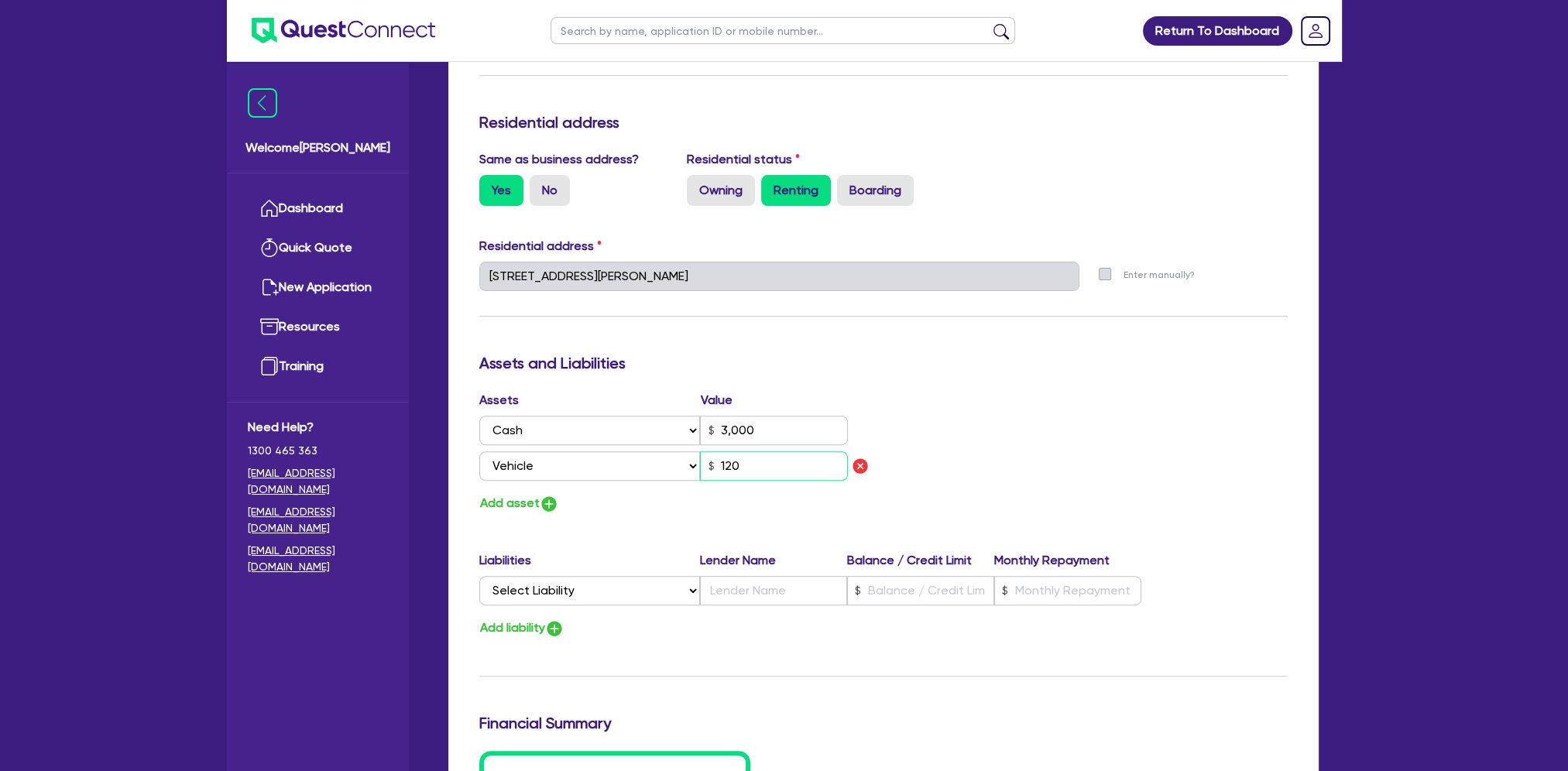
type input "0460 004 693"
type input "3,000"
type input "1,200"
type input "3"
type input "0460 004 693"
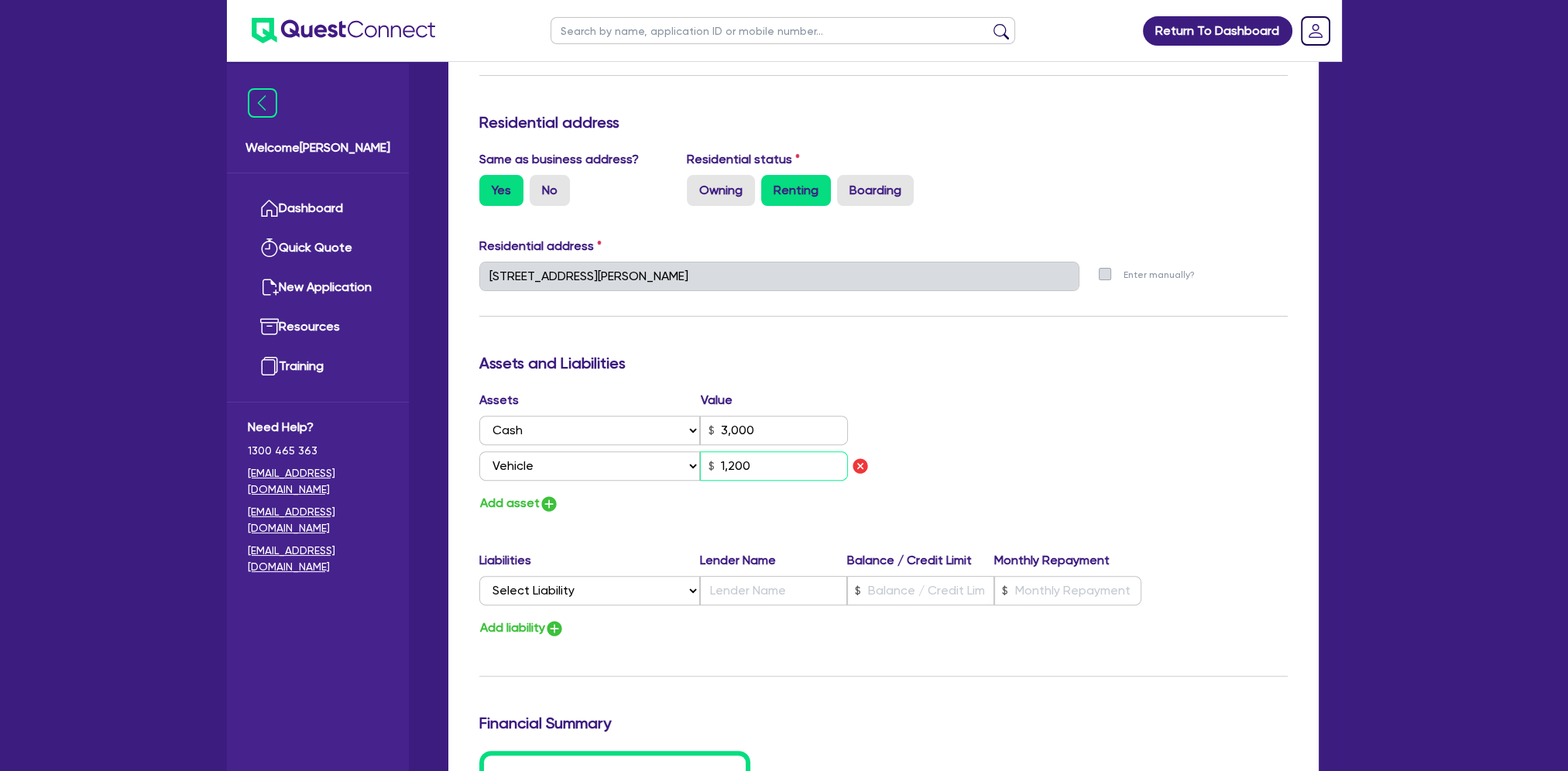
type input "3,000"
type input "12,000"
click at [970, 381] on div "Update residential status for Director #1 Boarding is only acceptable when the …" at bounding box center [883, 288] width 808 height 1181
click at [535, 499] on button "Add asset" at bounding box center [519, 503] width 80 height 21
type input "3"
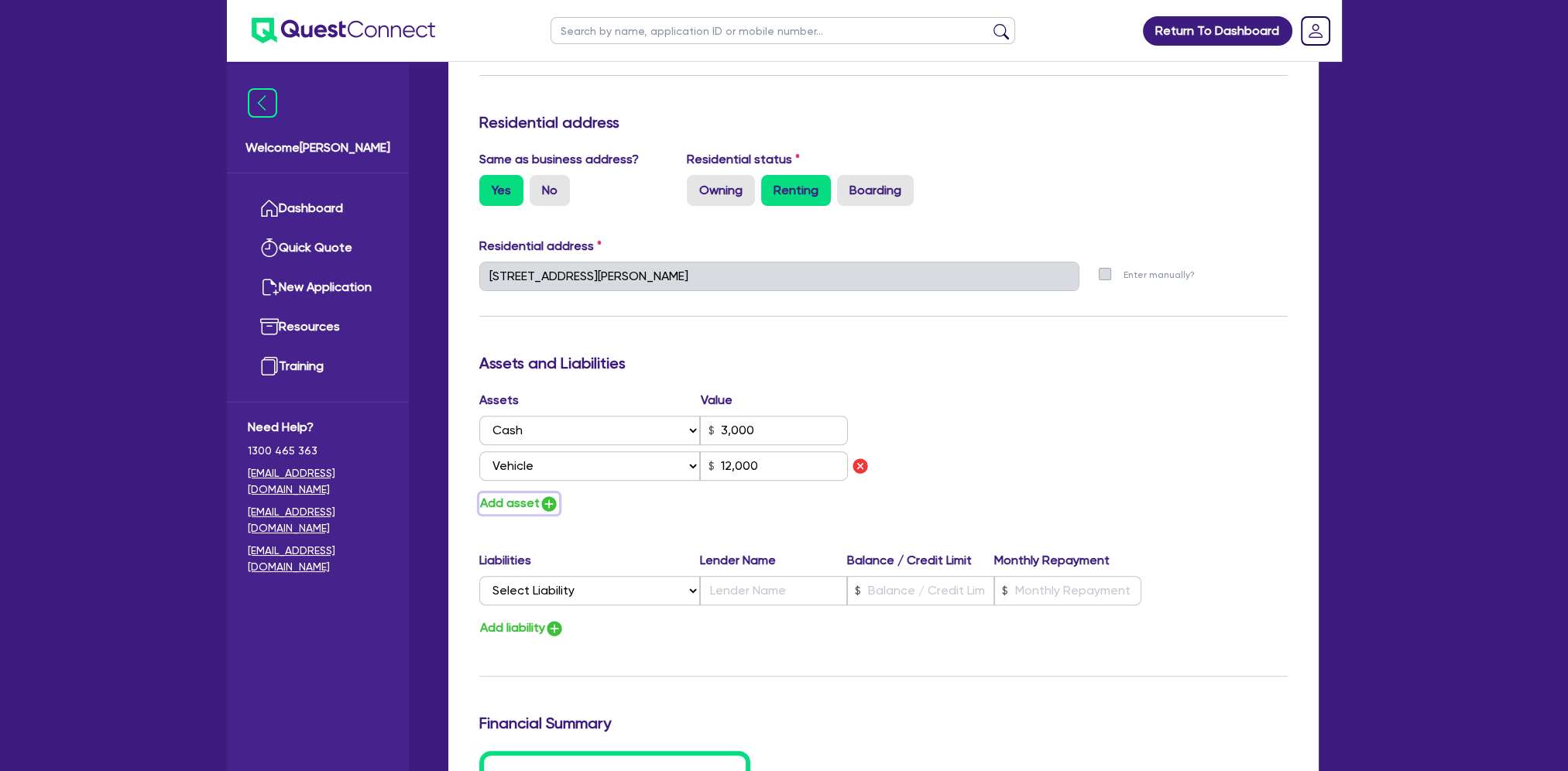
type input "0460 004 693"
type input "3,000"
type input "12,000"
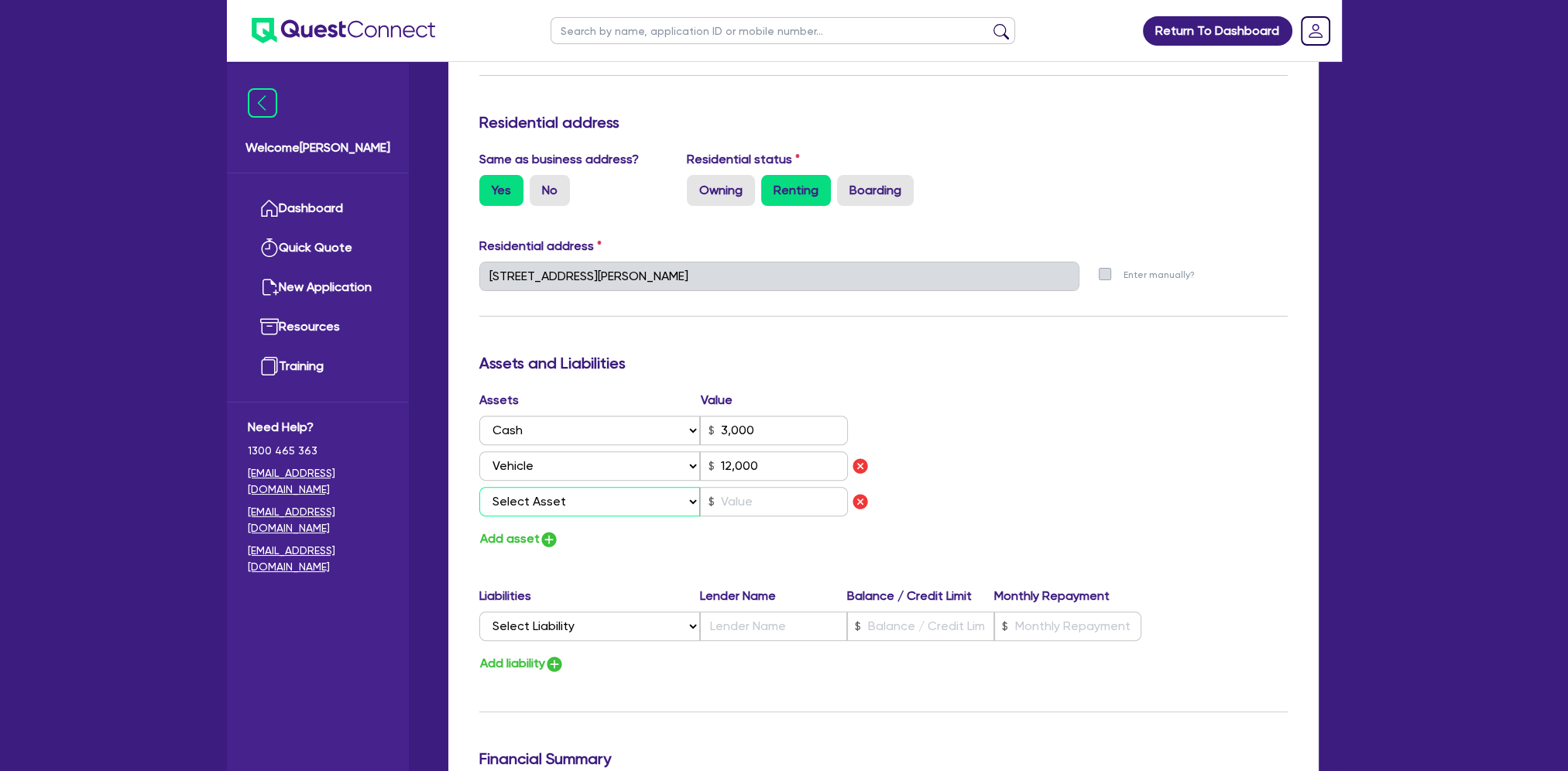
click at [559, 497] on select "Select Asset Cash Property Investment property Vehicle Truck Trailer Equipment …" at bounding box center [590, 502] width 221 height 29
select select "EQUIPMENT"
click at [479, 487] on select "Select Asset Cash Property Investment property Vehicle Truck Trailer Equipment …" at bounding box center [590, 502] width 221 height 29
type input "3"
type input "0460 004 693"
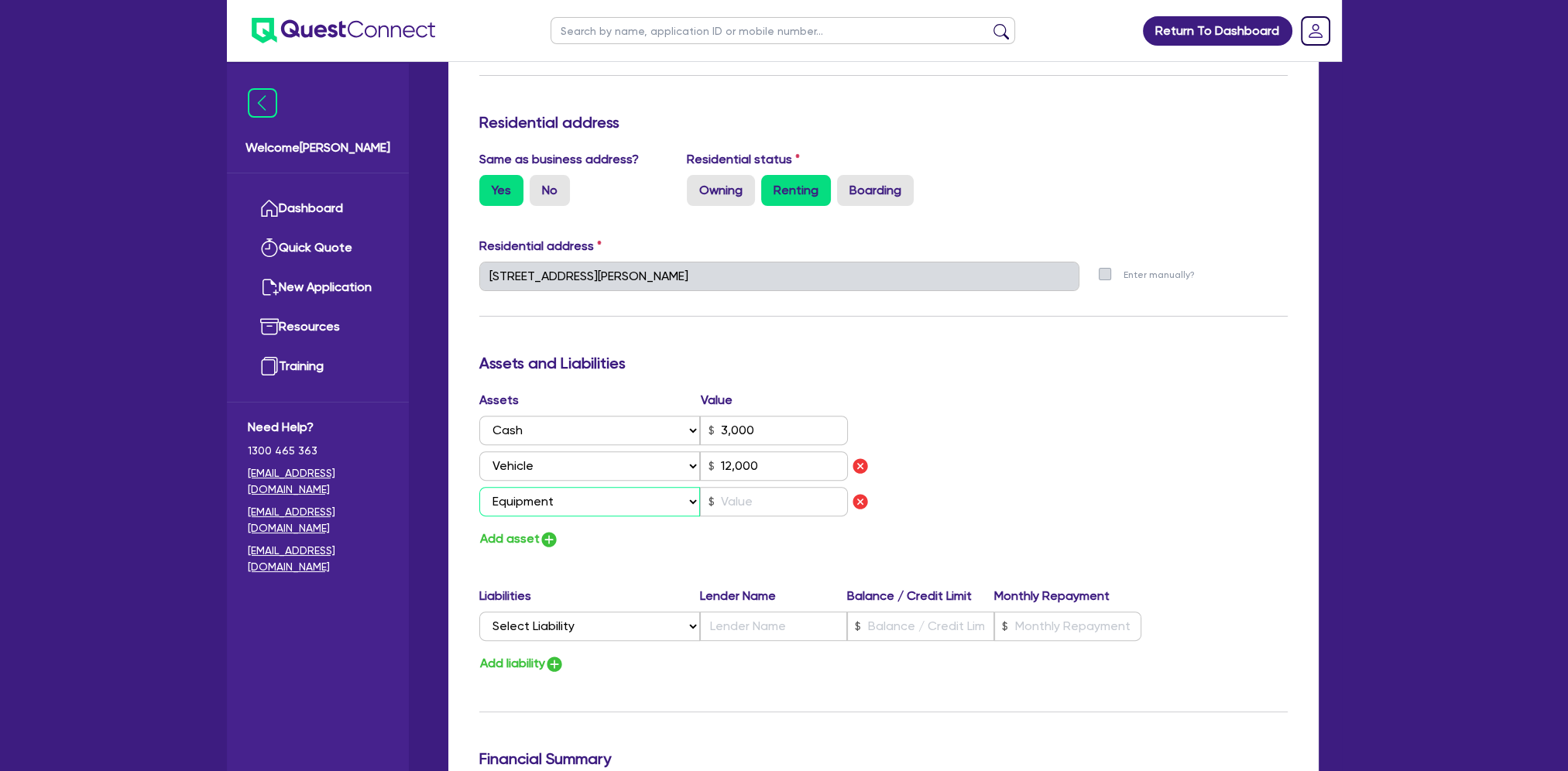
type input "3,000"
type input "12,000"
click at [744, 498] on input "text" at bounding box center [773, 502] width 148 height 29
type input "3"
type input "0460 004 693"
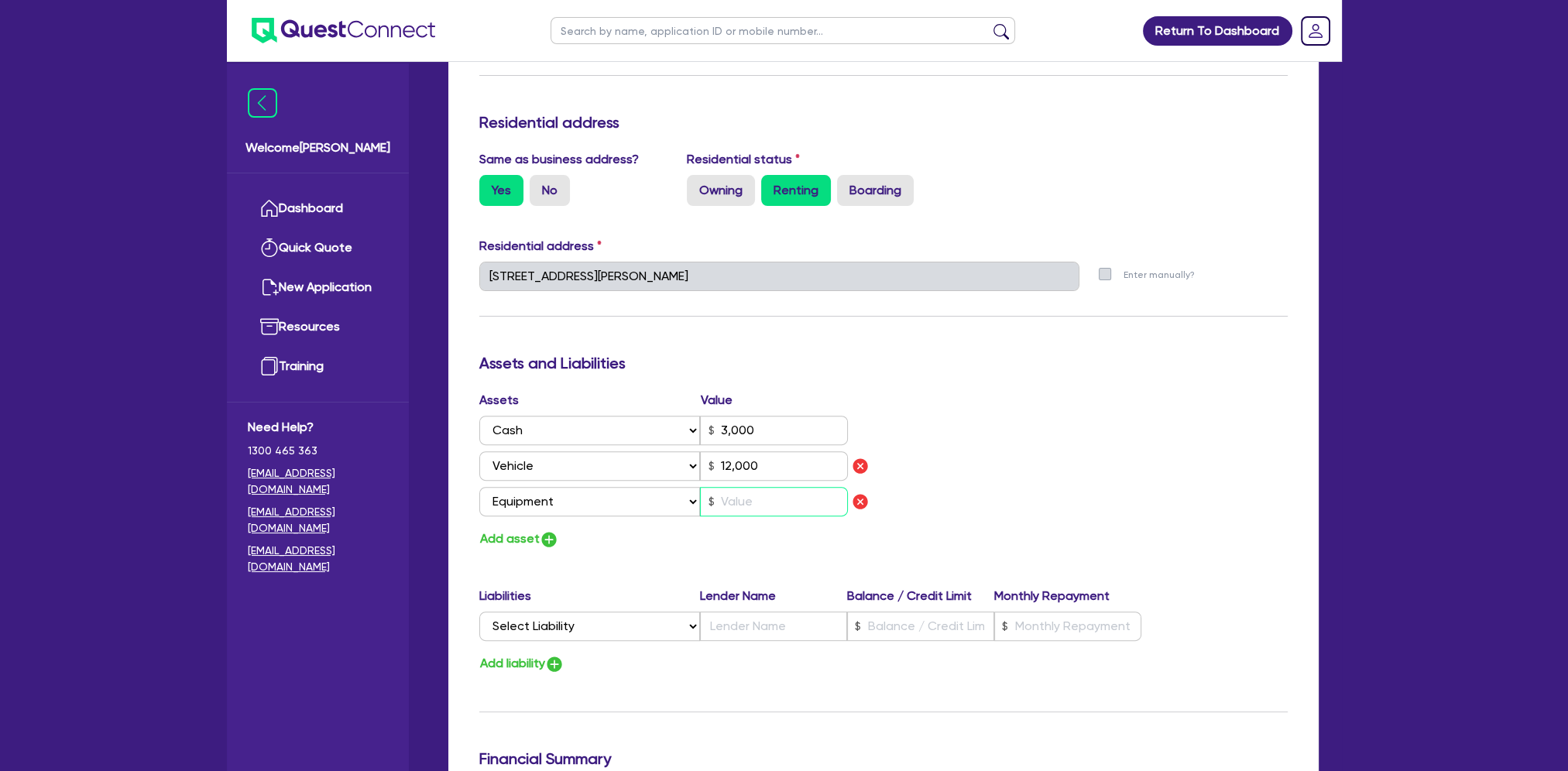
type input "3,000"
type input "12,000"
type input "1"
type input "3"
type input "0460 004 693"
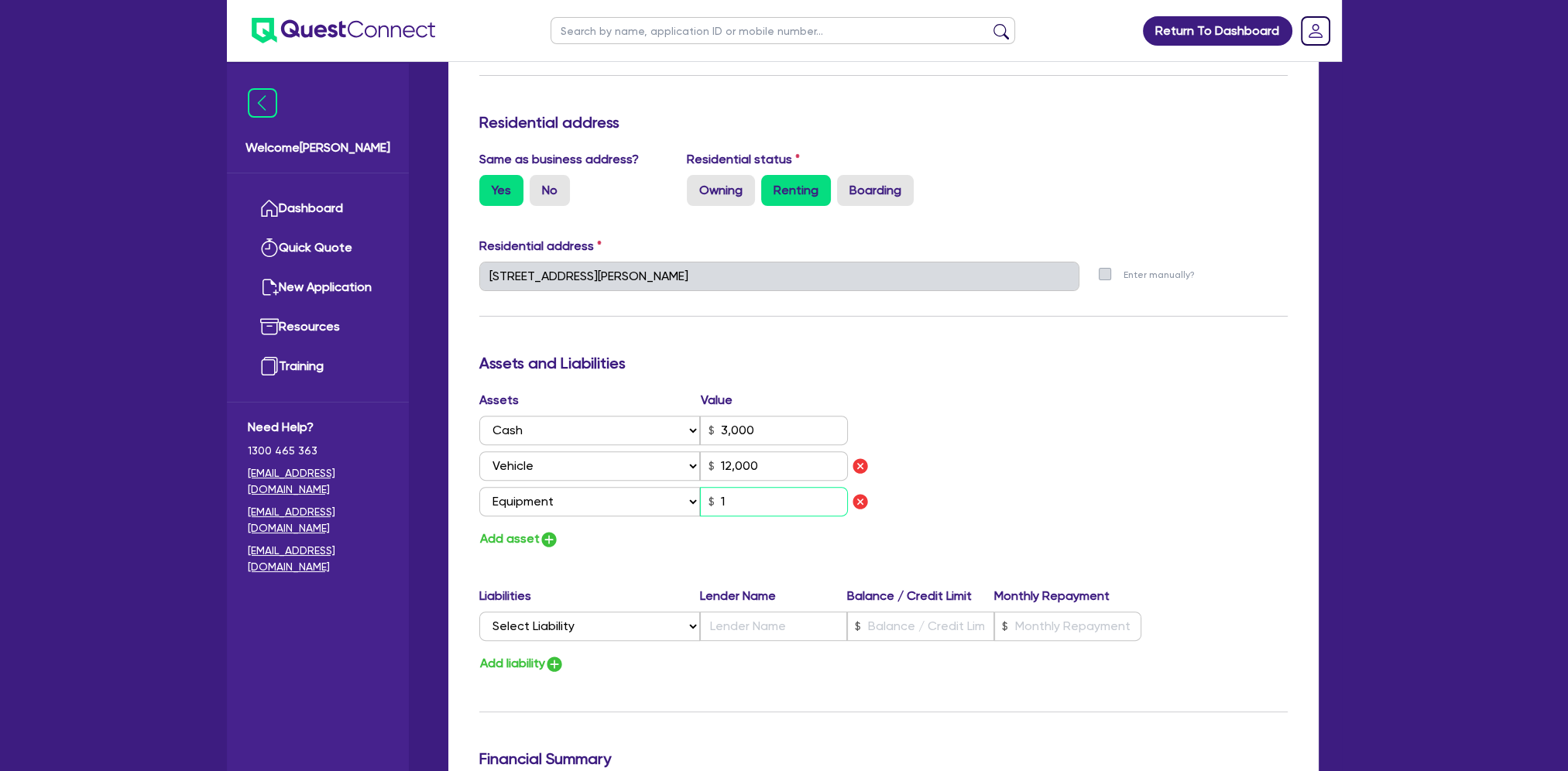
type input "3,000"
type input "12,000"
type input "15"
type input "3"
type input "0460 004 693"
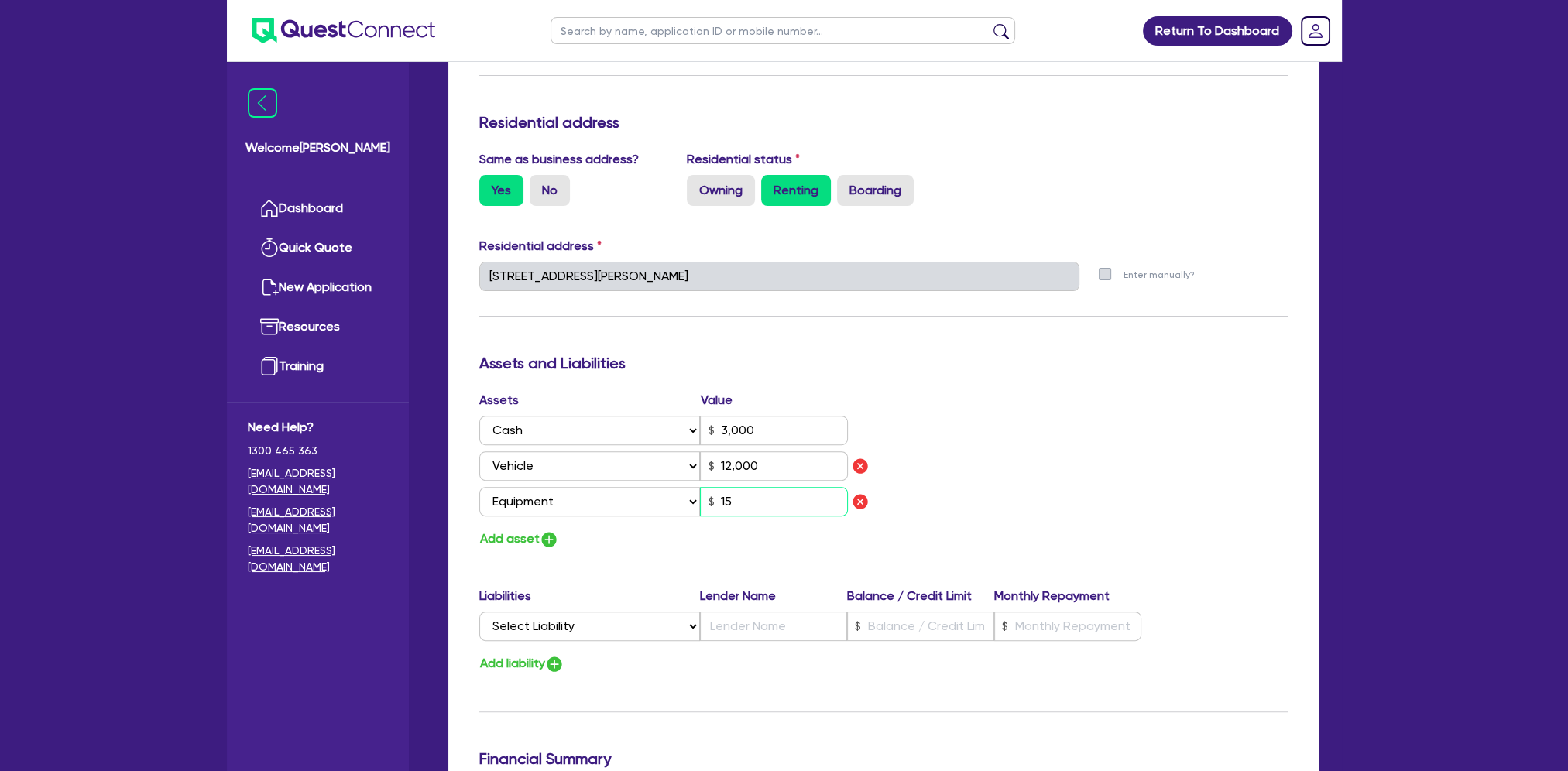
type input "3,000"
type input "12,000"
type input "150"
type input "3"
type input "0460 004 693"
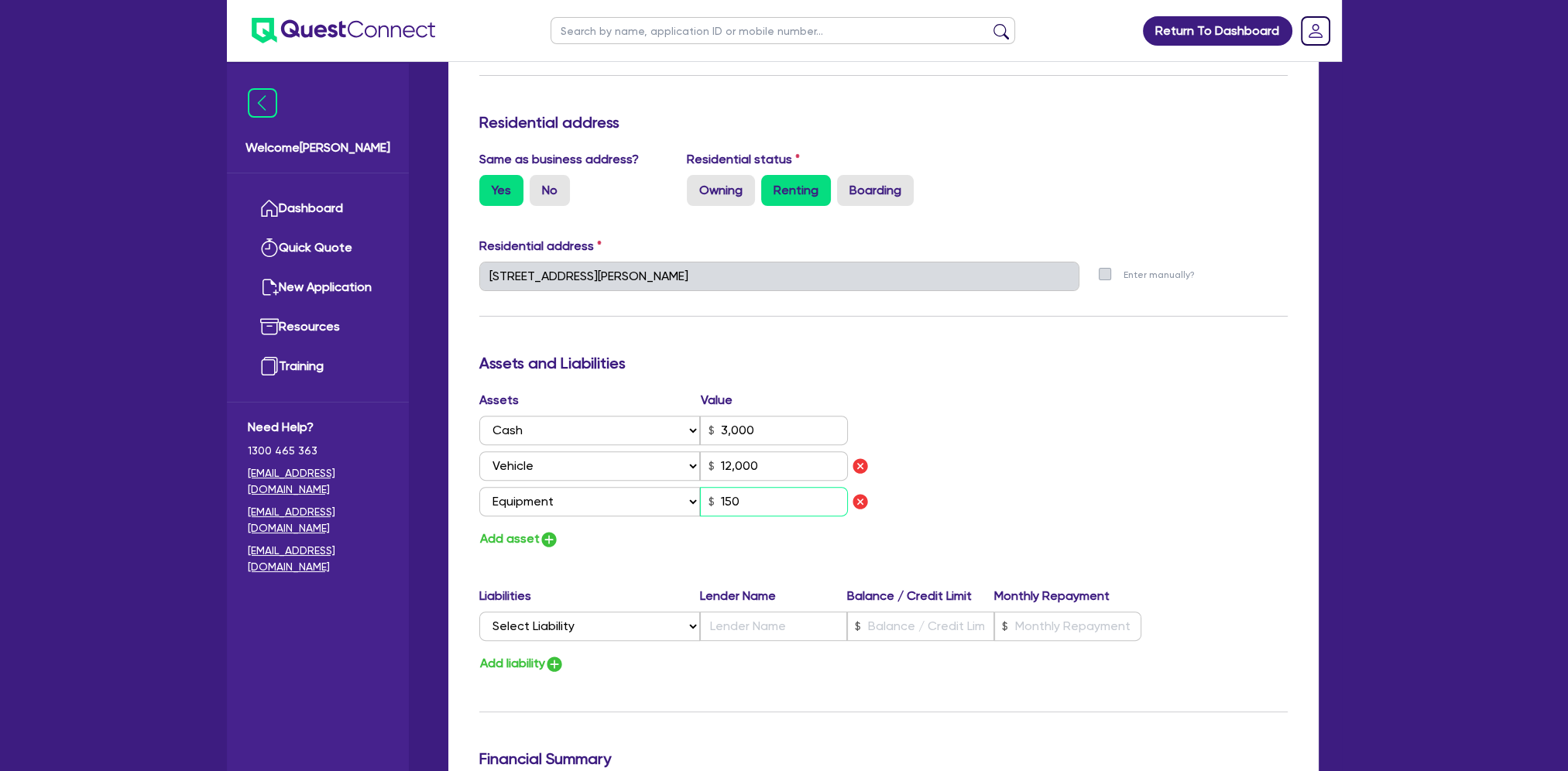
type input "3,000"
type input "12,000"
type input "1,500"
type input "3"
type input "0460 004 693"
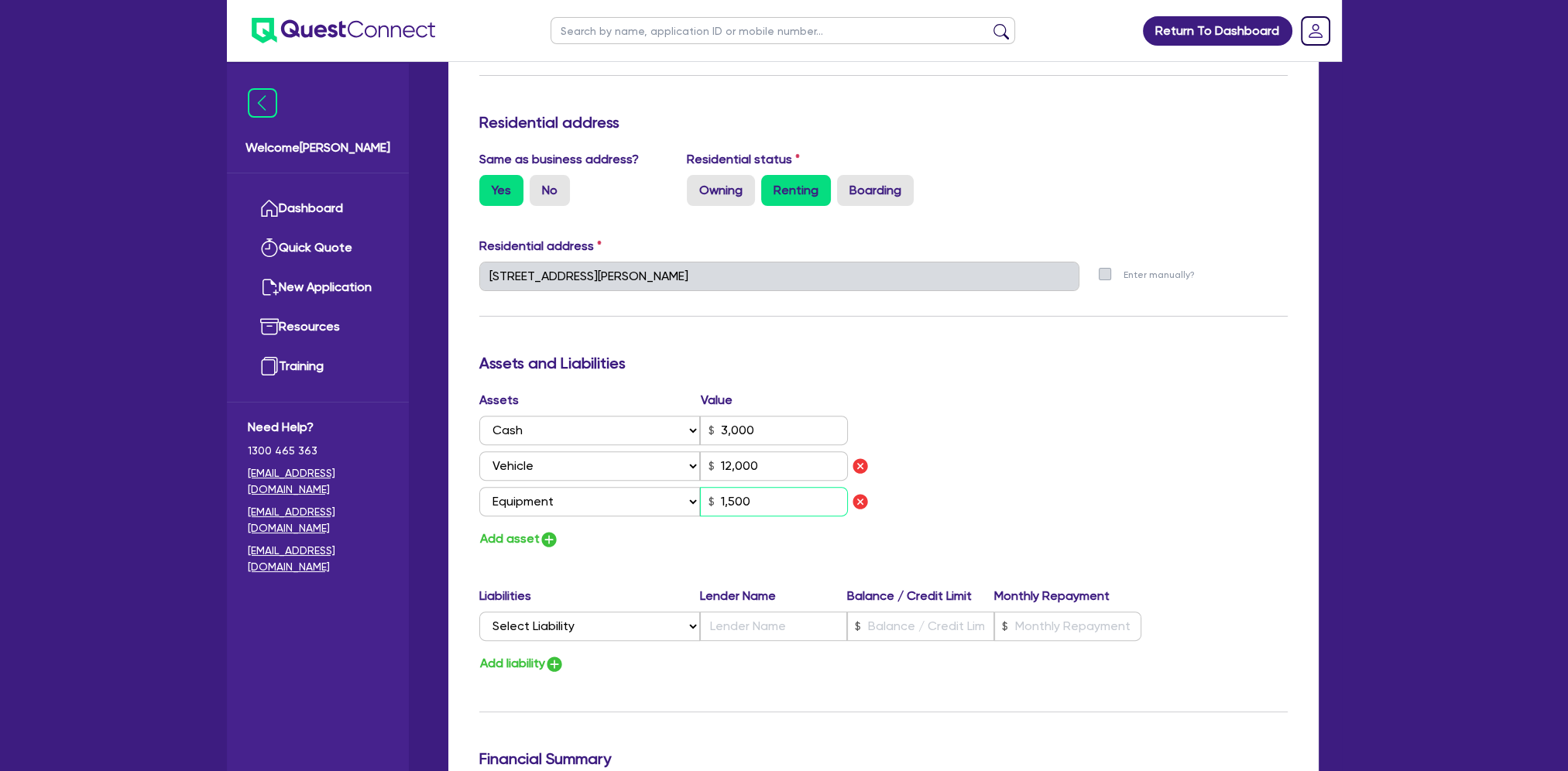
type input "3,000"
type input "12,000"
type input "15,000"
click at [547, 539] on img "button" at bounding box center [549, 539] width 19 height 19
type input "3"
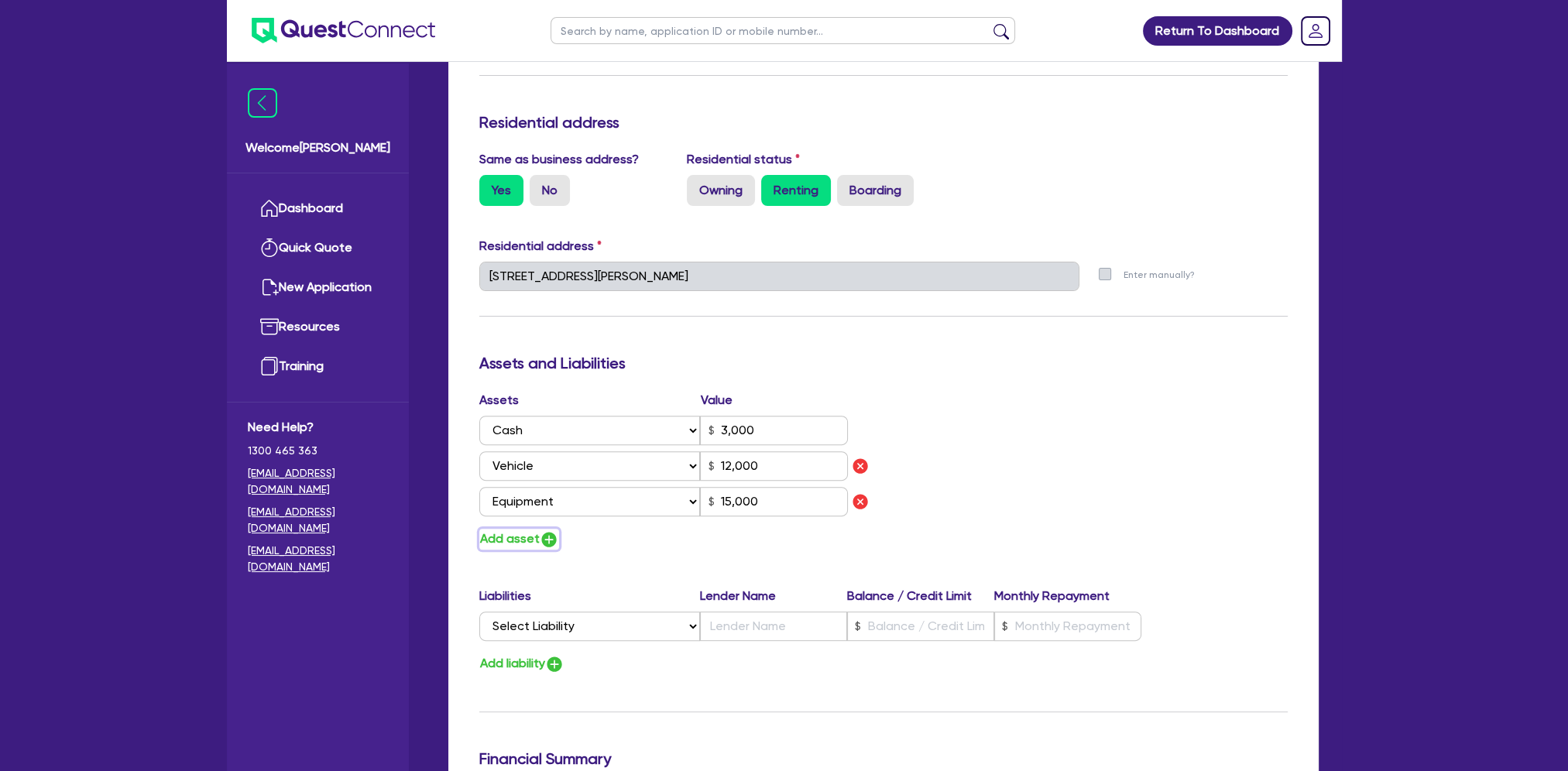
type input "0460 004 693"
type input "3,000"
type input "12,000"
type input "15,000"
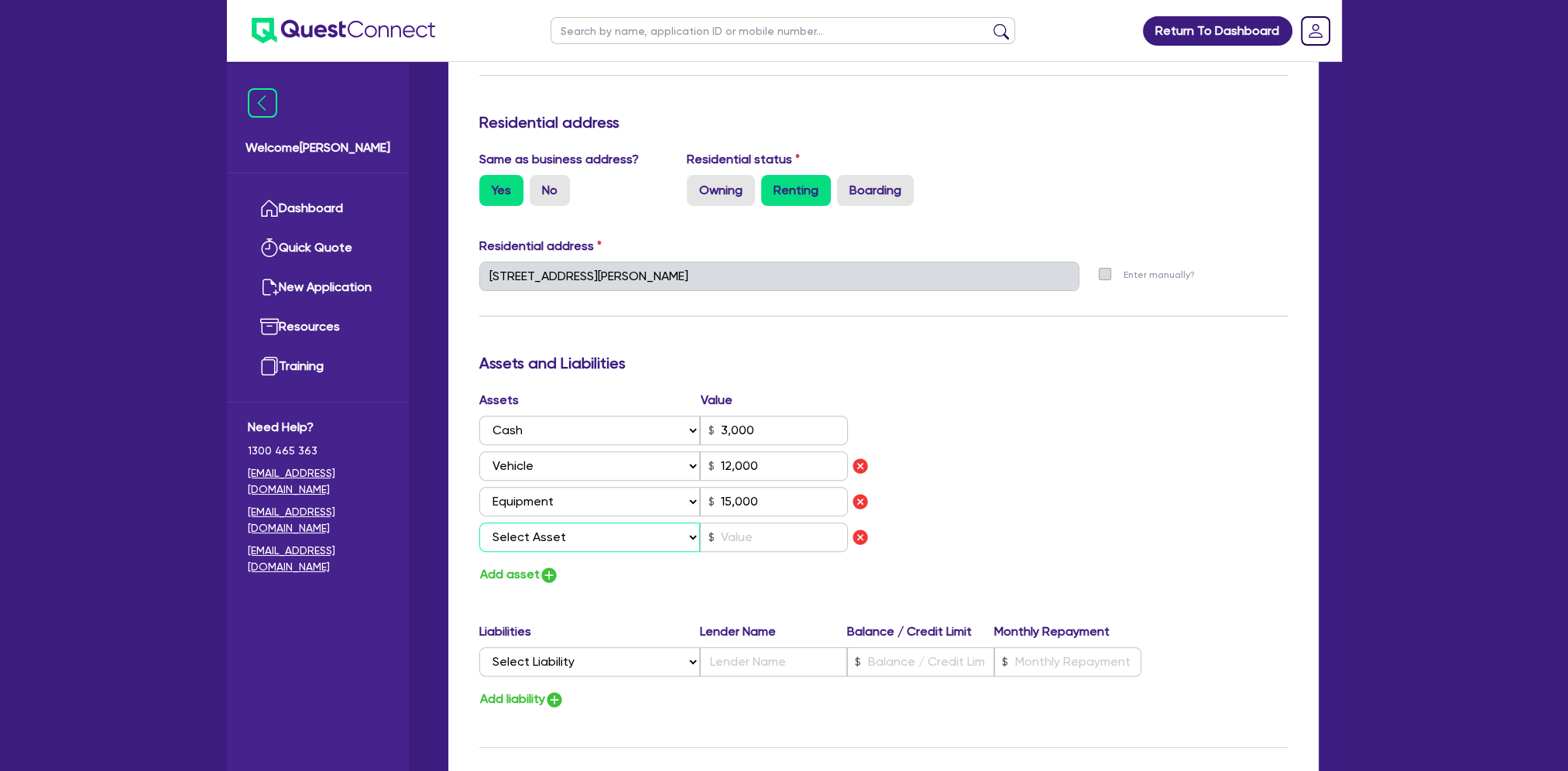
click at [541, 543] on select "Select Asset Cash Property Investment property Vehicle Truck Trailer Equipment …" at bounding box center [590, 537] width 221 height 29
select select "HOUSEHOLD_PERSONAL"
click at [479, 522] on select "Select Asset Cash Property Investment property Vehicle Truck Trailer Equipment …" at bounding box center [590, 537] width 221 height 29
type input "3"
type input "0460 004 693"
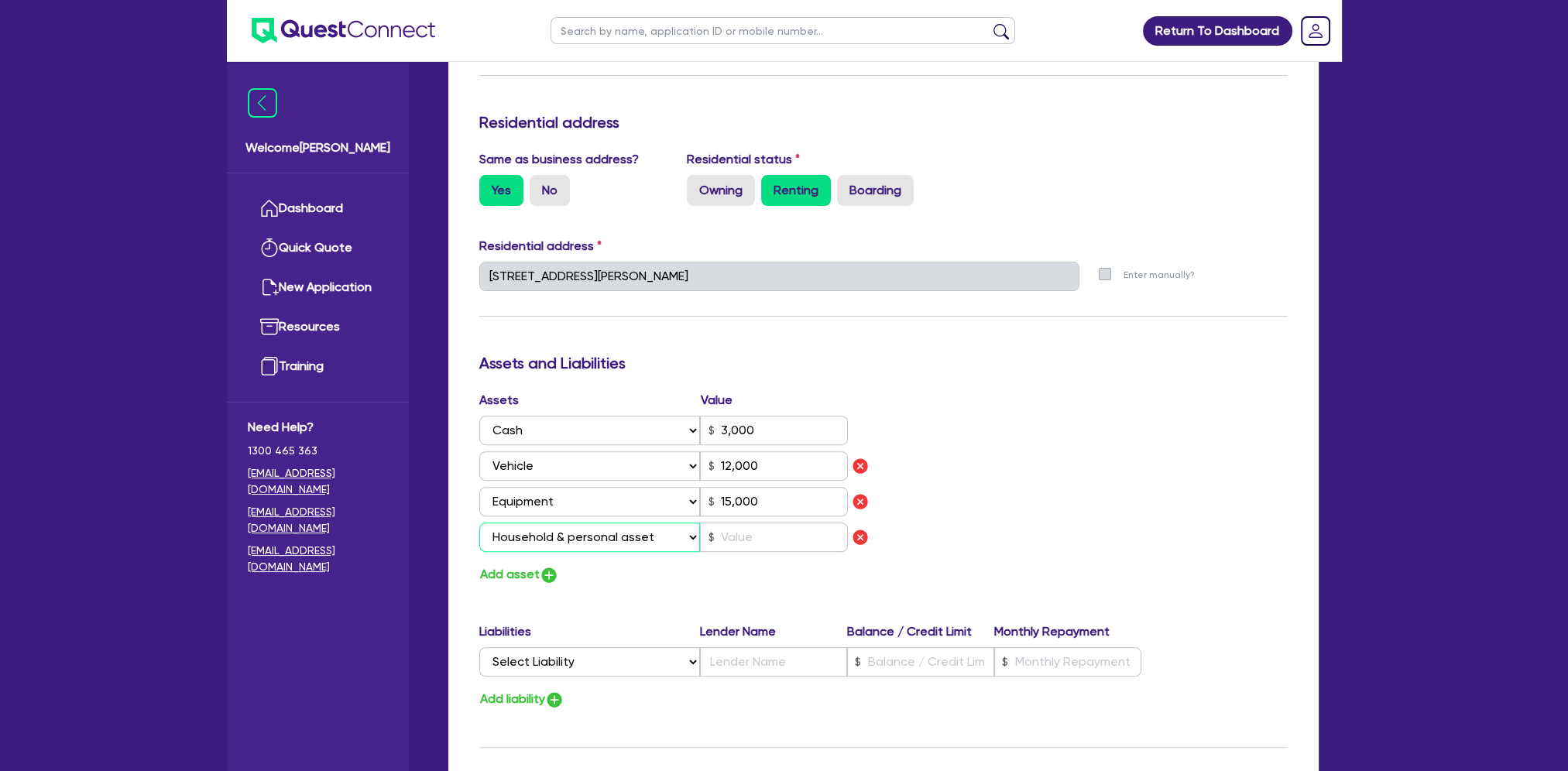
type input "3,000"
type input "12,000"
type input "15,000"
click at [726, 535] on input "text" at bounding box center [773, 537] width 148 height 29
type input "3"
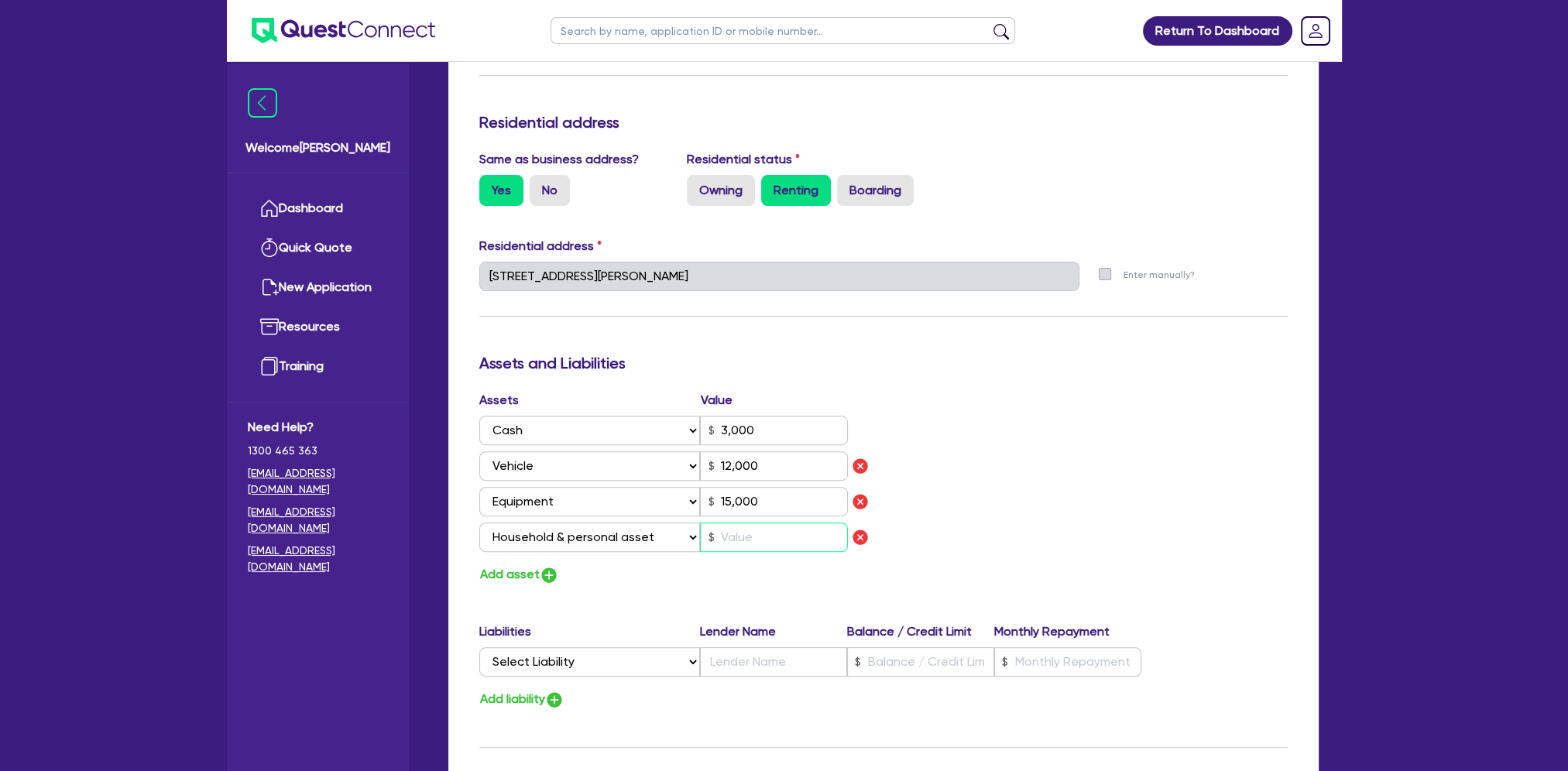
type input "0460 004 693"
type input "3,000"
type input "12,000"
type input "15,000"
type input "2"
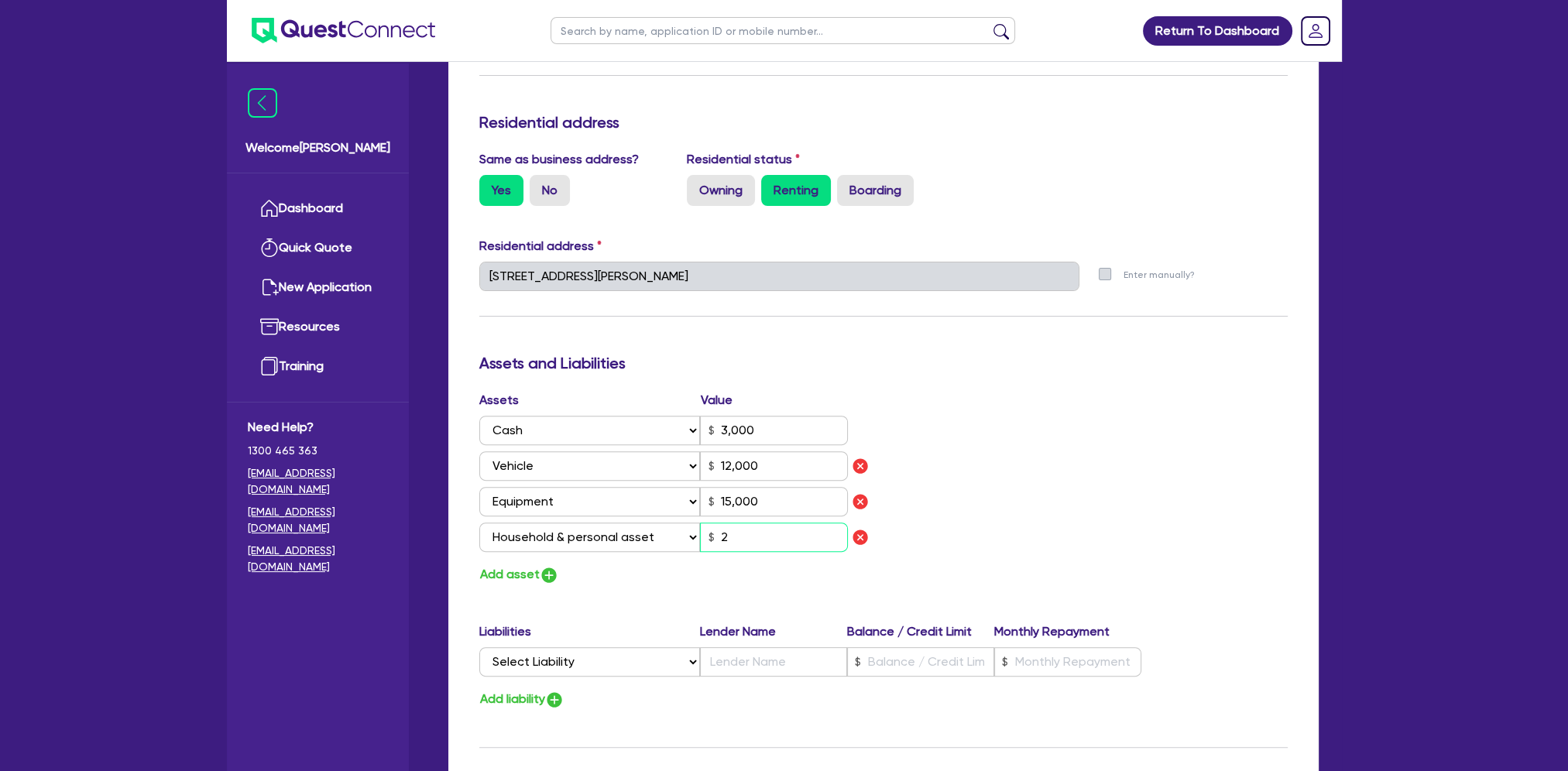
type input "3"
type input "0460 004 693"
type input "3,000"
type input "12,000"
type input "15,000"
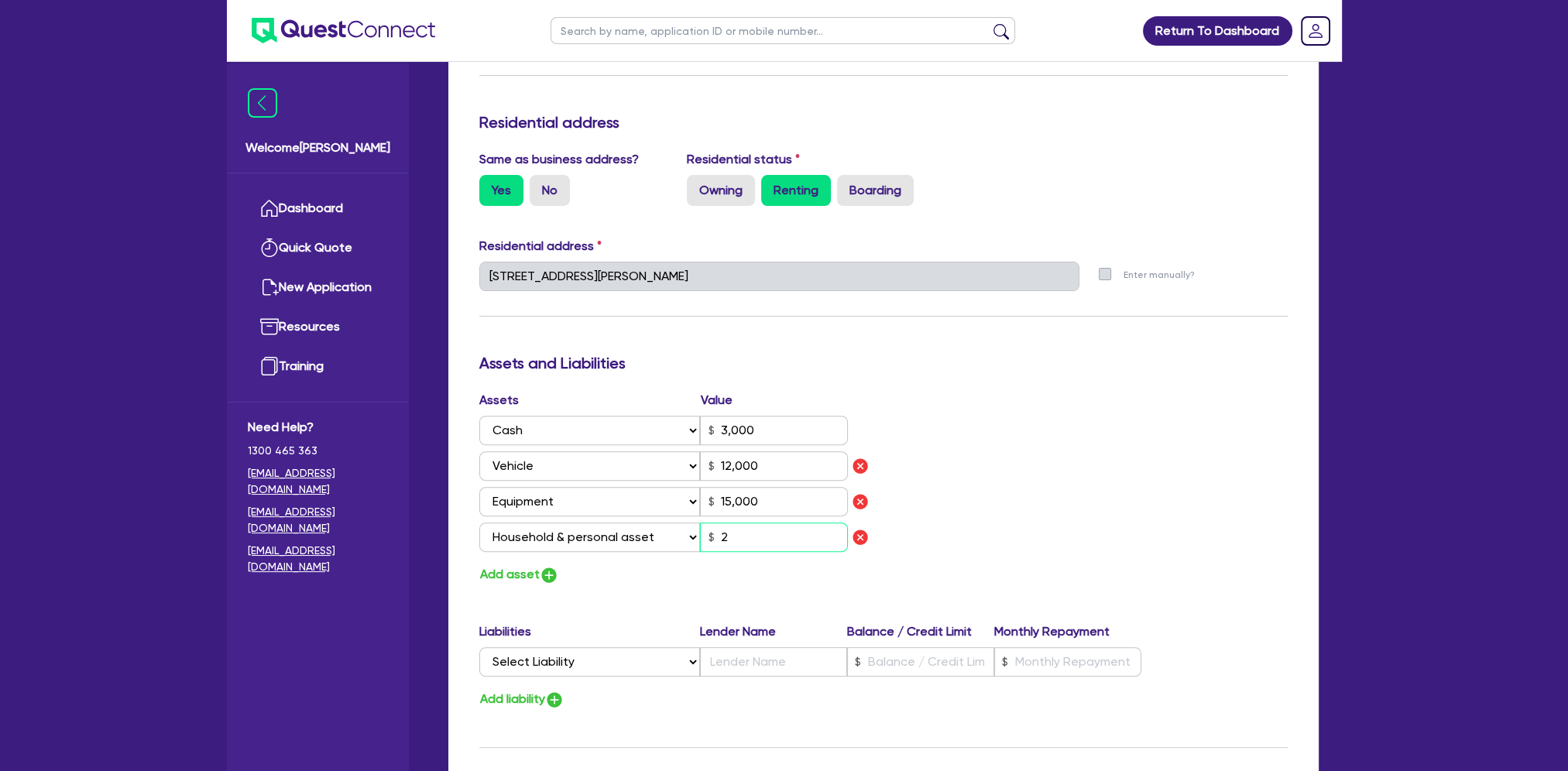
type input "25"
type input "3"
type input "0460 004 693"
type input "3,000"
type input "12,000"
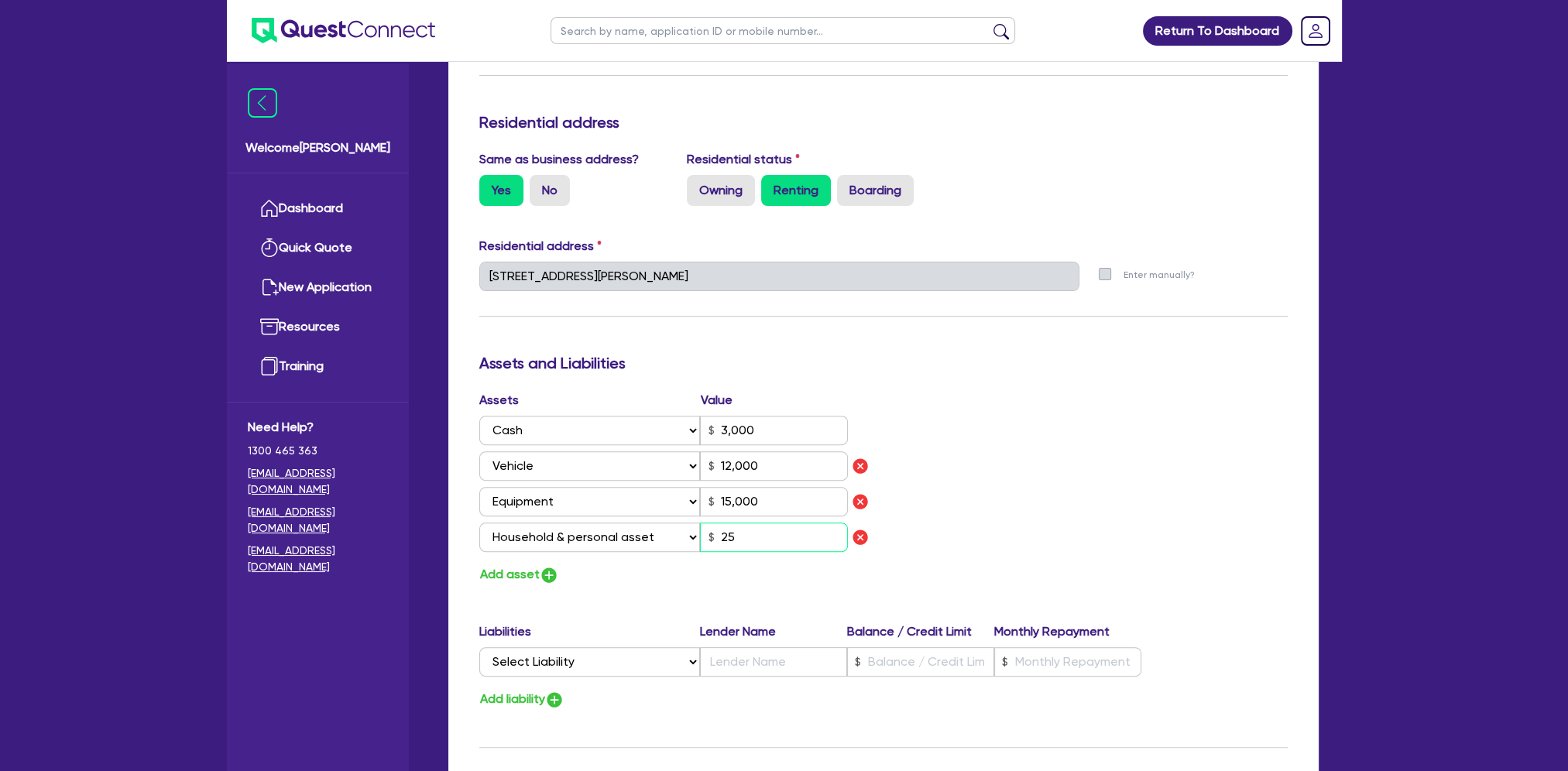
type input "15,000"
type input "250"
type input "3"
type input "0460 004 693"
type input "3,000"
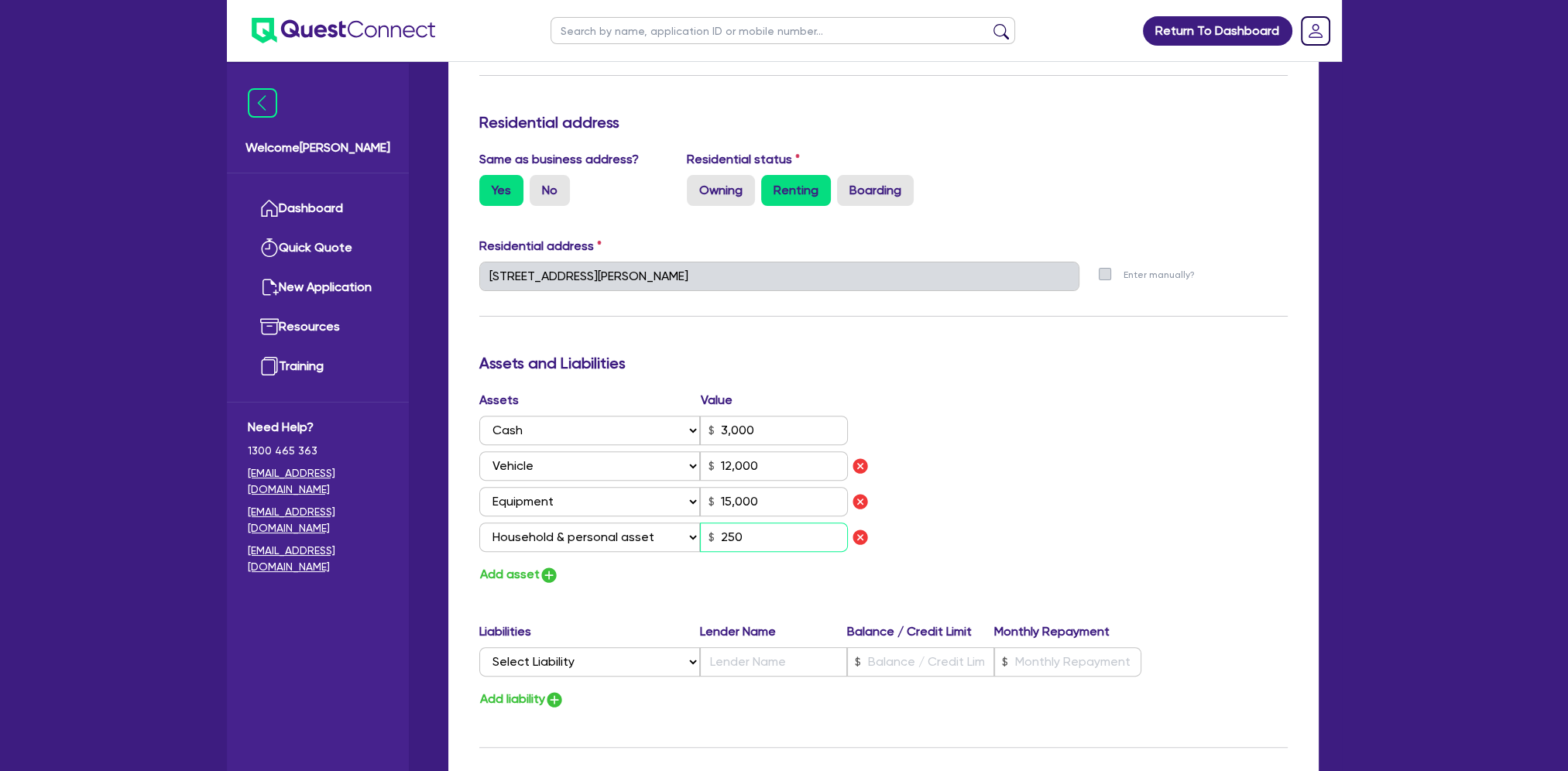
type input "12,000"
type input "15,000"
type input "2,500"
type input "3"
type input "0460 004 693"
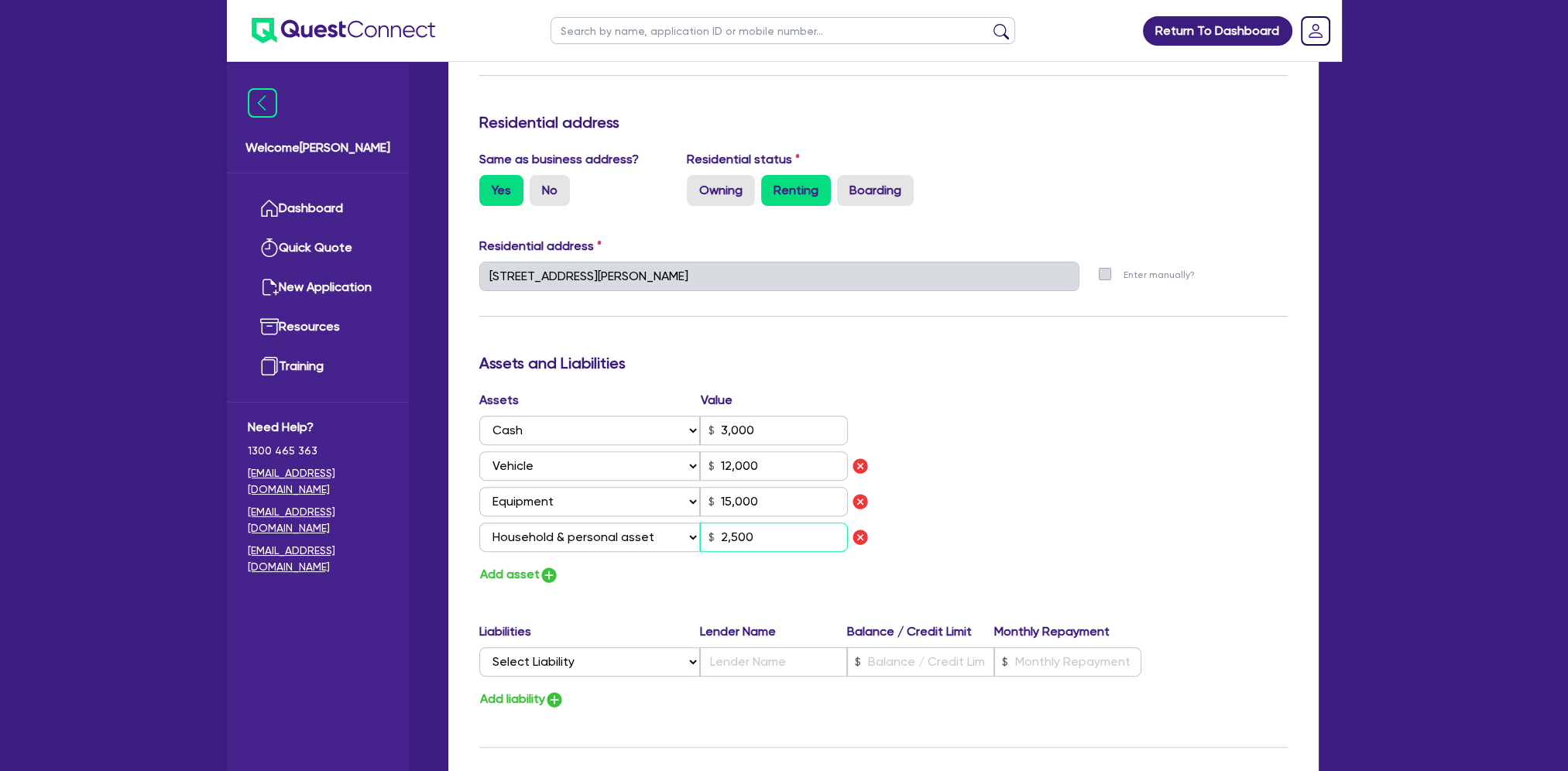
type input "3,000"
type input "12,000"
type input "15,000"
type input "25,000"
click at [1038, 429] on div "Assets Value Select Asset Cash Property Investment property Vehicle Truck Trail…" at bounding box center [883, 488] width 831 height 195
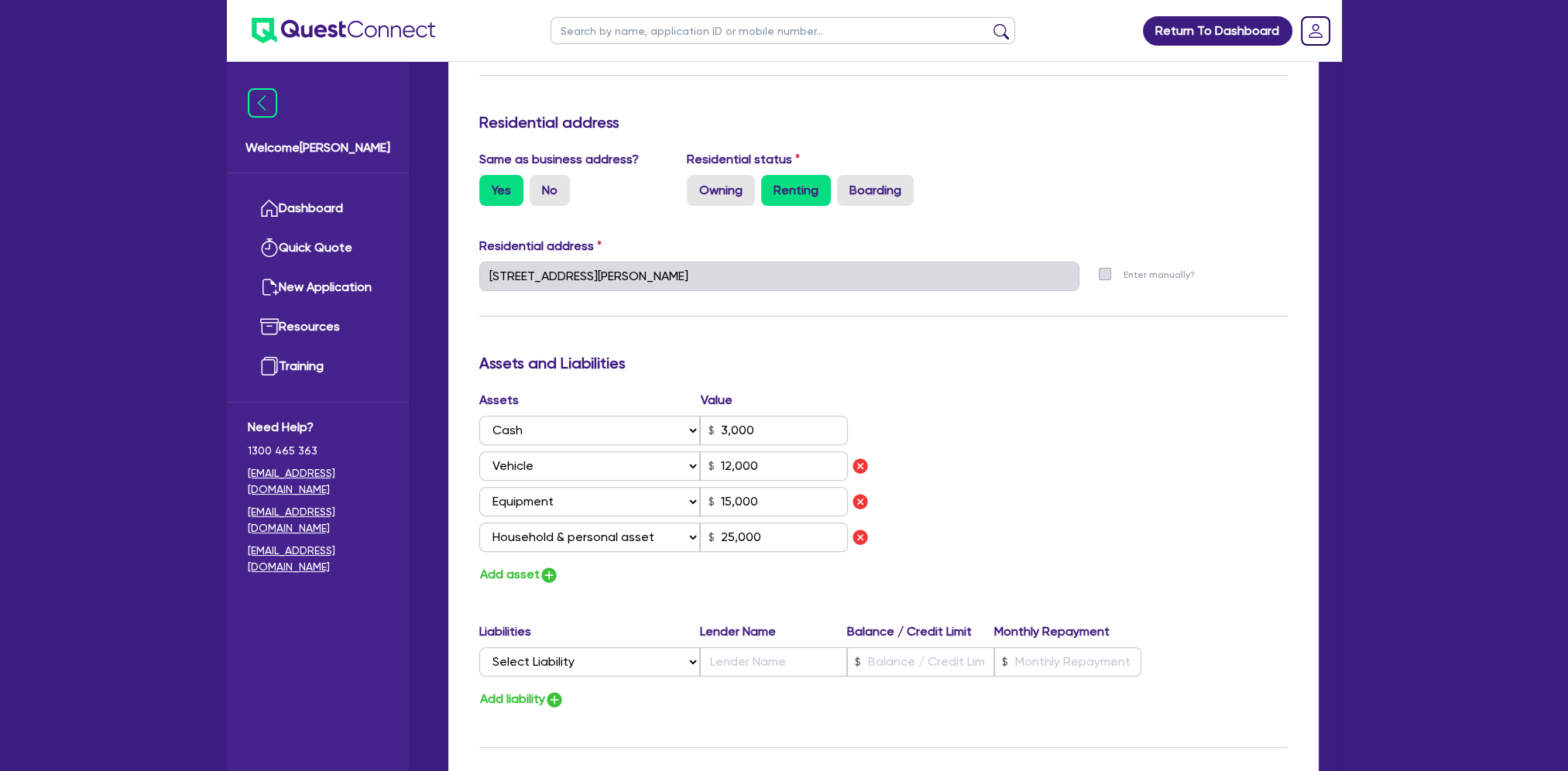
scroll to position [774, 0]
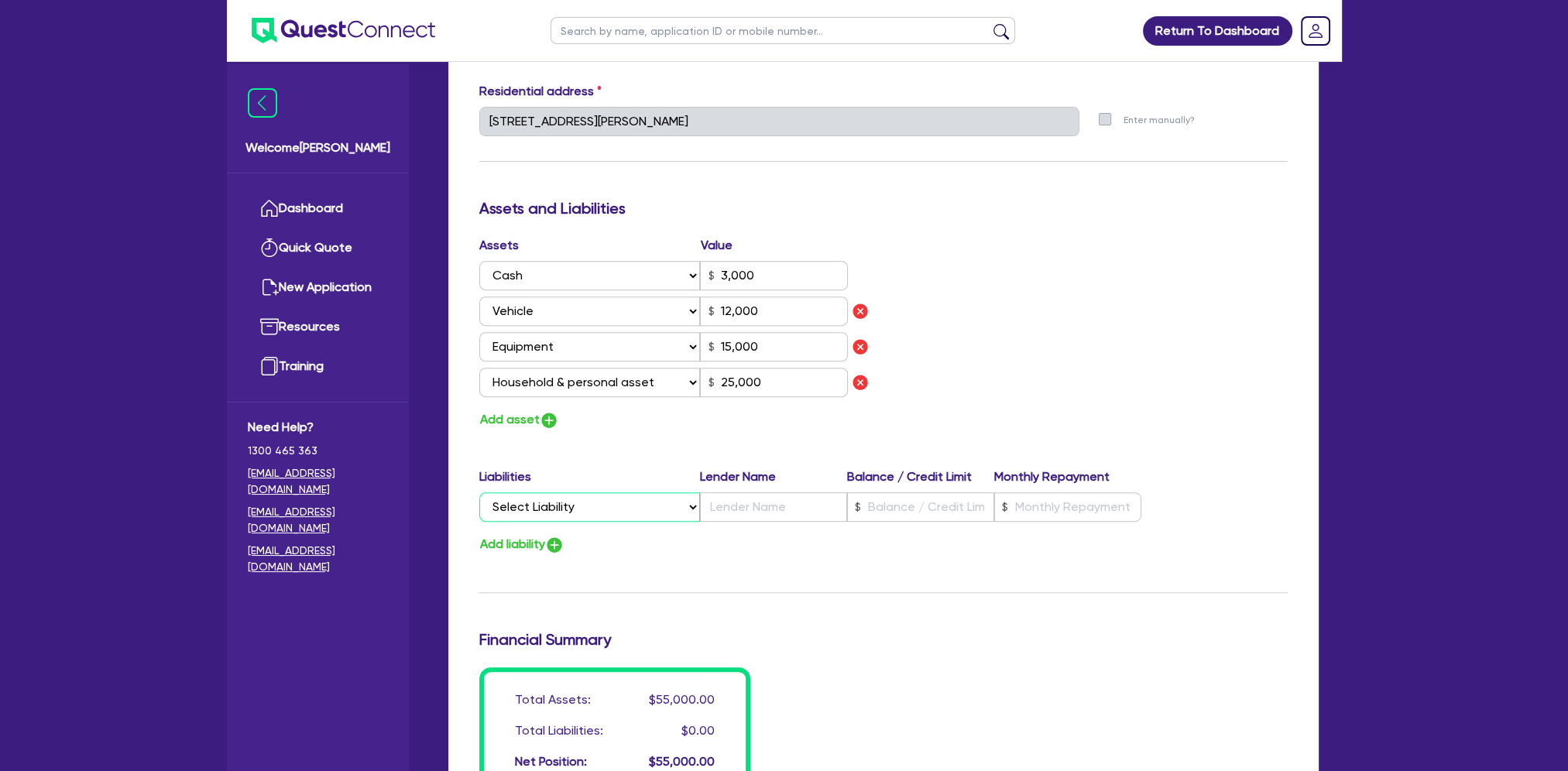
click at [688, 510] on select "Select Liability Credit card Mortgage Investment property loan Vehicle loan Tru…" at bounding box center [590, 507] width 221 height 29
select select "CREDIT_CARD"
click at [479, 492] on select "Select Liability Credit card Mortgage Investment property loan Vehicle loan Tru…" at bounding box center [590, 507] width 221 height 29
type input "3"
type input "0460 004 693"
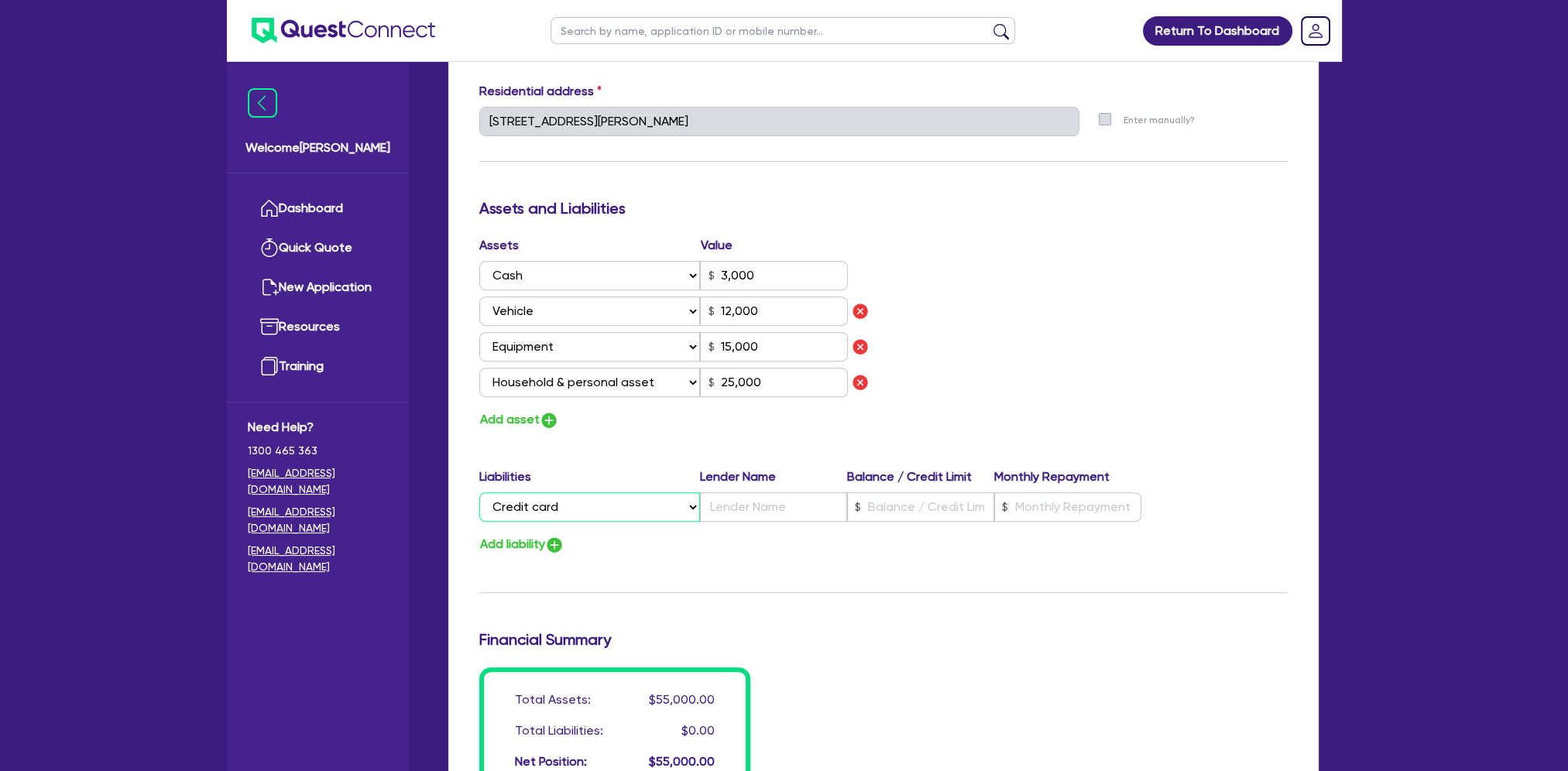
type input "3,000"
type input "12,000"
type input "15,000"
type input "25,000"
click at [800, 507] on input "text" at bounding box center [773, 507] width 147 height 29
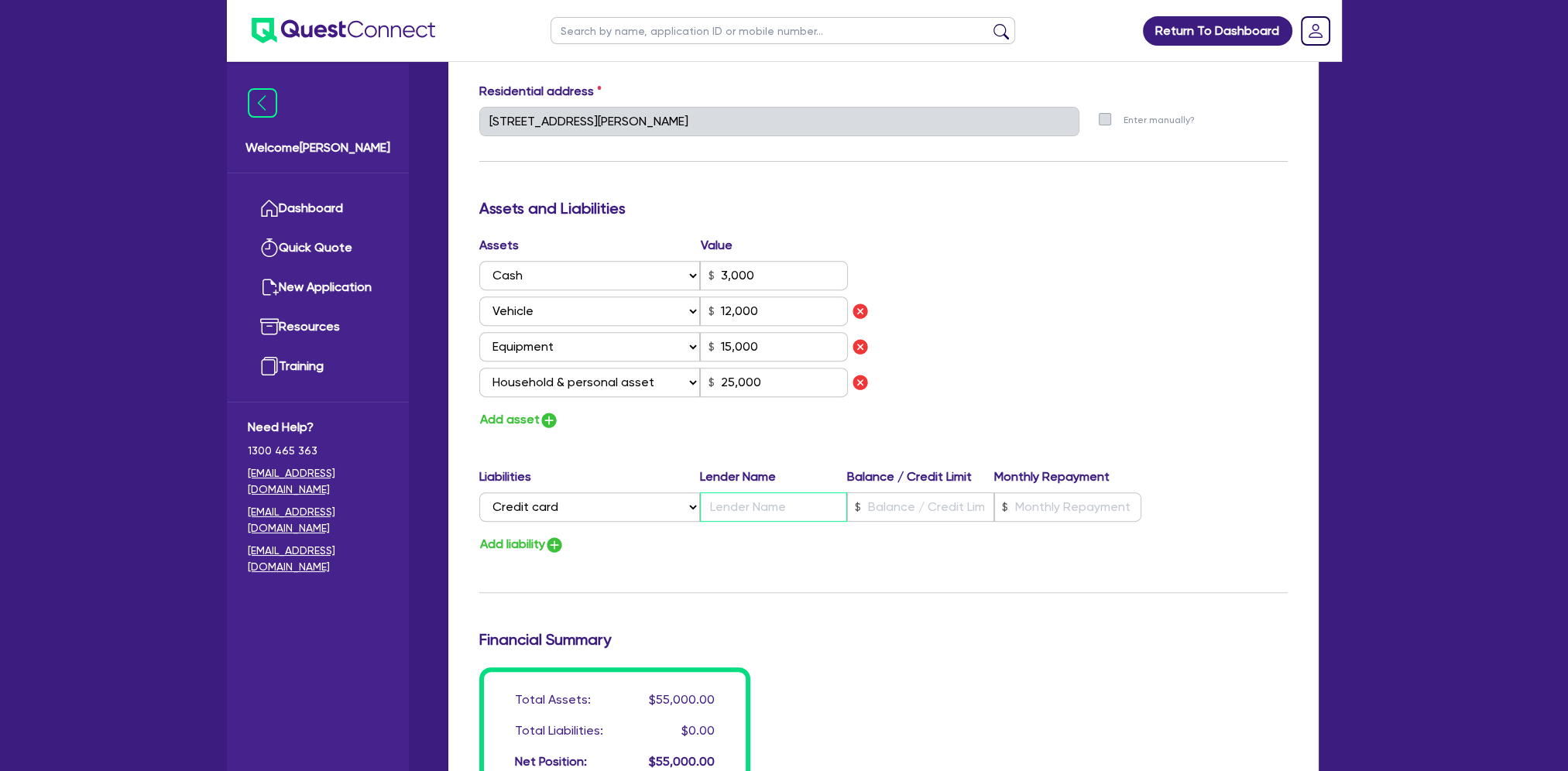
type input "3"
type input "0460 004 693"
type input "3,000"
type input "C"
type input "12,000"
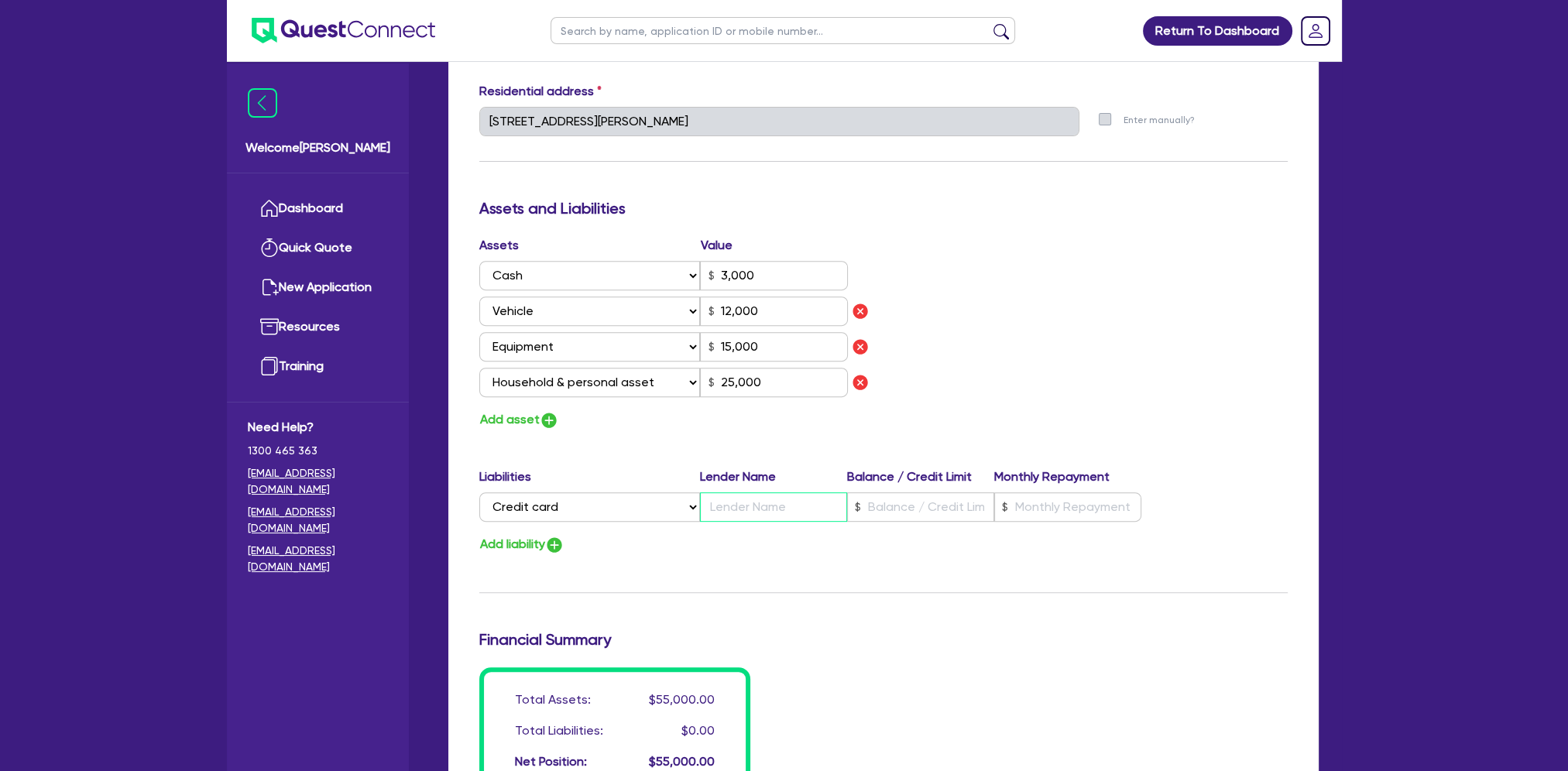
type input "15,000"
type input "25,000"
type input "3"
type input "0460 004 693"
click at [1181, 389] on div "Assets Value Select Asset Cash Property Investment property Vehicle Truck Trail…" at bounding box center [883, 333] width 831 height 195
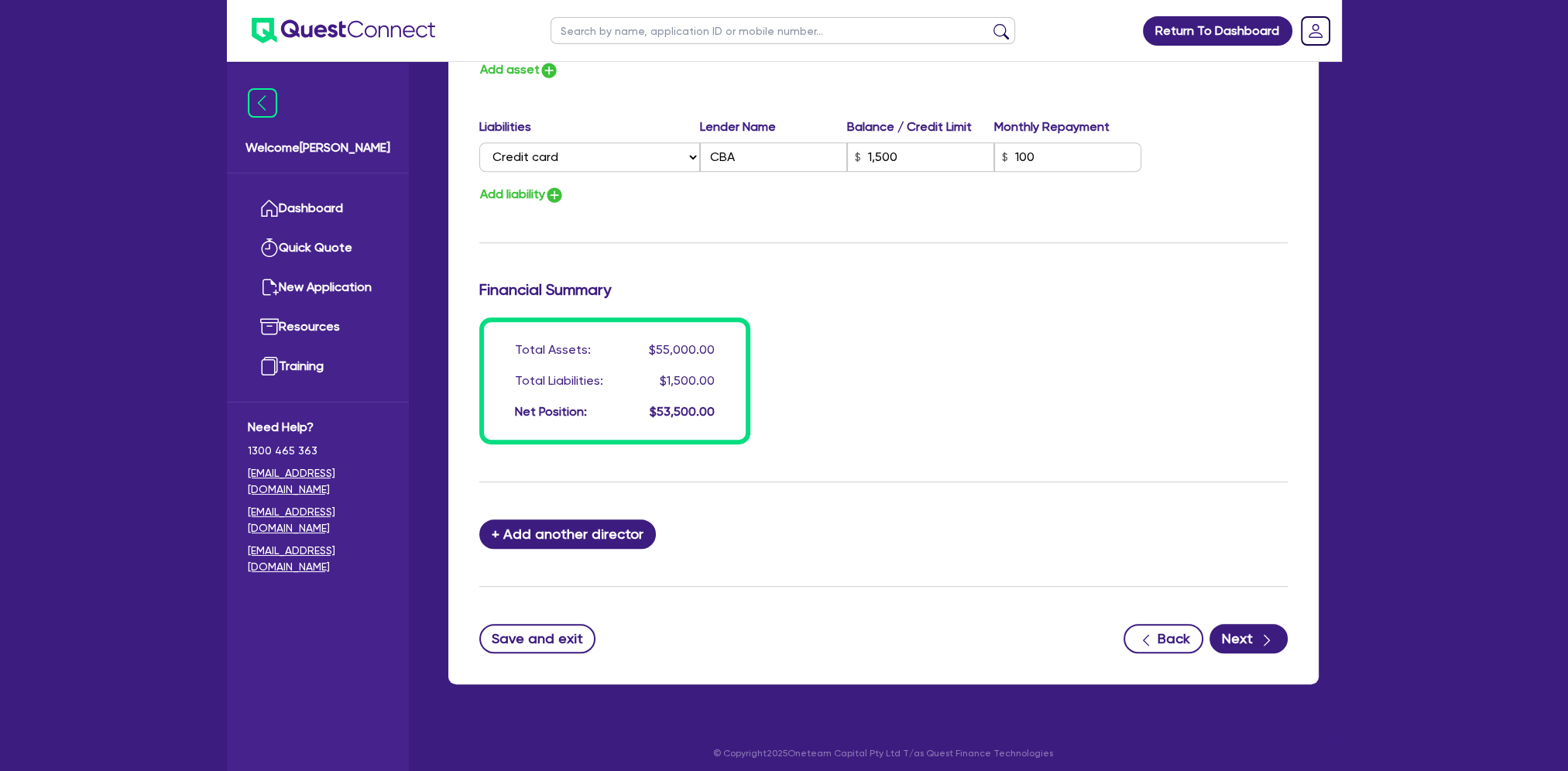
scroll to position [1131, 0]
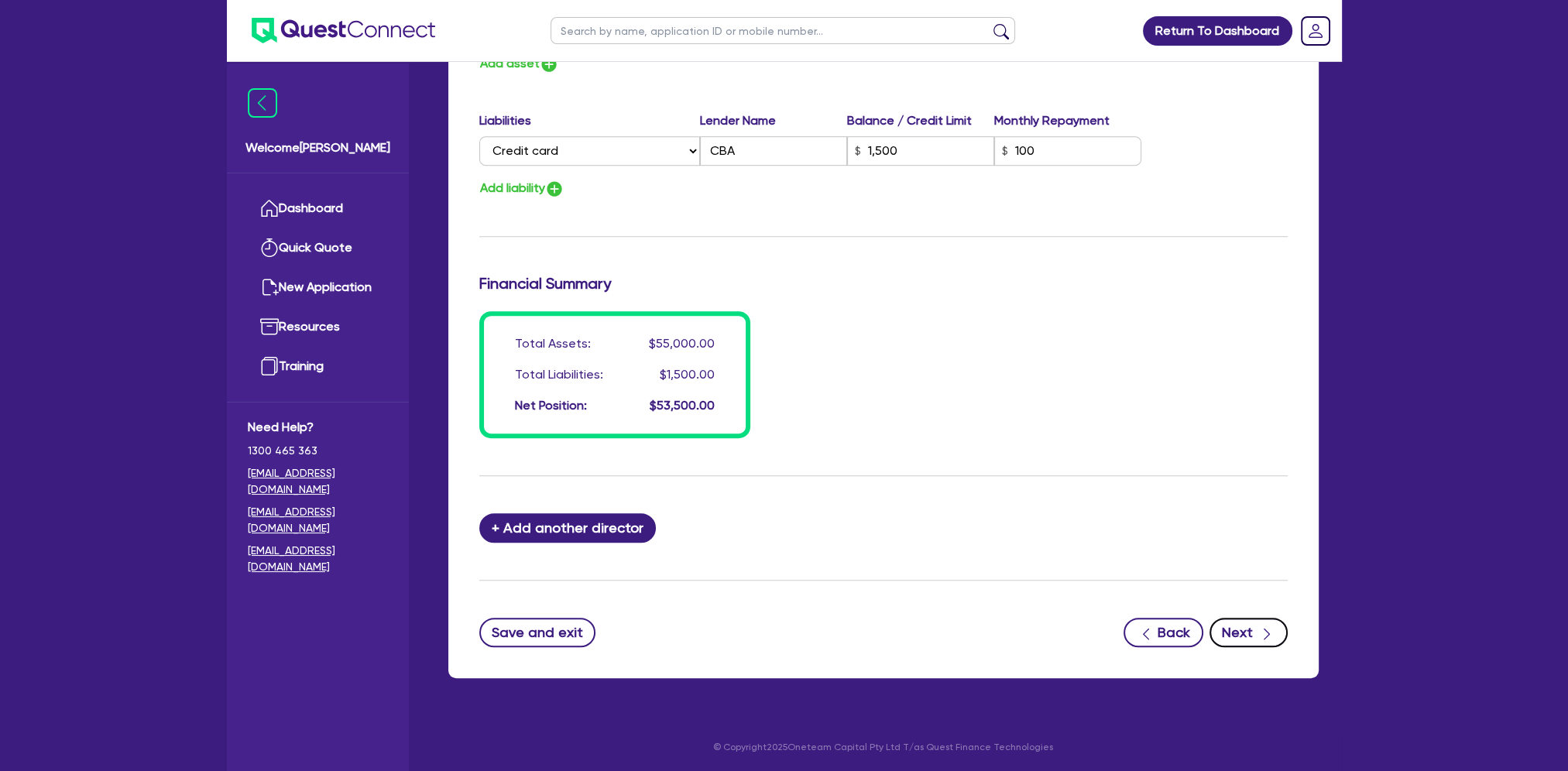
click at [1260, 632] on icon "button" at bounding box center [1267, 634] width 16 height 16
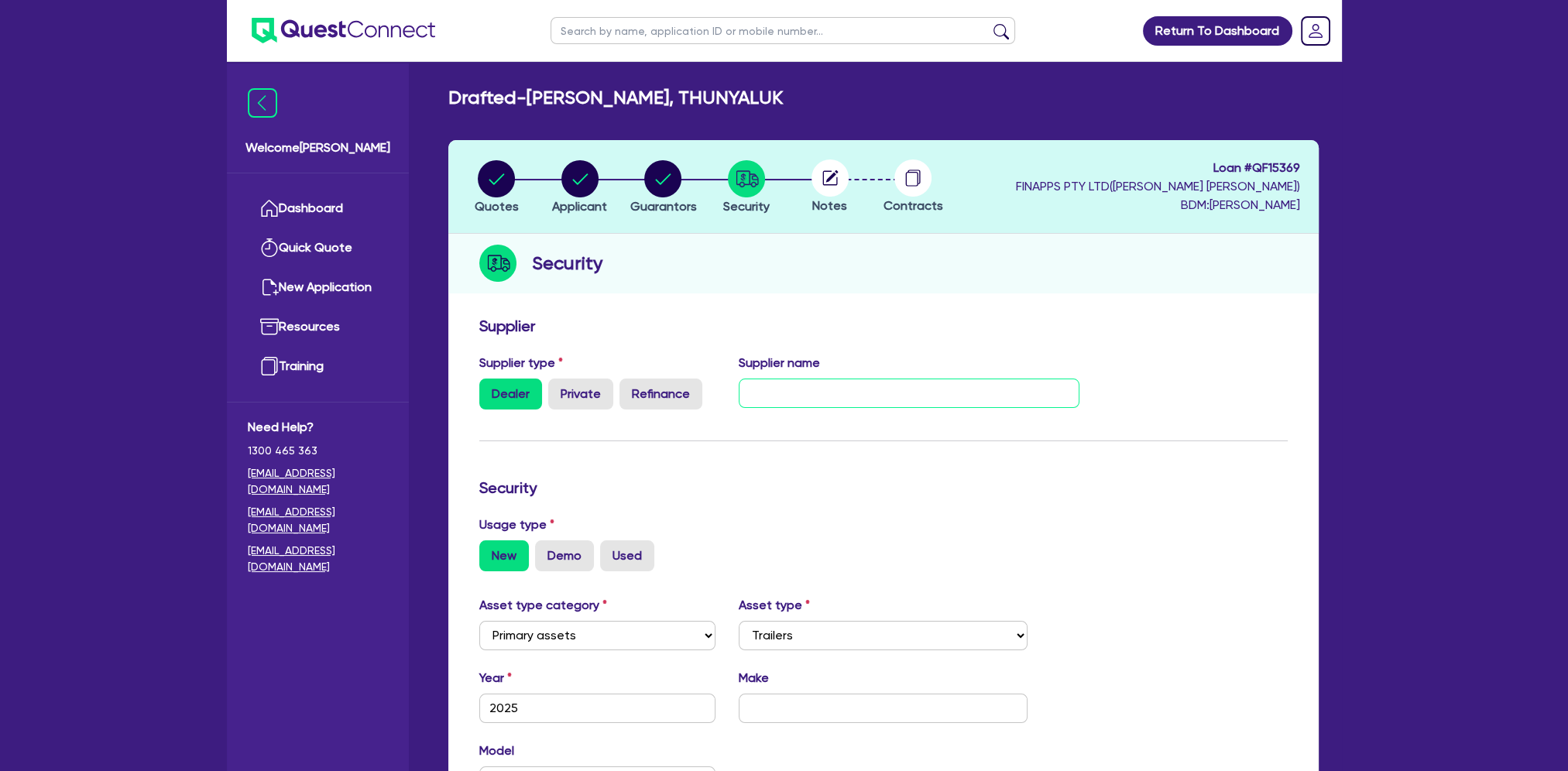
click at [786, 385] on input "text" at bounding box center [909, 393] width 340 height 29
click at [893, 468] on form "Supplier Supplier type Dealer Private Refinance Supplier name SPECIALITY TRAILE…" at bounding box center [883, 659] width 808 height 685
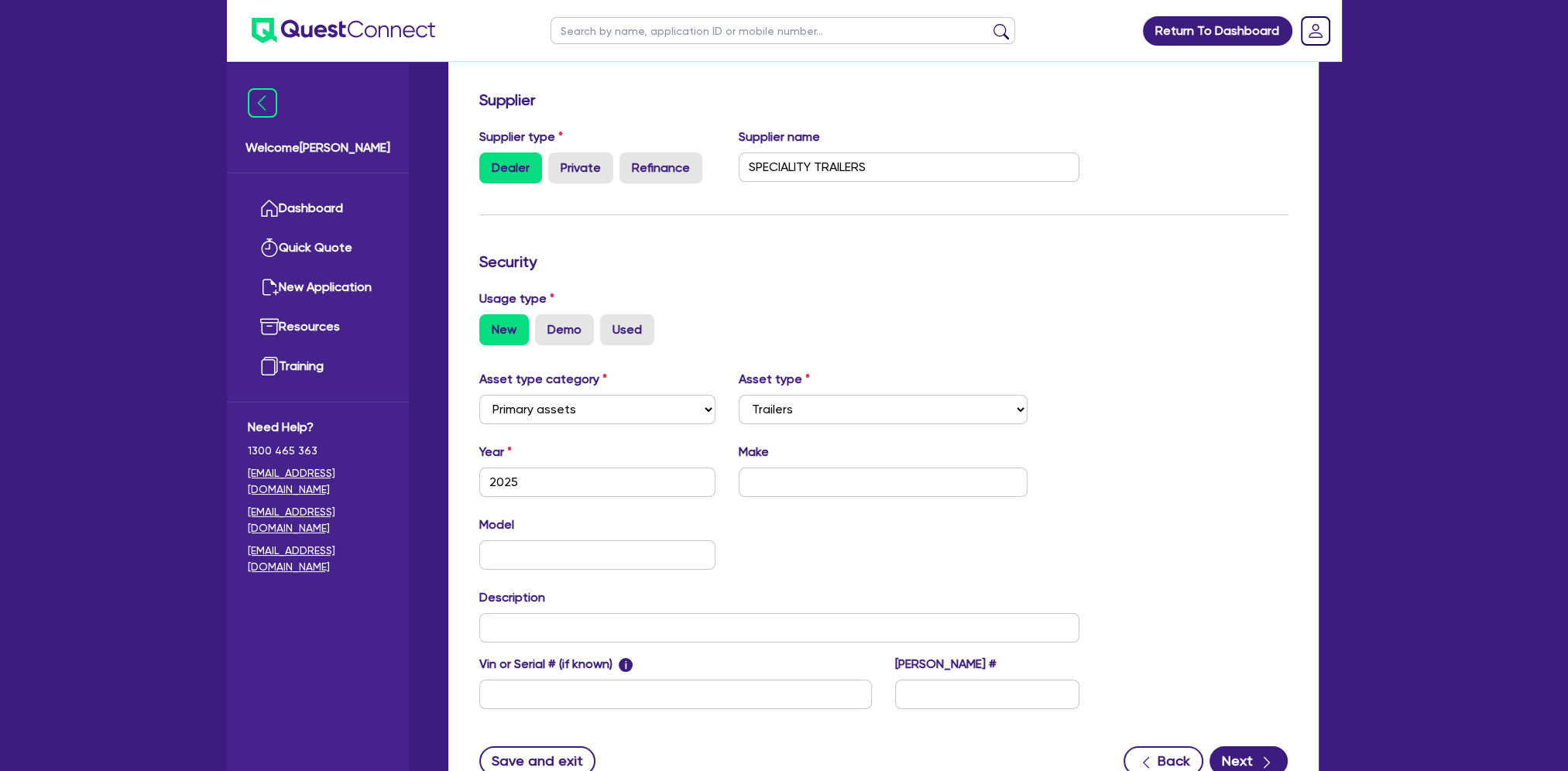
scroll to position [310, 0]
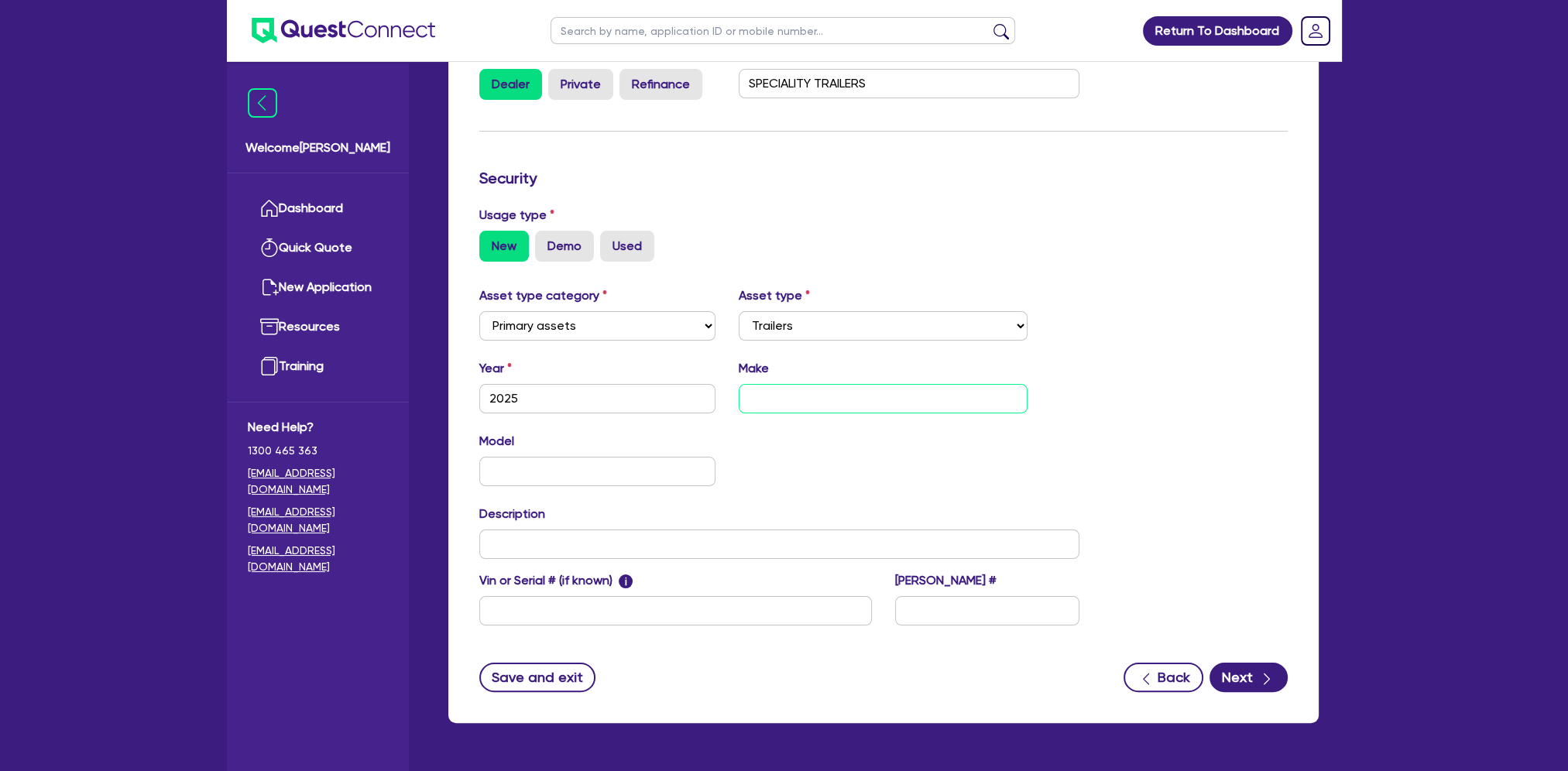
click at [822, 407] on input "text" at bounding box center [882, 399] width 289 height 29
click at [1271, 676] on icon "button" at bounding box center [1267, 679] width 16 height 16
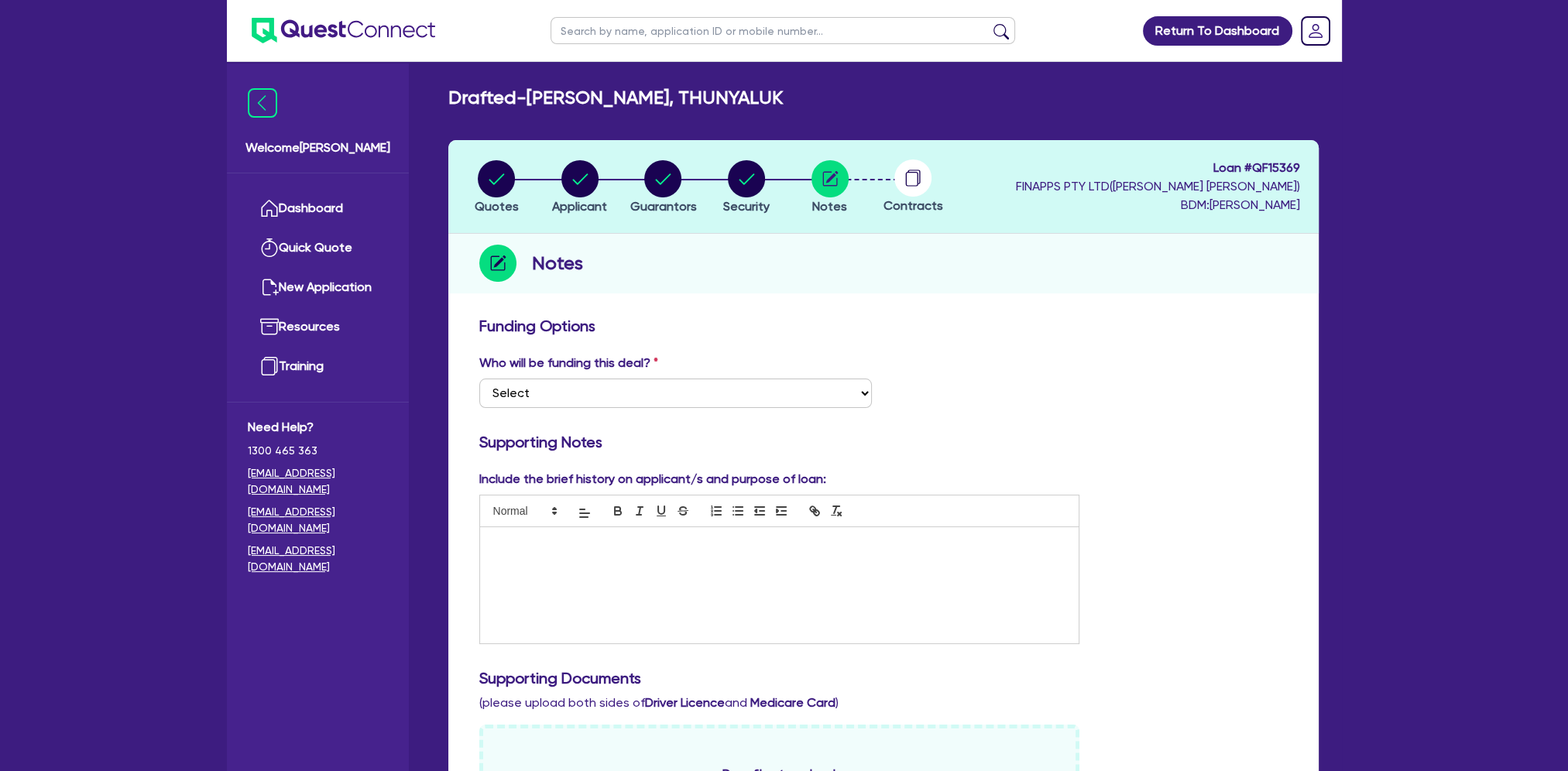
click at [925, 331] on h3 "Funding Options" at bounding box center [883, 326] width 808 height 19
click at [851, 388] on select "Select I want Quest to fund 100% I will fund 100% I will co-fund with Quest Oth…" at bounding box center [675, 393] width 392 height 29
click at [479, 379] on select "Select I want Quest to fund 100% I will fund 100% I will co-fund with Quest Oth…" at bounding box center [675, 393] width 392 height 29
click at [1034, 540] on p at bounding box center [780, 543] width 576 height 14
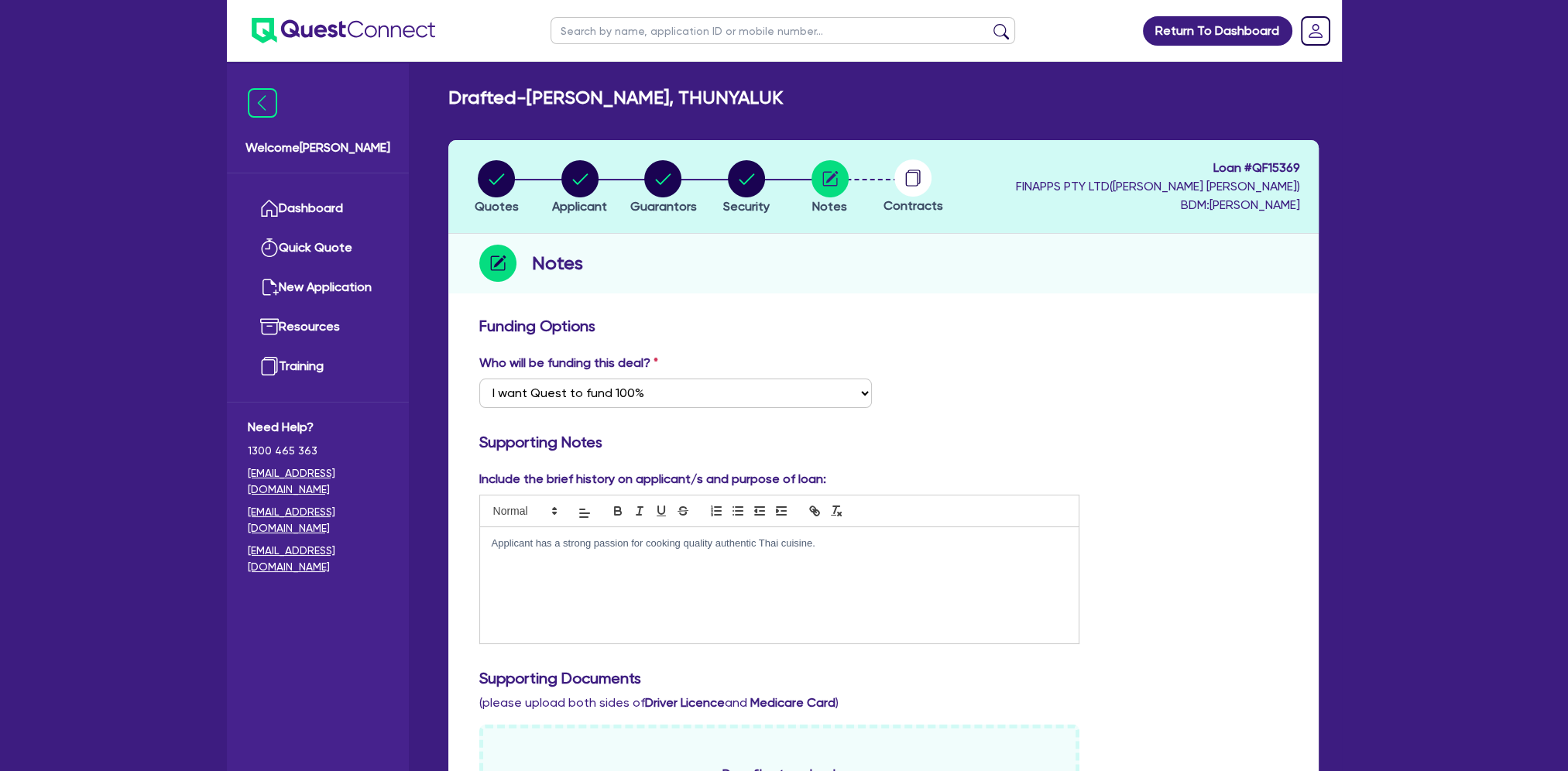
drag, startPoint x: 1211, startPoint y: 340, endPoint x: 1155, endPoint y: 350, distance: 56.9
click at [888, 559] on div "Applicant has a strong passion for cooking quality authentic Thai cuisine." at bounding box center [780, 585] width 600 height 116
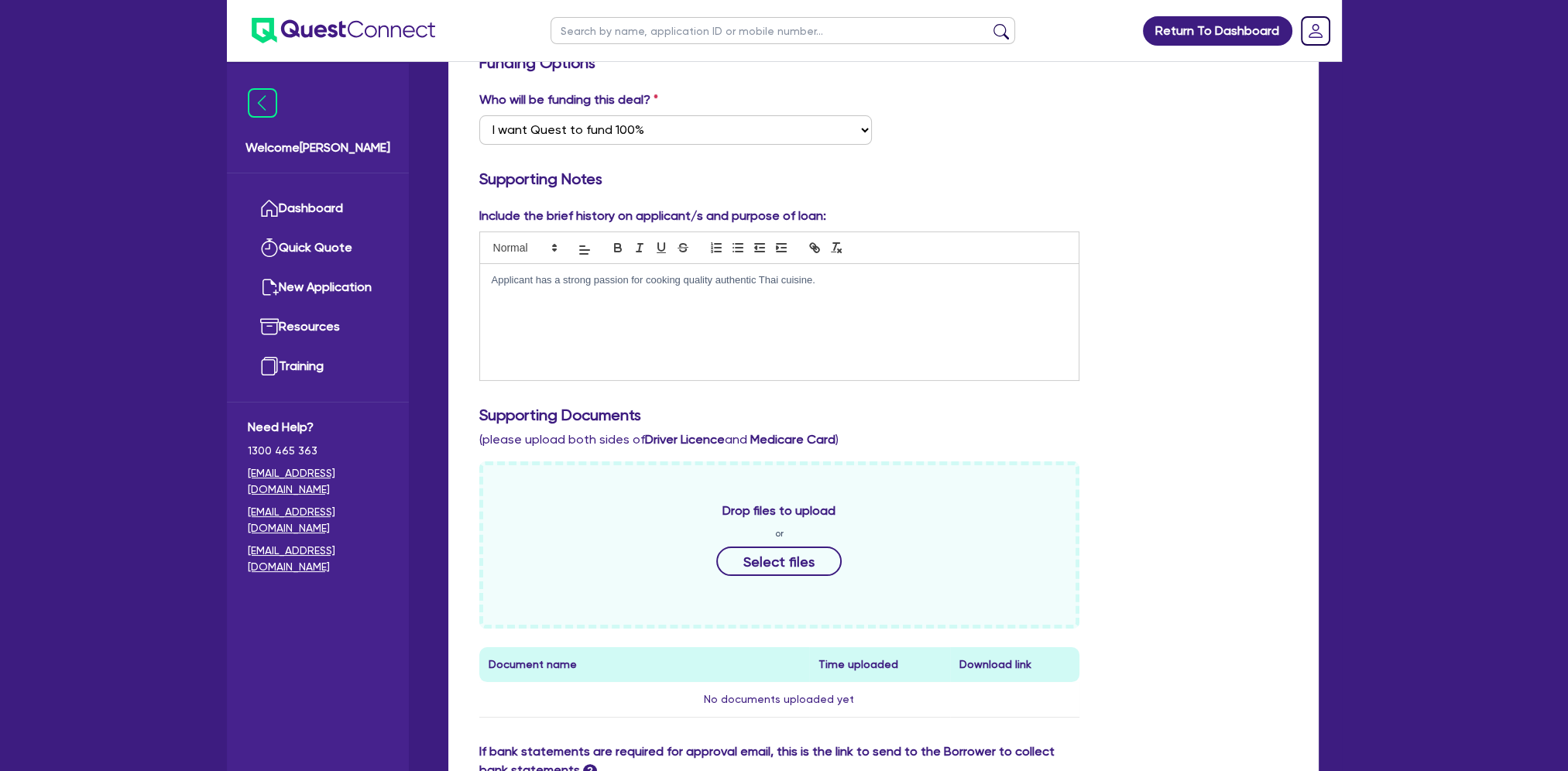
scroll to position [147, 0]
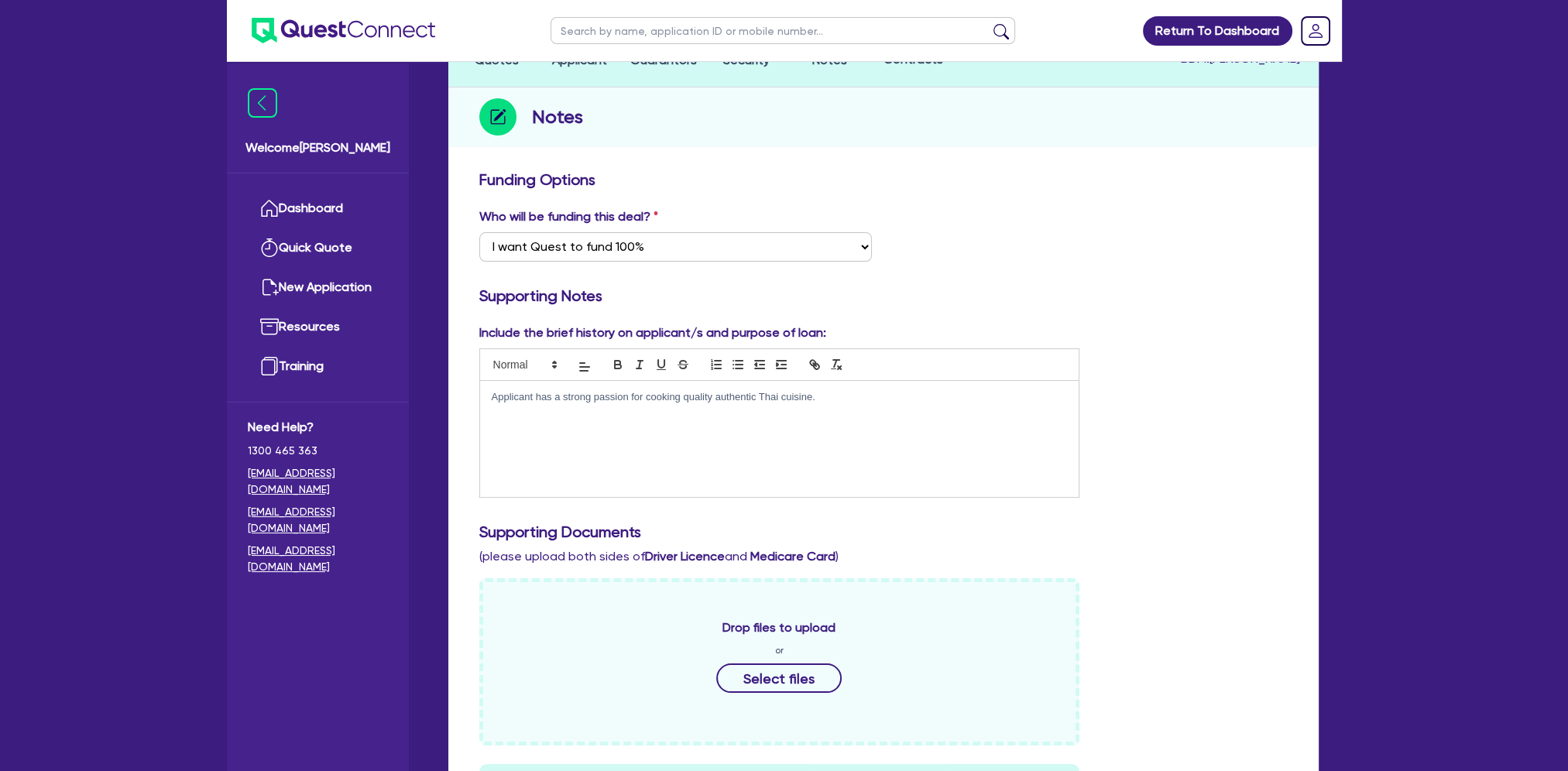
click at [852, 400] on p "Applicant has a strong passion for cooking quality authentic Thai cuisine." at bounding box center [780, 397] width 576 height 14
click at [755, 427] on p "Applicant has a strong passion for cooking quality authentic Thai cuisine. Earl…" at bounding box center [780, 412] width 576 height 43
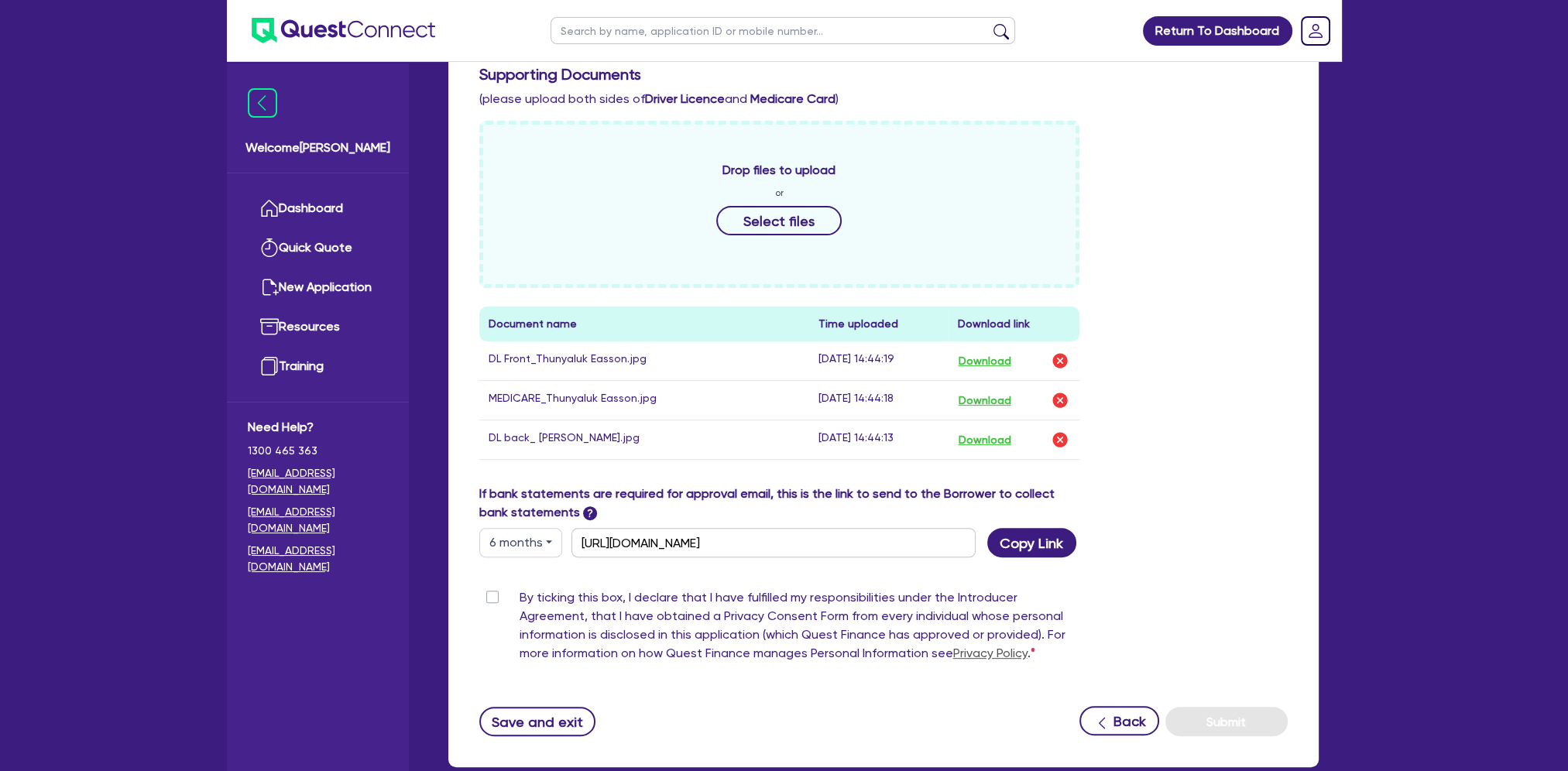
scroll to position [693, 0]
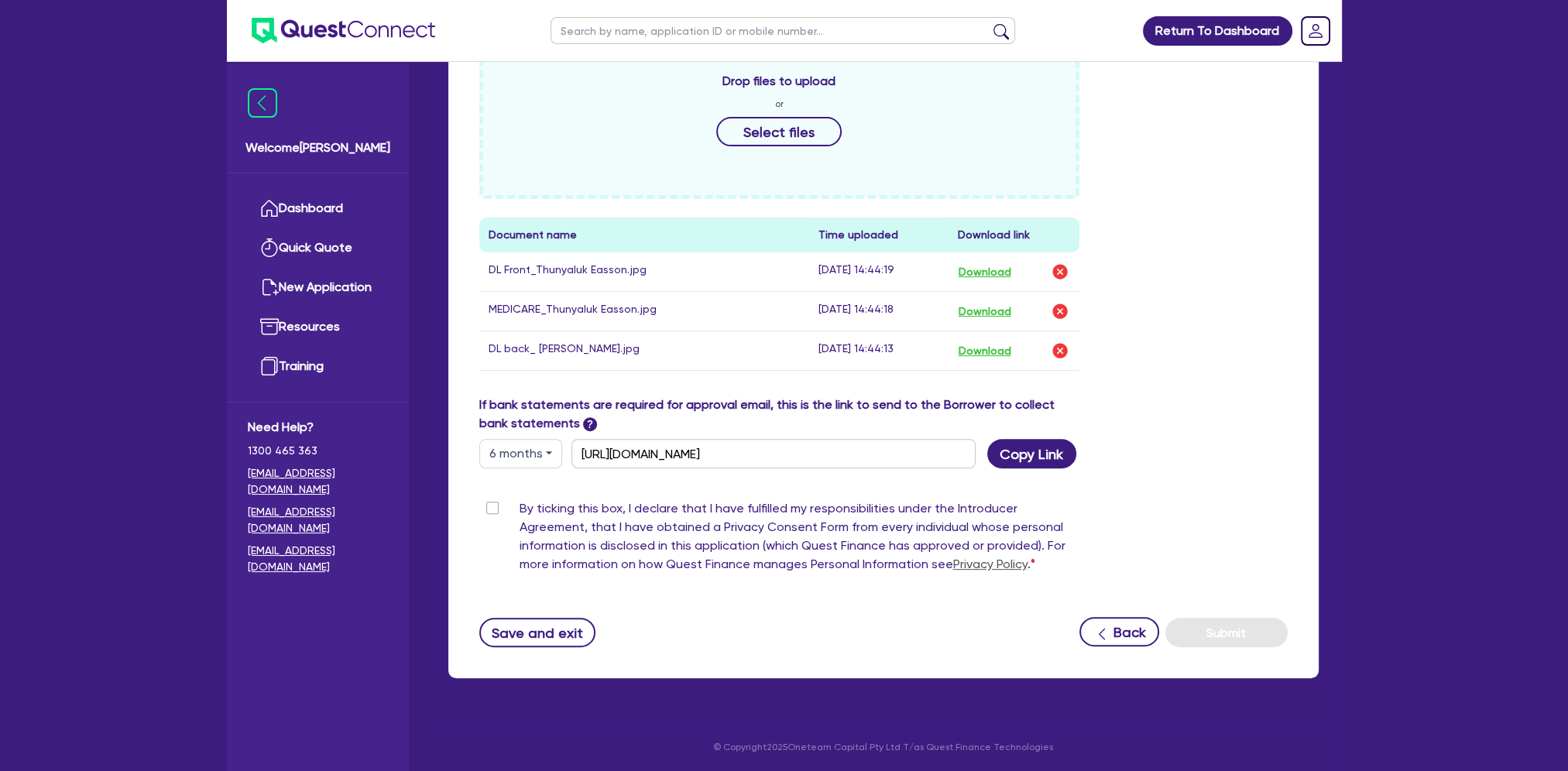
click at [519, 508] on label "By ticking this box, I declare that I have fulfilled my responsibilities under …" at bounding box center [799, 539] width 560 height 80
click at [490, 508] on input "By ticking this box, I declare that I have fulfilled my responsibilities under …" at bounding box center [485, 506] width 13 height 15
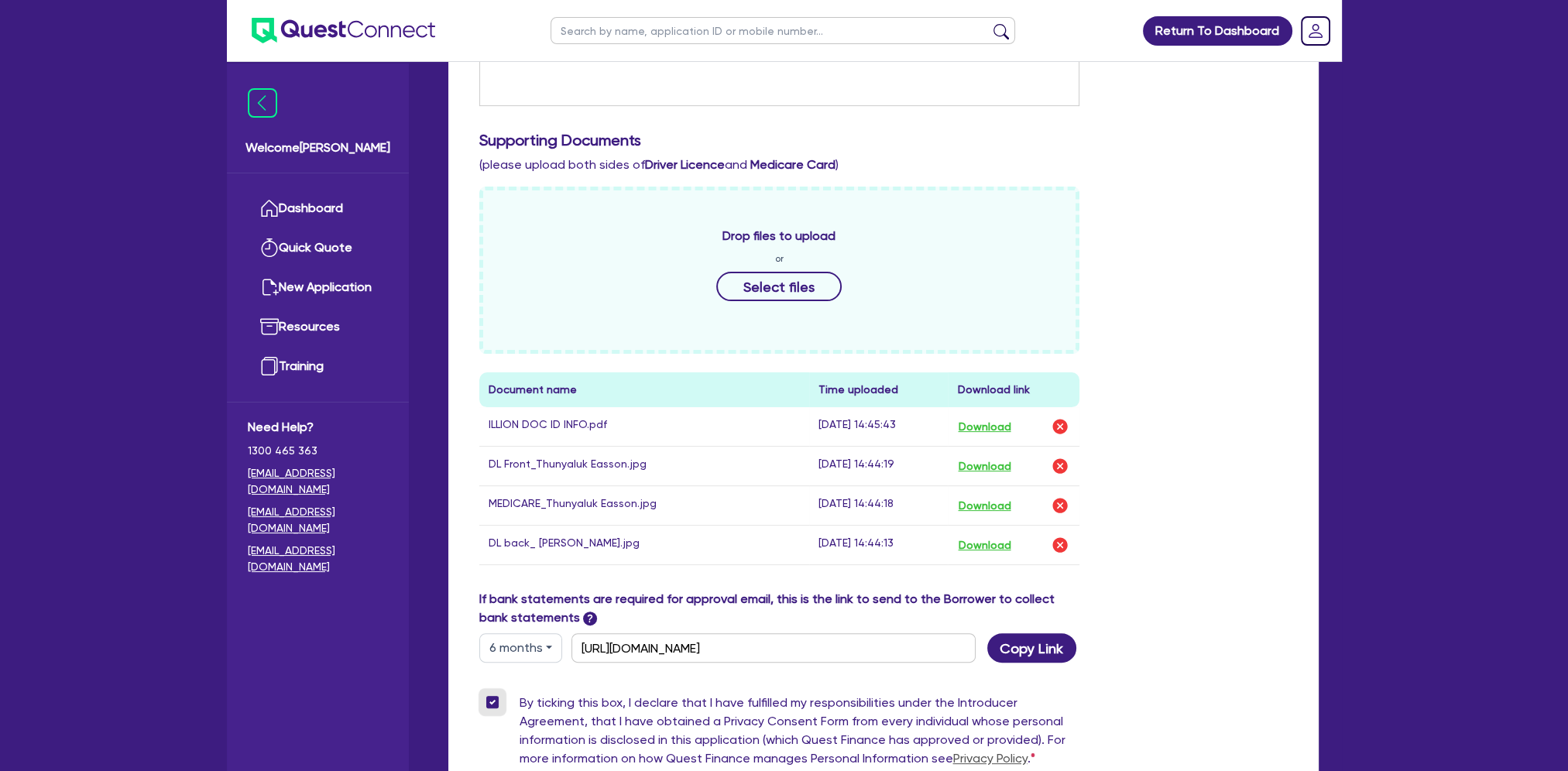
scroll to position [732, 0]
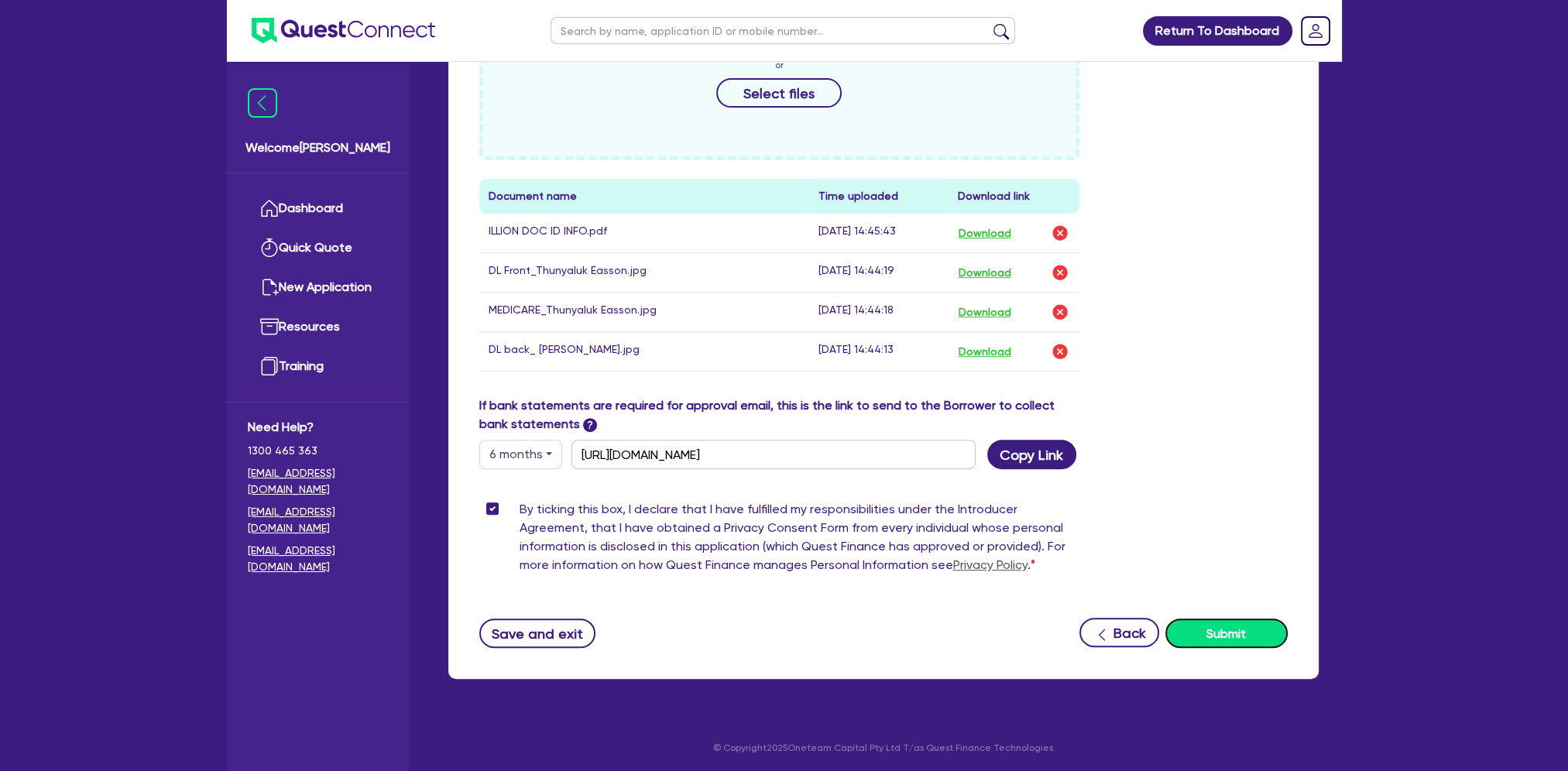
click at [1251, 633] on button "Submit" at bounding box center [1226, 633] width 122 height 29
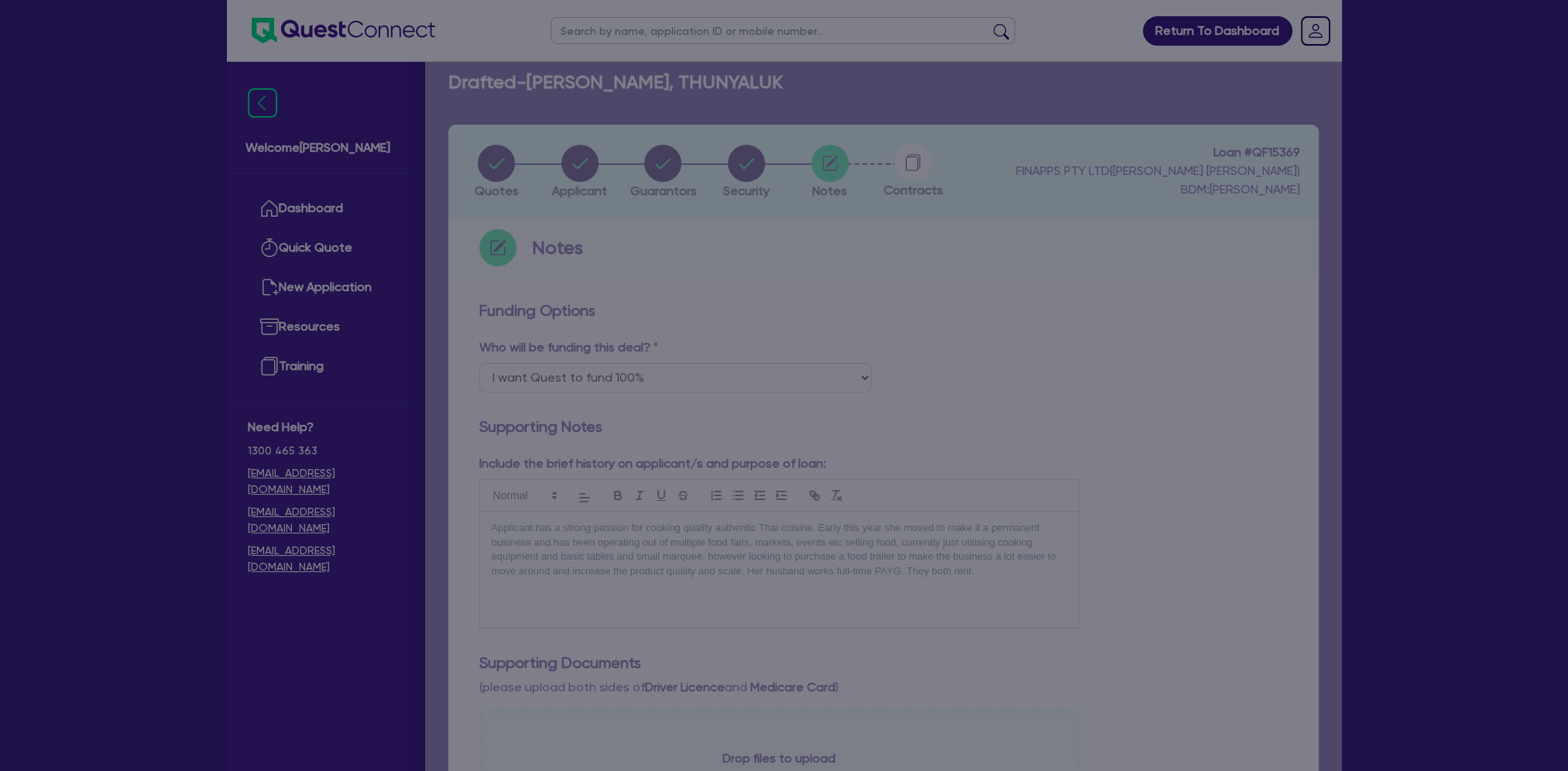
scroll to position [0, 0]
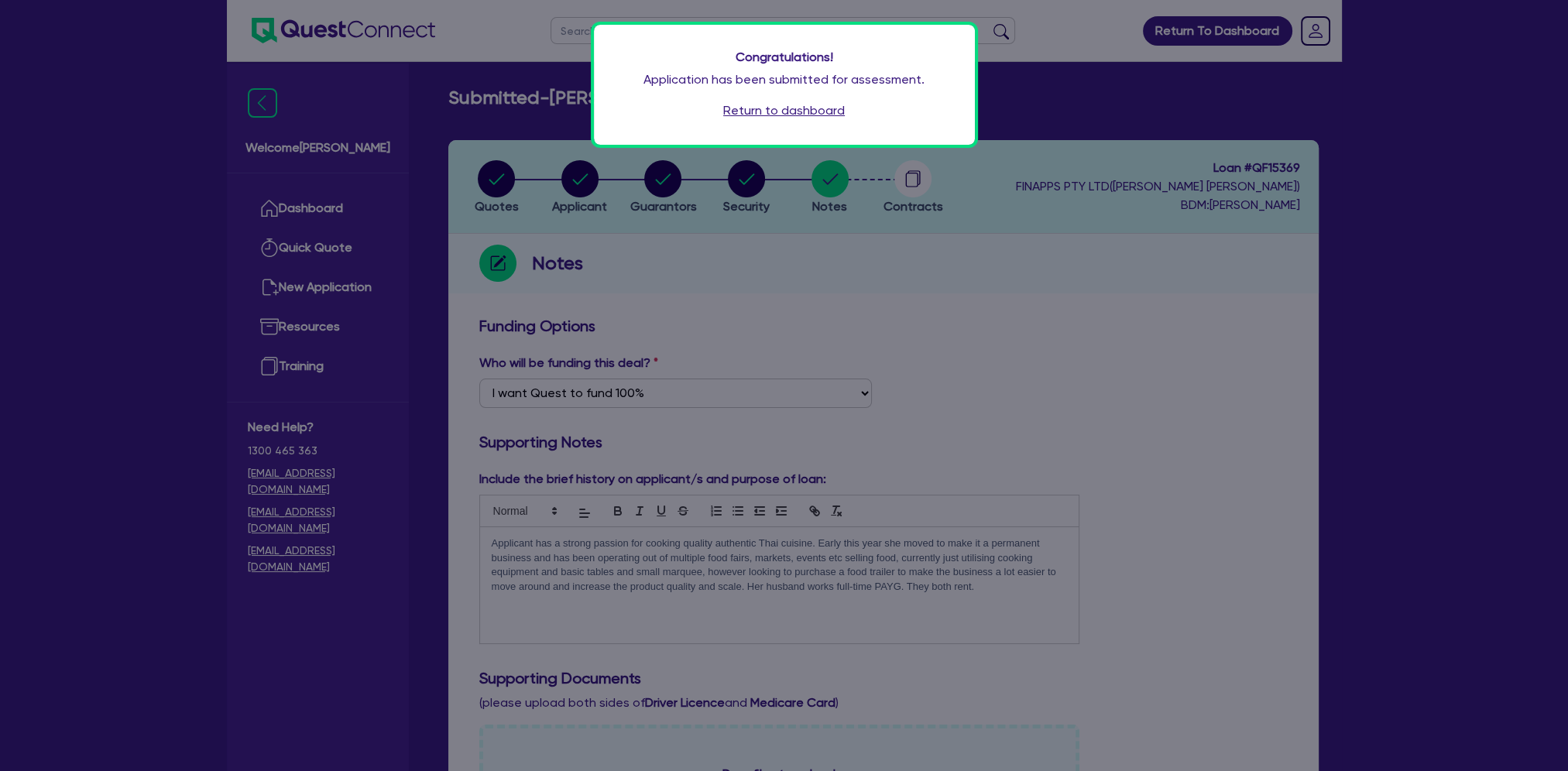
click at [778, 110] on link "Return to dashboard" at bounding box center [784, 111] width 121 height 19
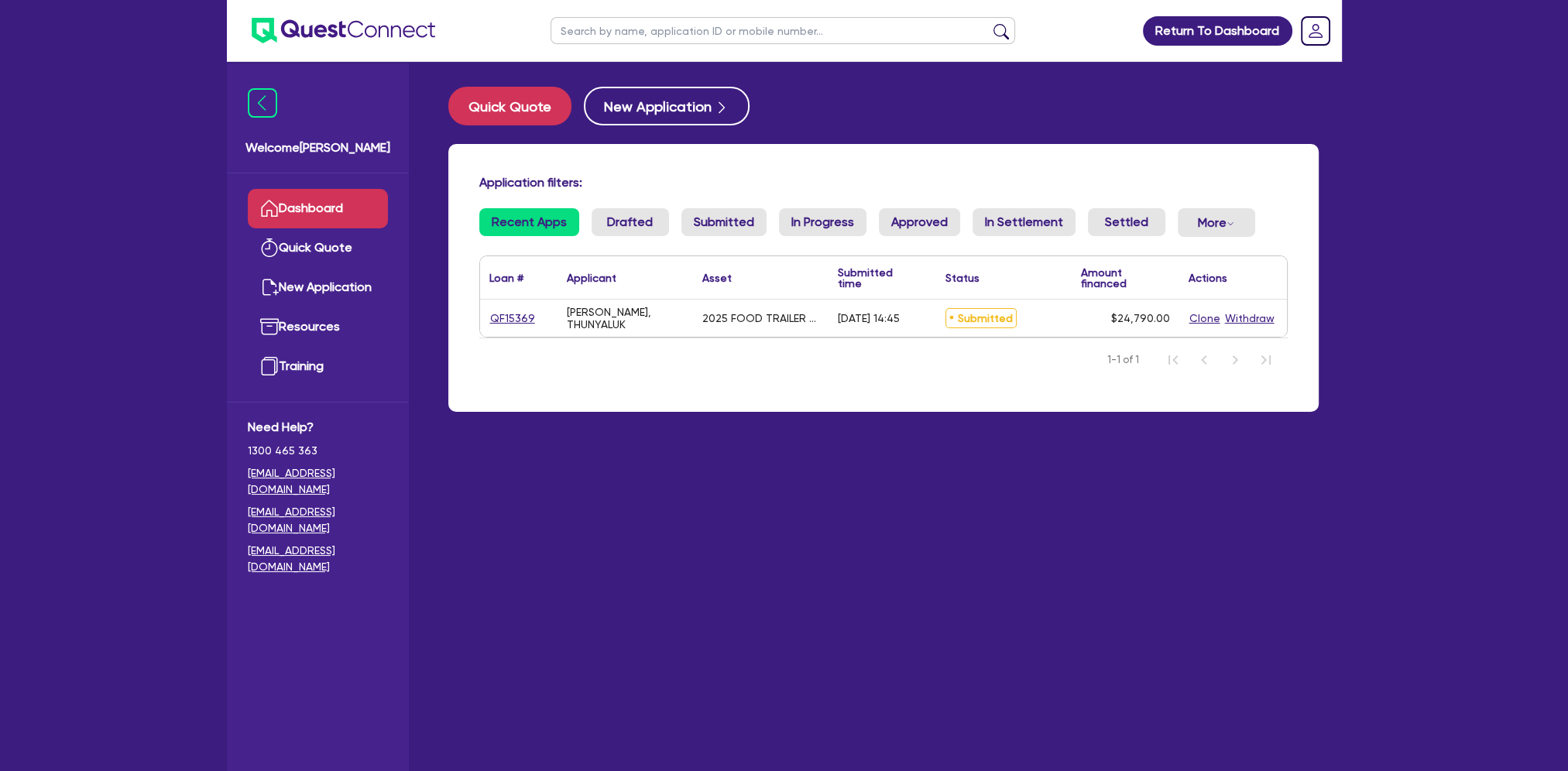
drag, startPoint x: 537, startPoint y: 324, endPoint x: 497, endPoint y: 317, distance: 40.6
click at [497, 317] on div "QF15369" at bounding box center [517, 319] width 58 height 18
drag, startPoint x: 534, startPoint y: 316, endPoint x: 498, endPoint y: 316, distance: 36.0
click at [498, 316] on div "QF15369" at bounding box center [517, 319] width 58 height 18
click at [498, 316] on link "QF15369" at bounding box center [512, 319] width 46 height 18
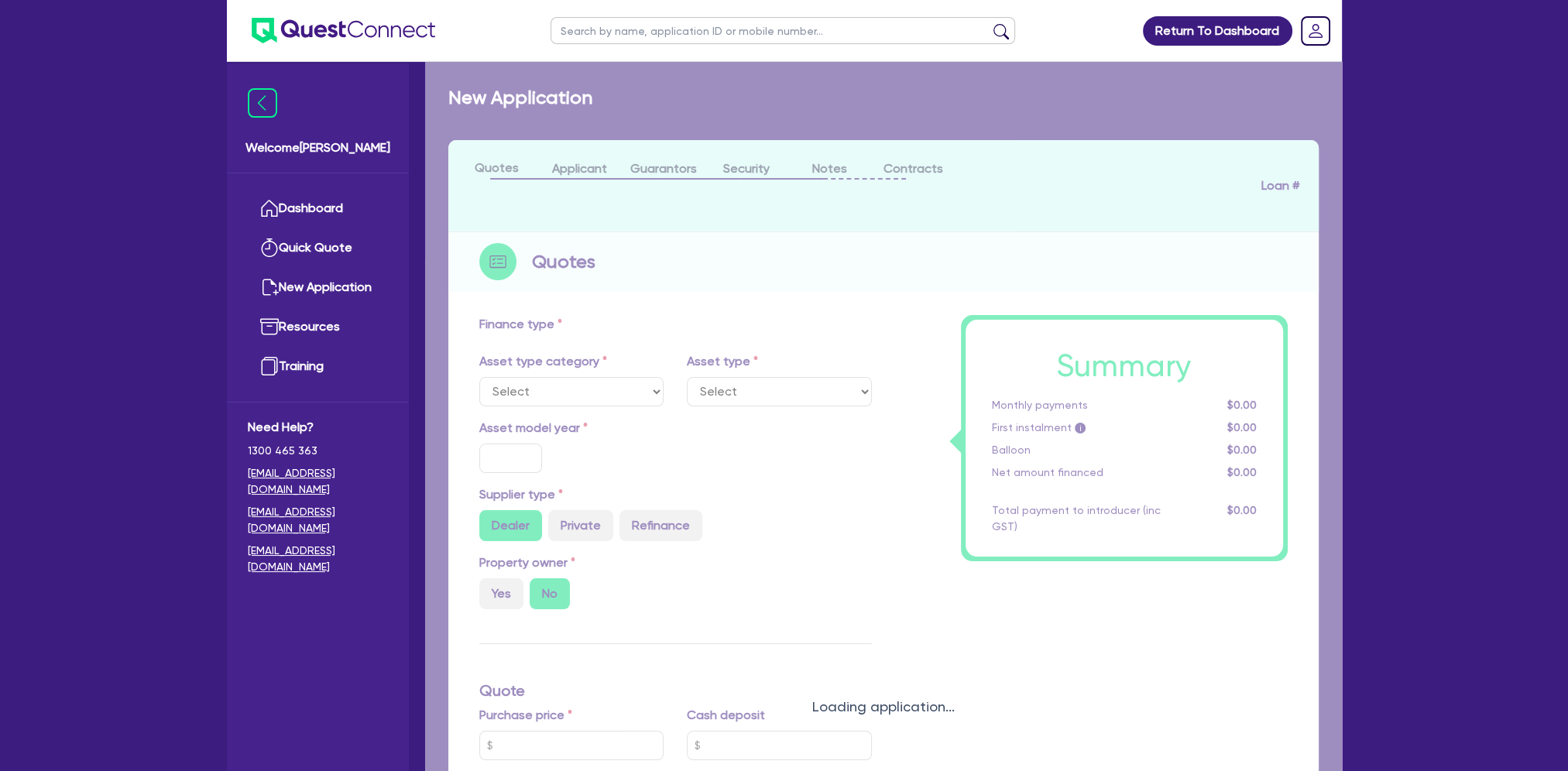
select select "PRIMARY_ASSETS"
type input "2025"
type input "24,790"
type input "10"
type input "2,479"
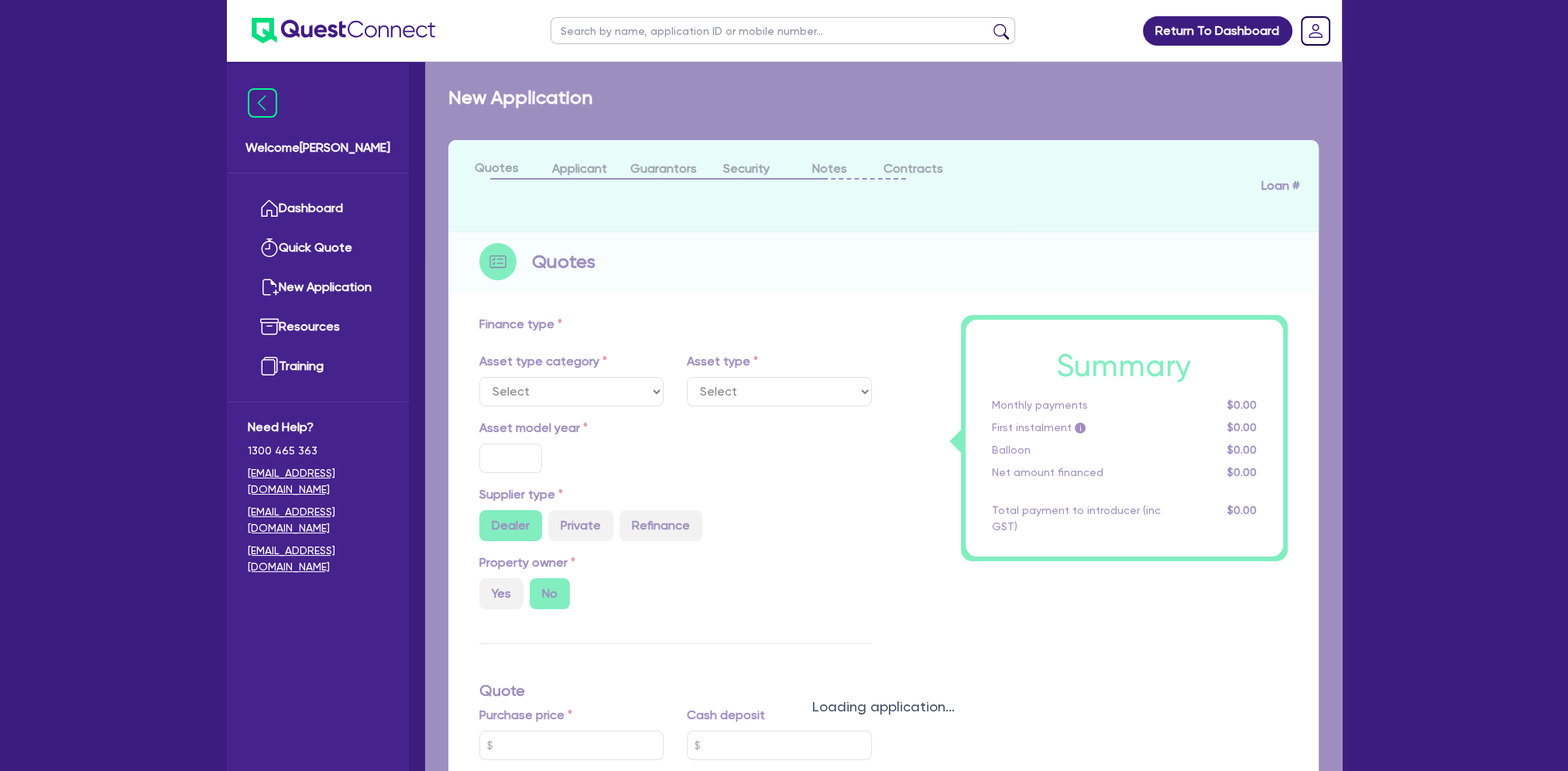
type input "17"
select select "TRAILERS"
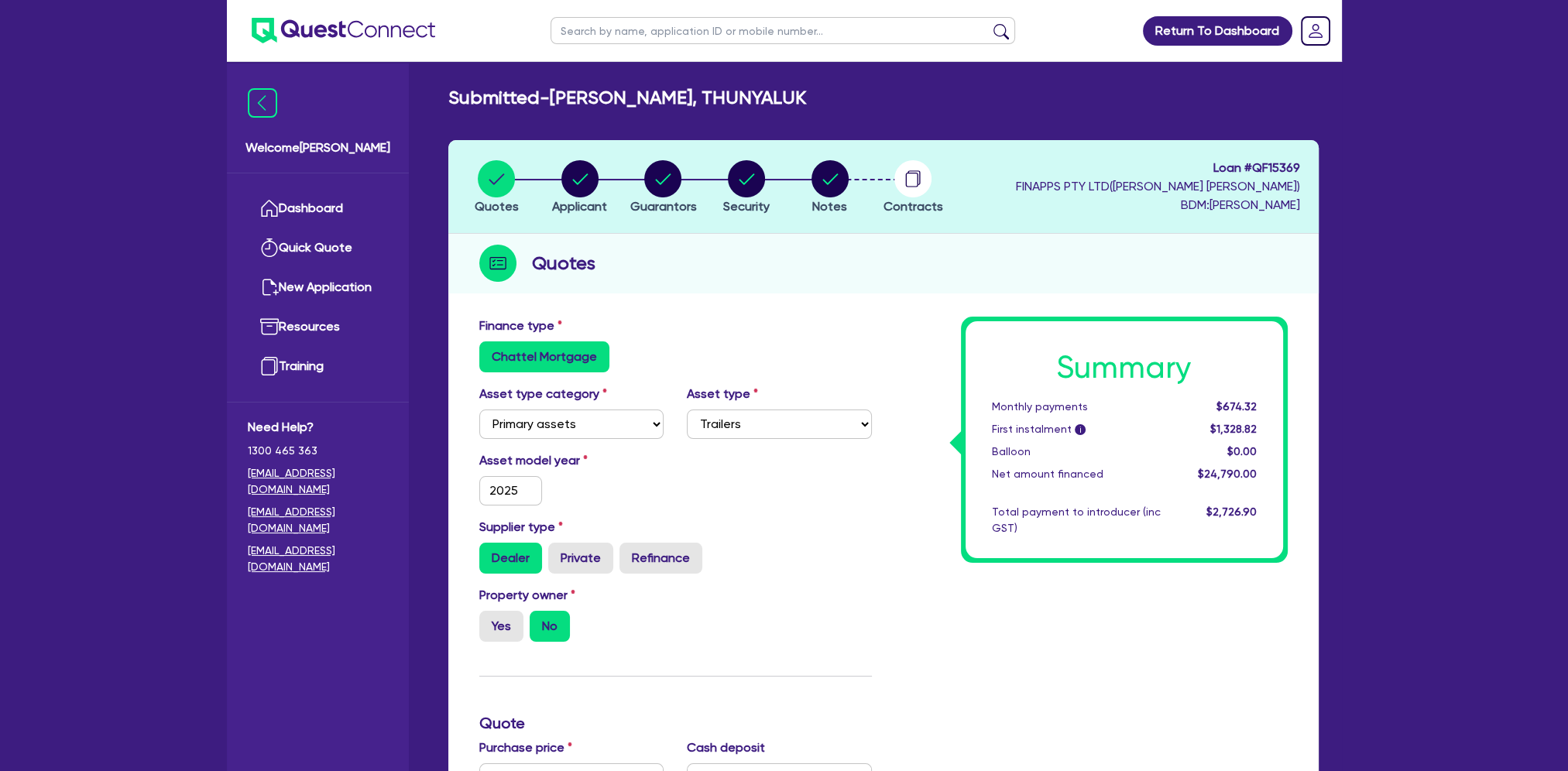
click at [1293, 158] on header "Quotes Applicant Guarantors Security Notes Contracts Loan # QF15369 FINAPPS PTY…" at bounding box center [883, 187] width 871 height 94
click at [1293, 157] on header "Quotes Applicant Guarantors Security Notes Contracts Loan # QF15369 FINAPPS PTY…" at bounding box center [883, 187] width 871 height 94
copy span "QF15369"
click at [319, 203] on link "Dashboard" at bounding box center [317, 208] width 140 height 39
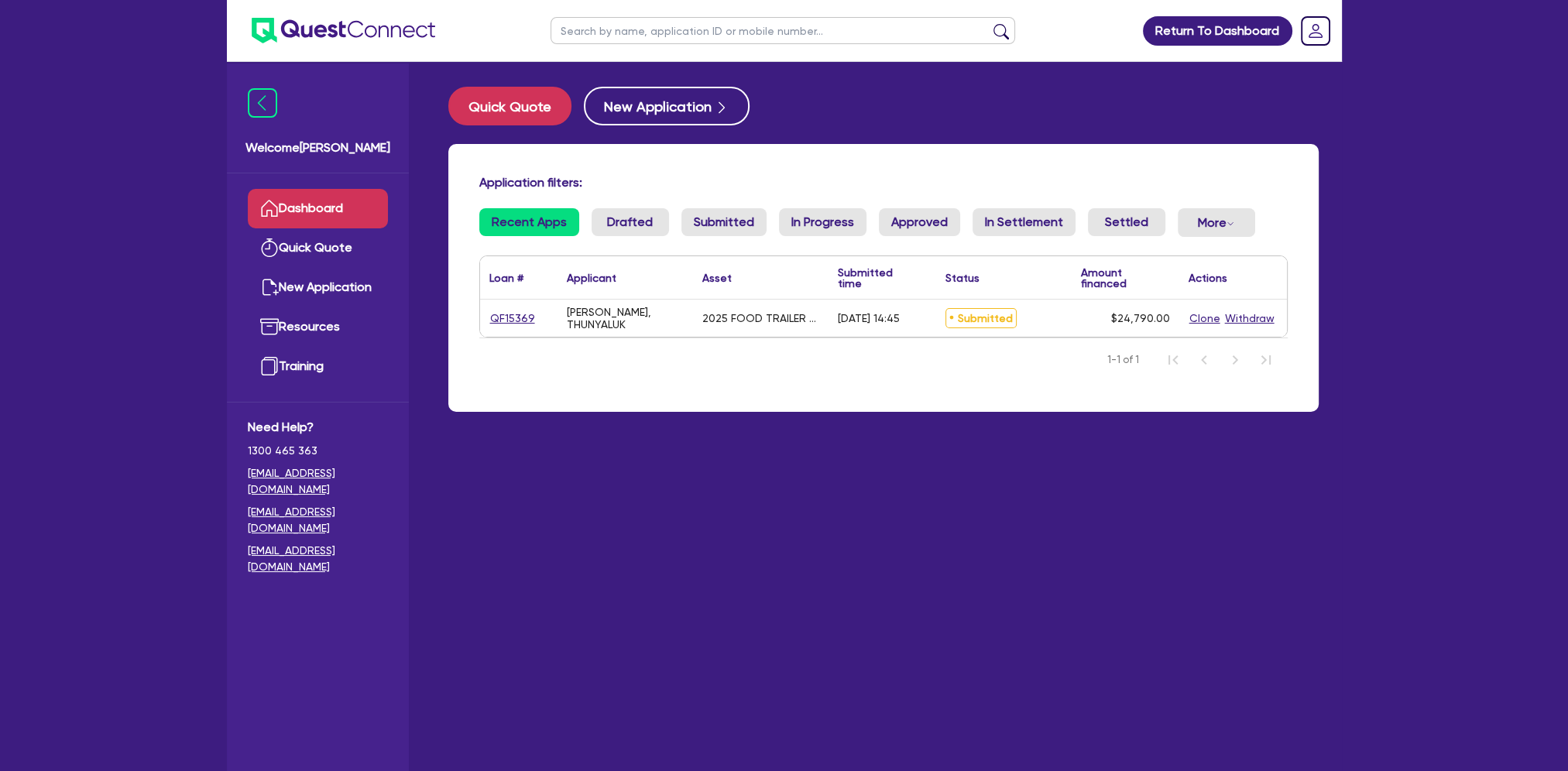
click at [581, 389] on div "Application filters: Recent Apps Drafted Submitted In Progress Approved In Sett…" at bounding box center [883, 278] width 871 height 268
click at [497, 317] on link "QF15369" at bounding box center [512, 319] width 46 height 18
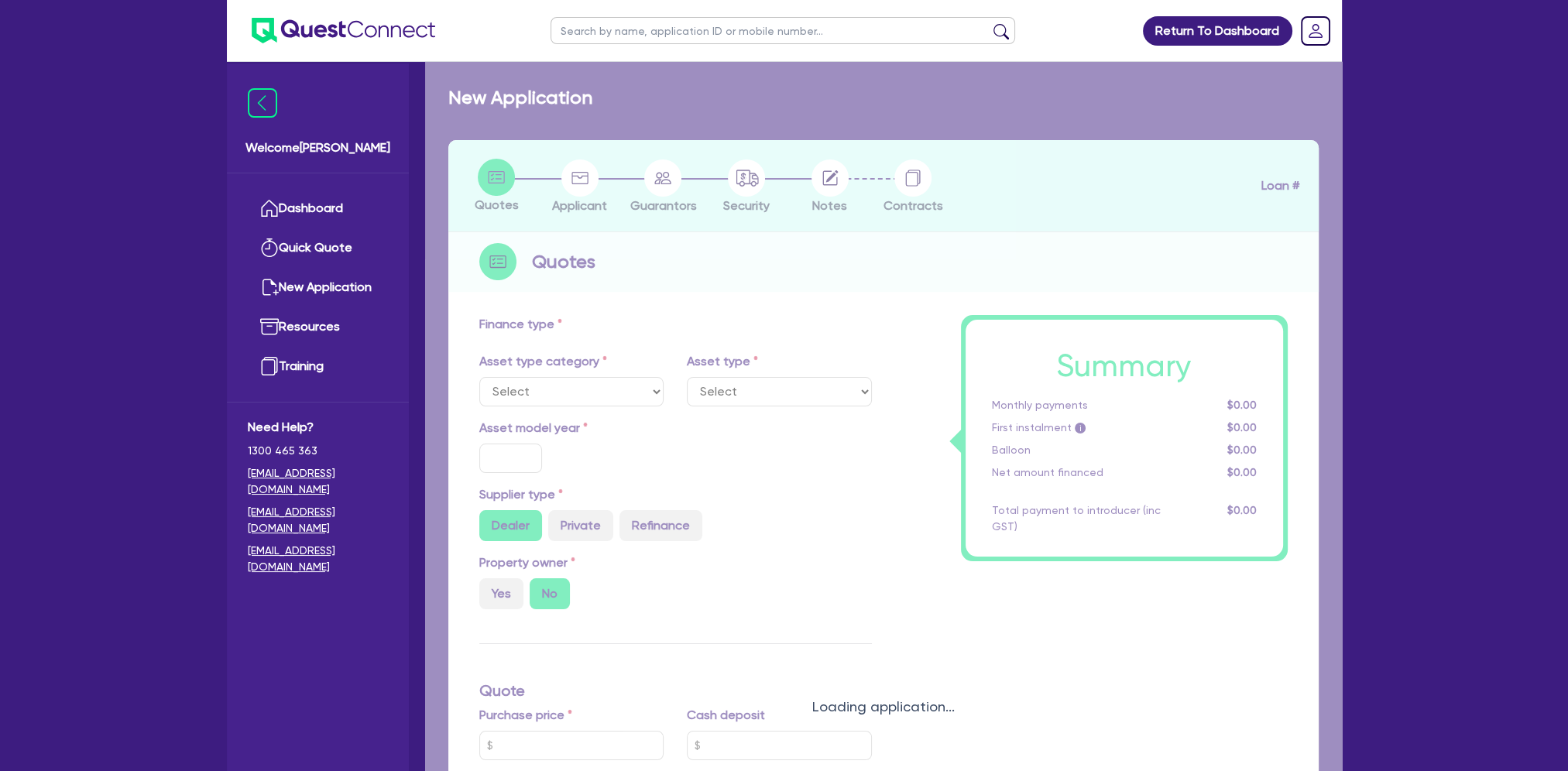
select select "PRIMARY_ASSETS"
type input "2025"
type input "24,790"
type input "10"
type input "2,479"
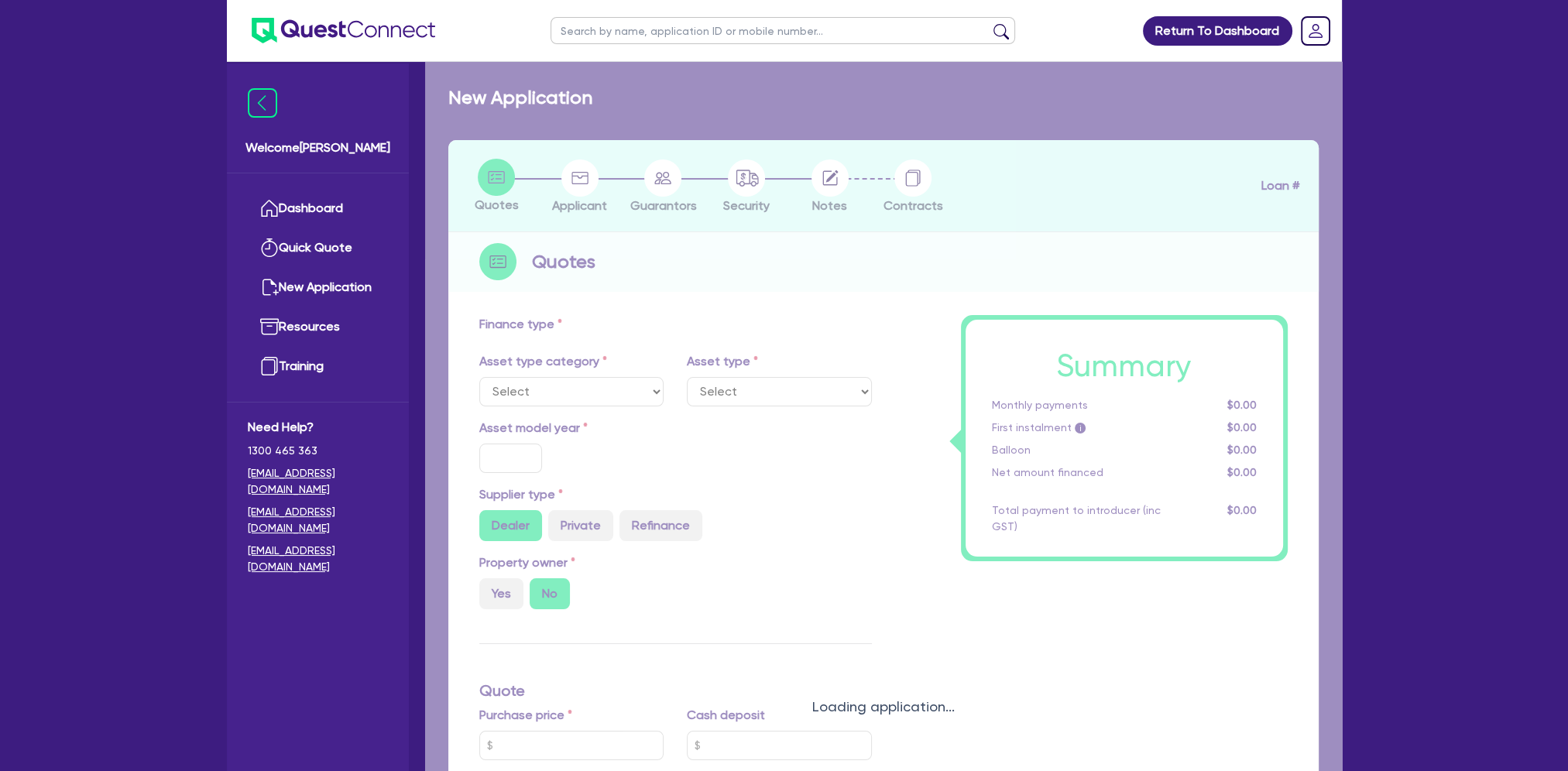
type input "17"
select select "TRAILERS"
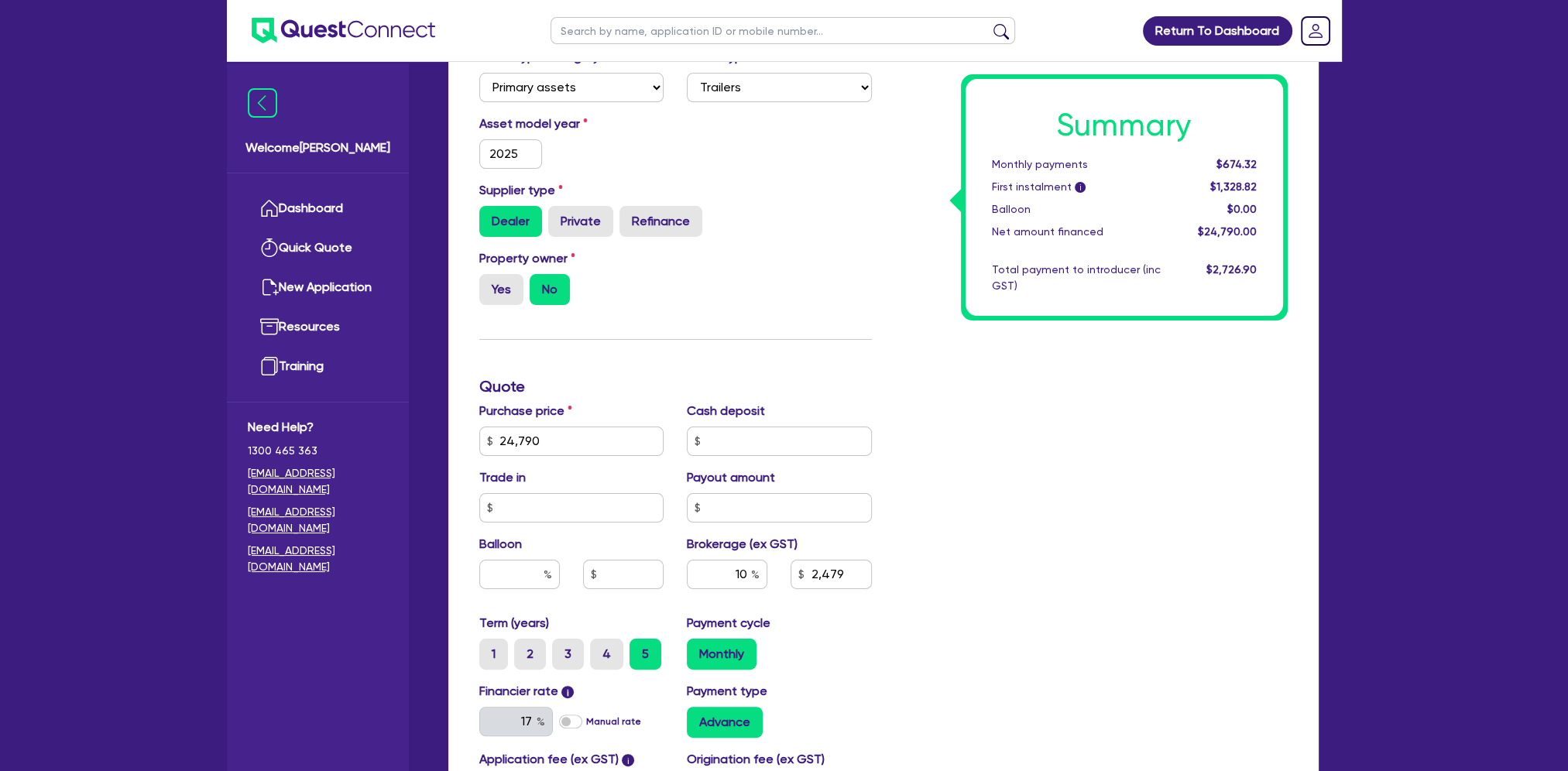
scroll to position [81, 0]
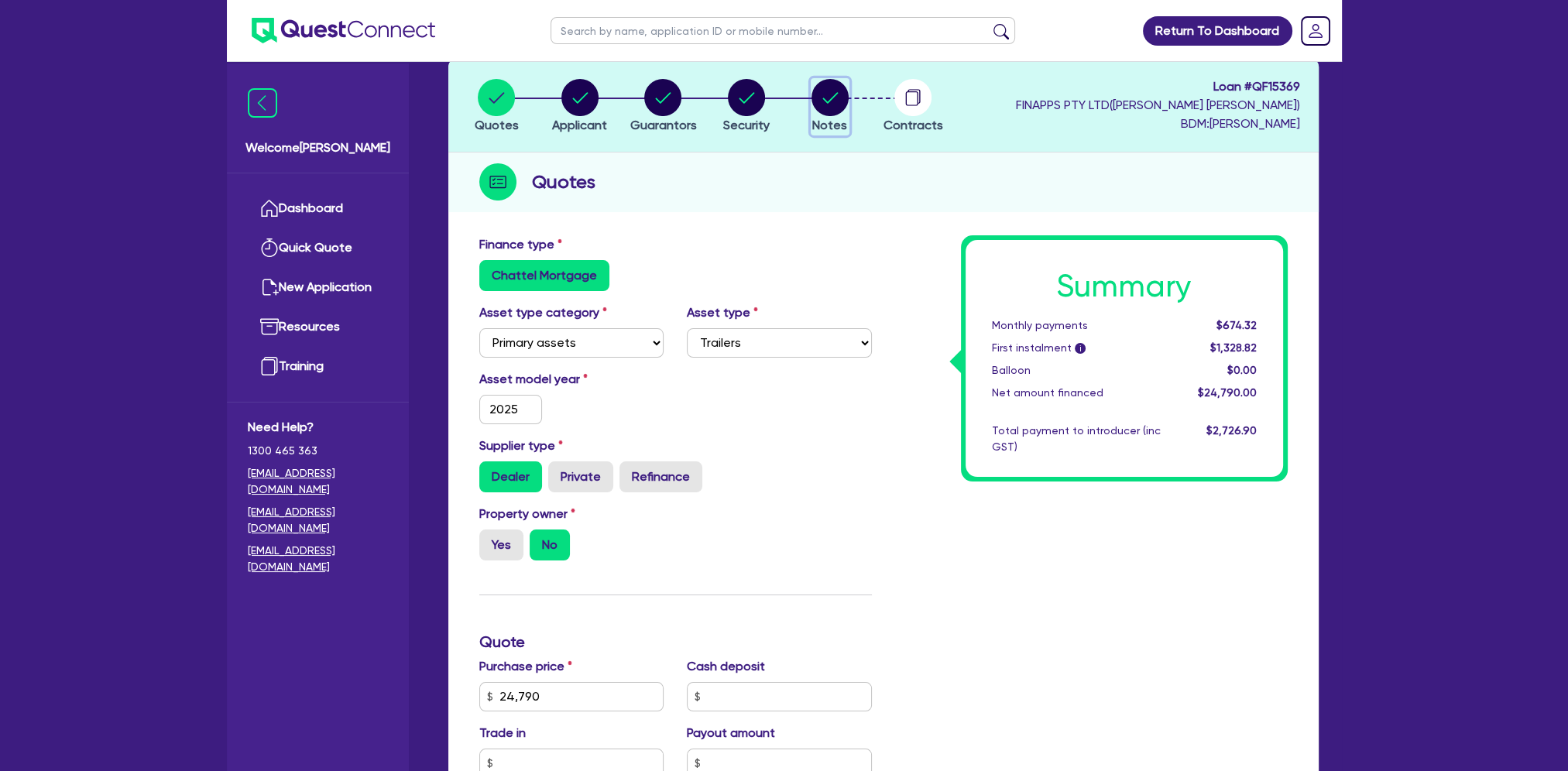
click at [833, 102] on circle "button" at bounding box center [829, 98] width 37 height 37
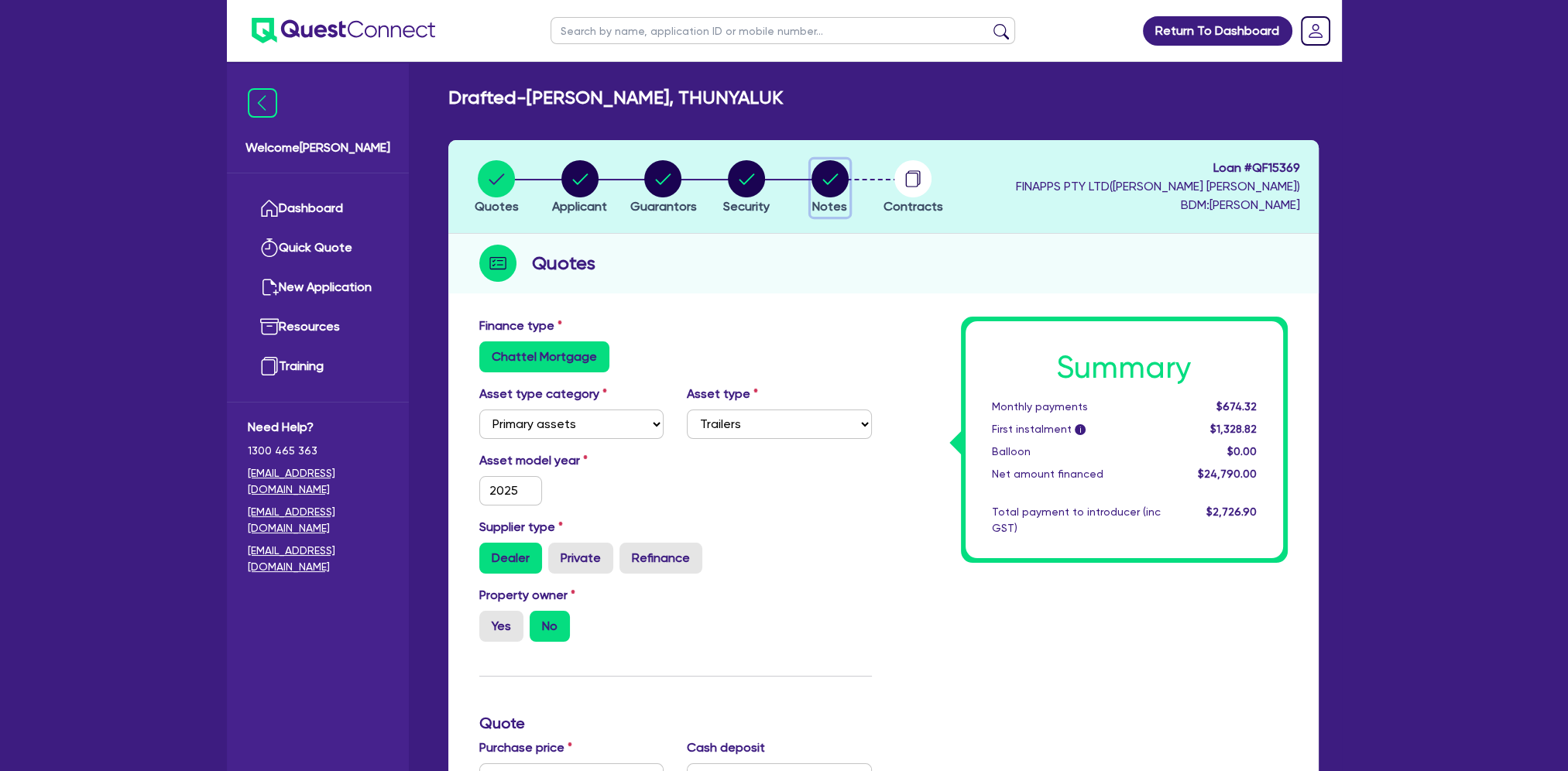
select select "Quest Finance - Own Book"
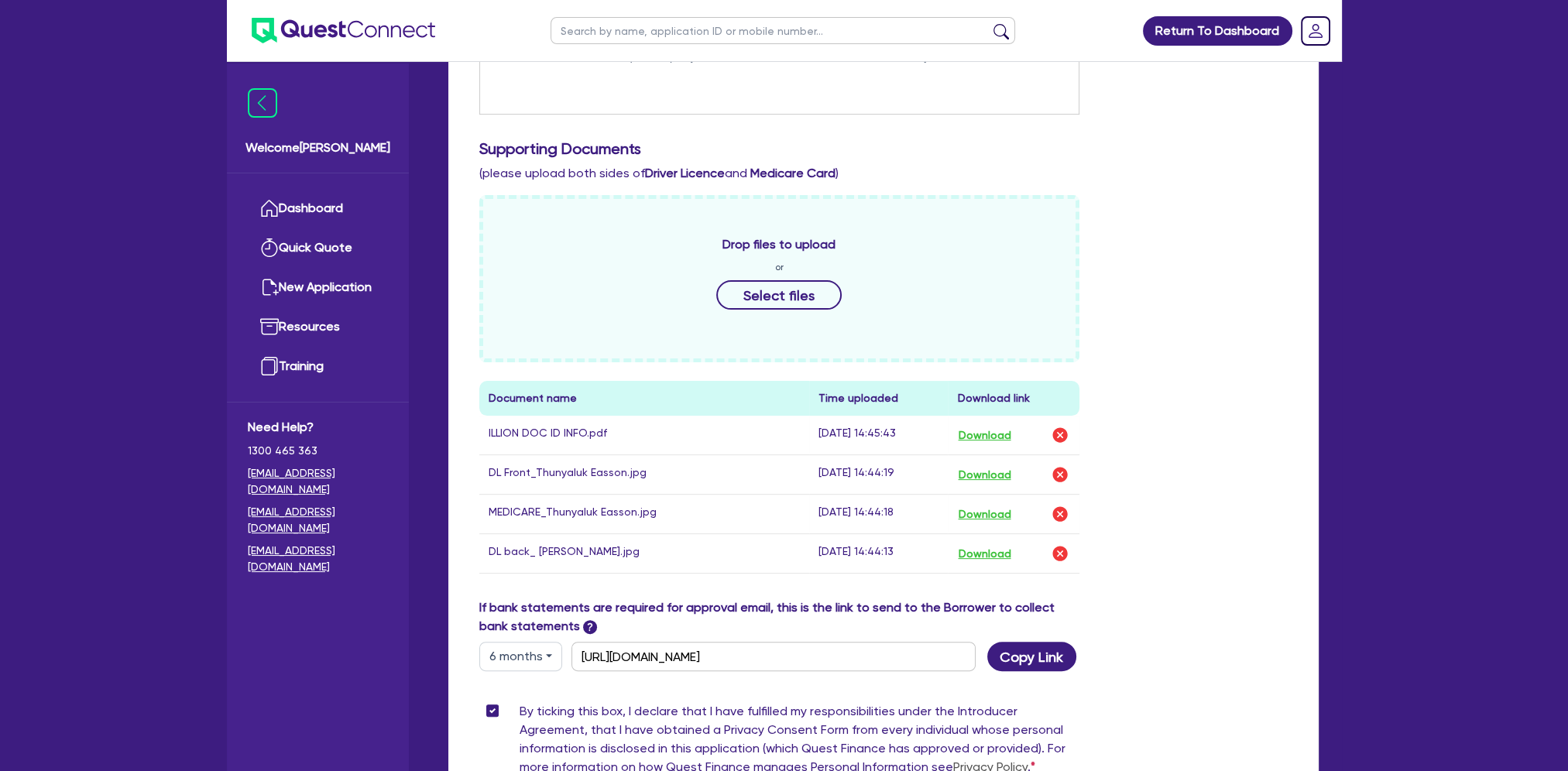
scroll to position [465, 0]
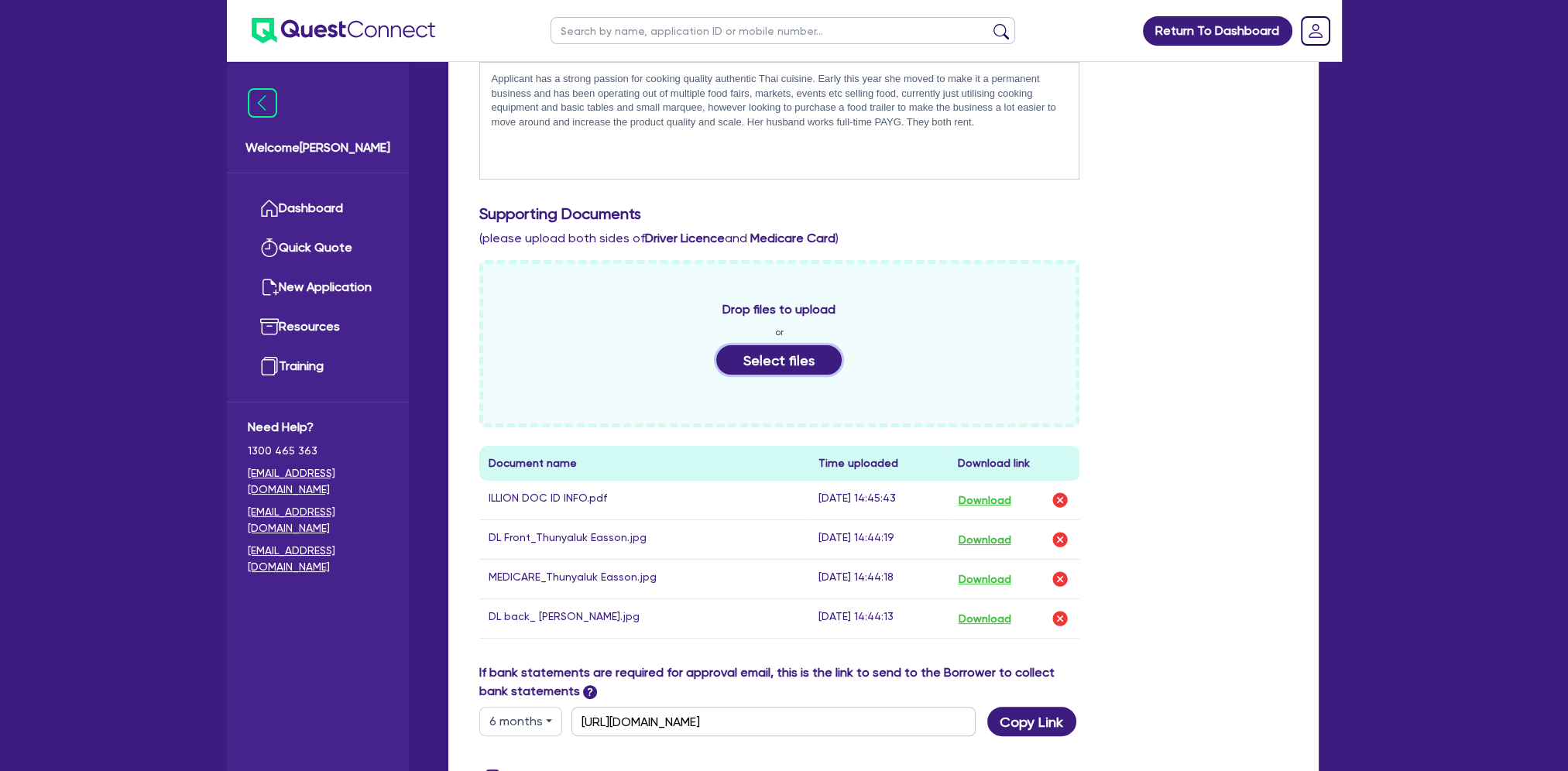
click at [798, 365] on button "Select files" at bounding box center [779, 360] width 125 height 29
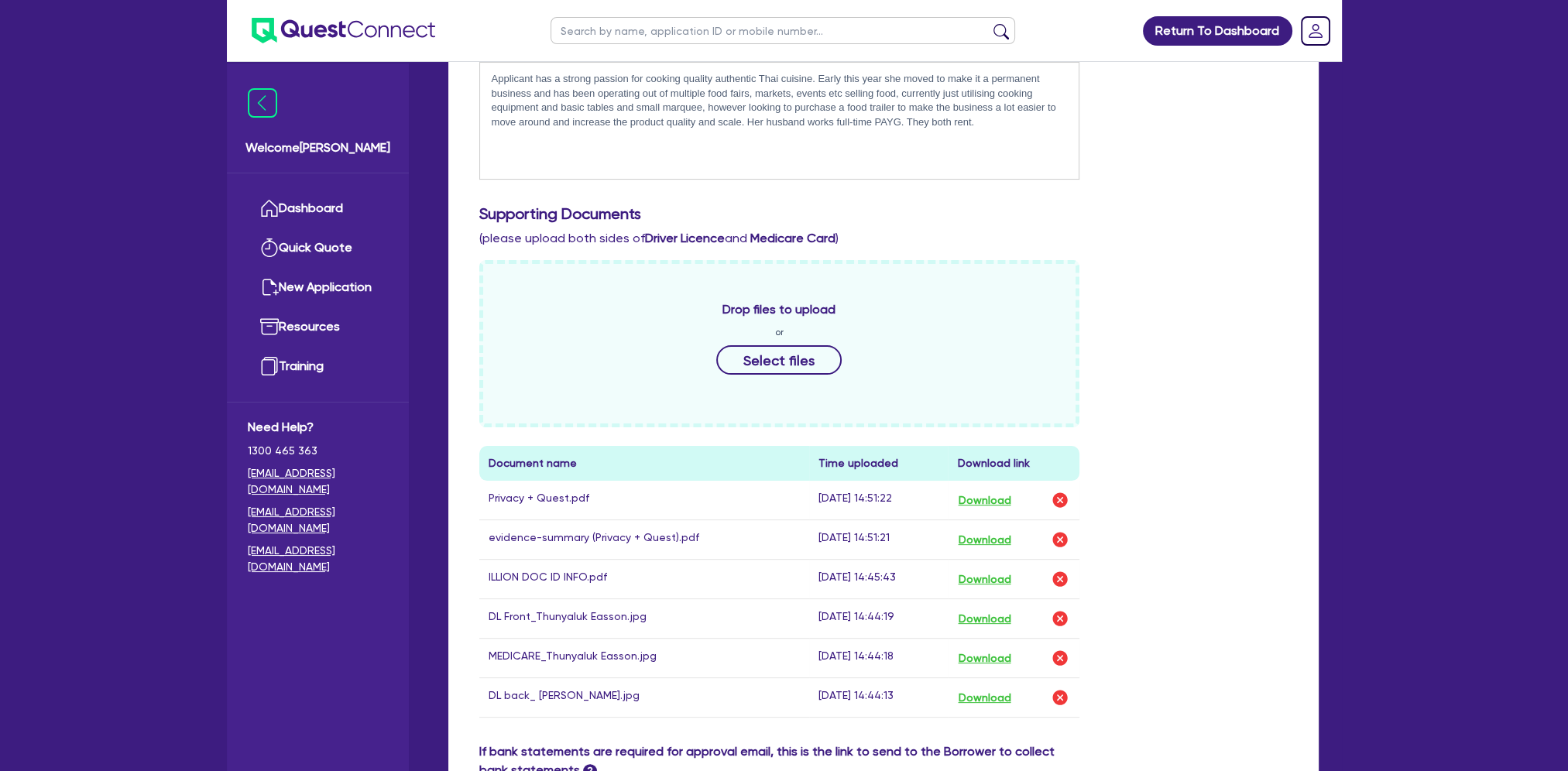
scroll to position [697, 0]
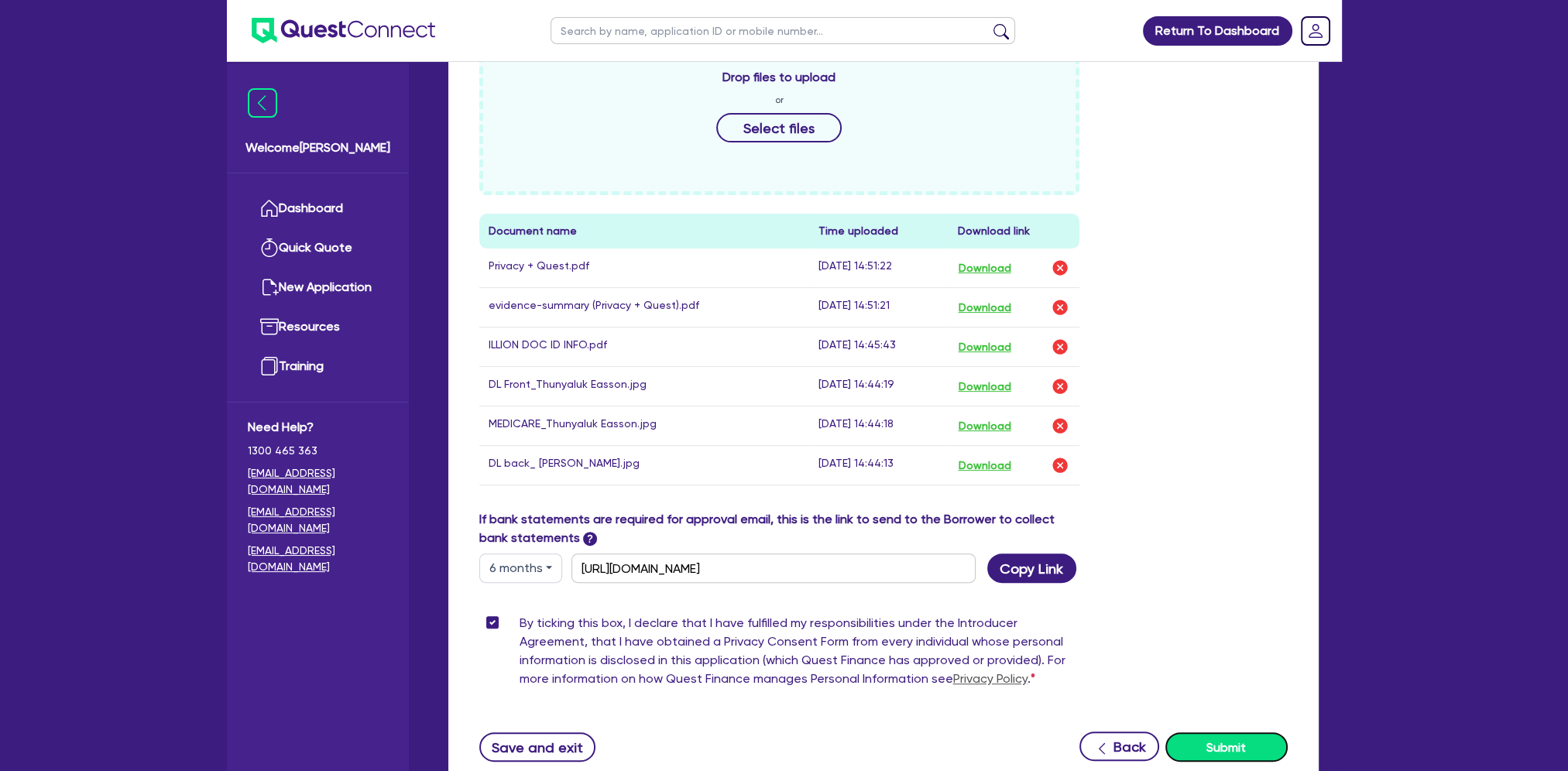
click at [1238, 744] on button "Submit" at bounding box center [1226, 748] width 122 height 29
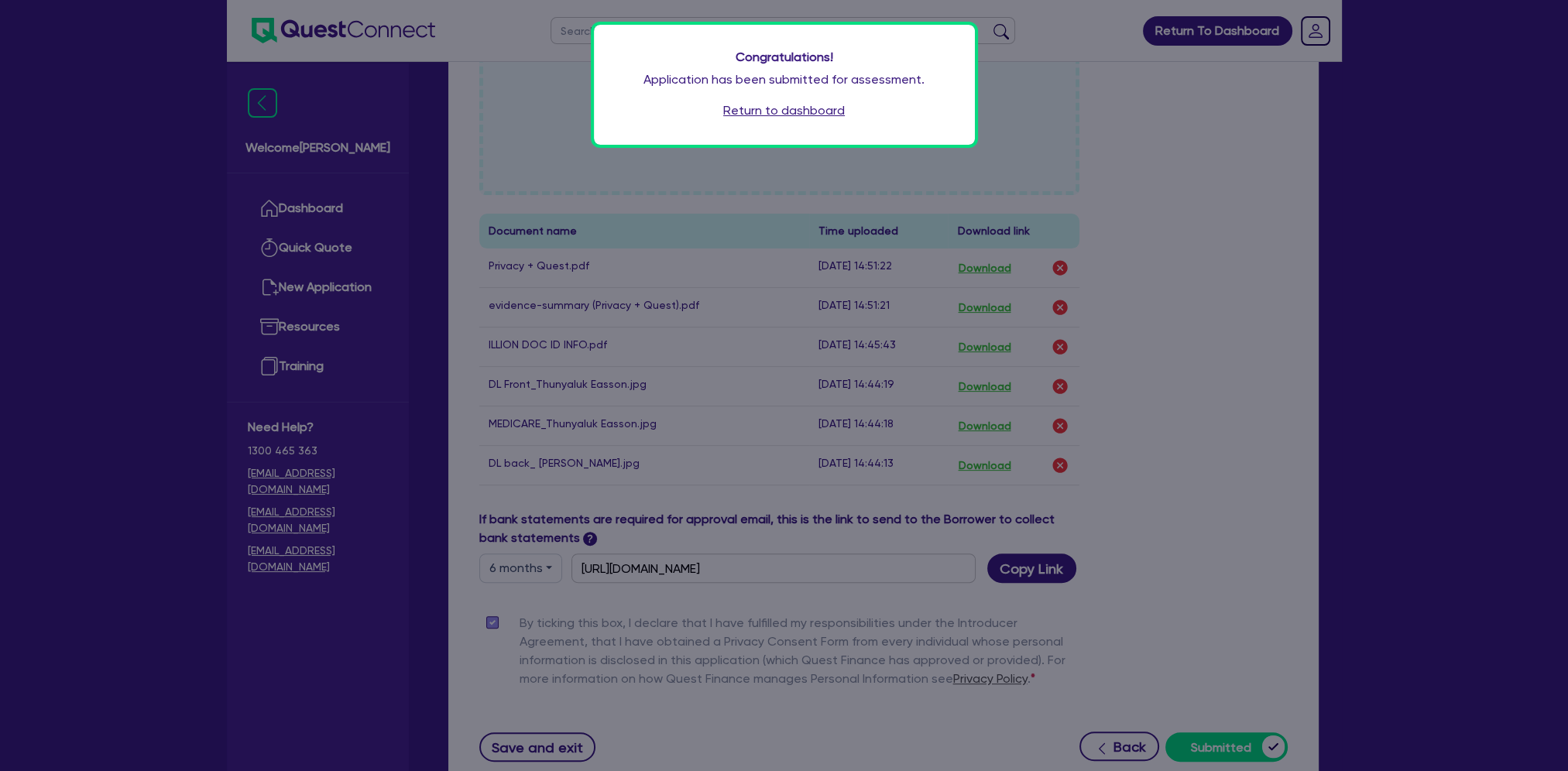
click at [771, 113] on link "Return to dashboard" at bounding box center [784, 111] width 121 height 19
